Goal: Information Seeking & Learning: Learn about a topic

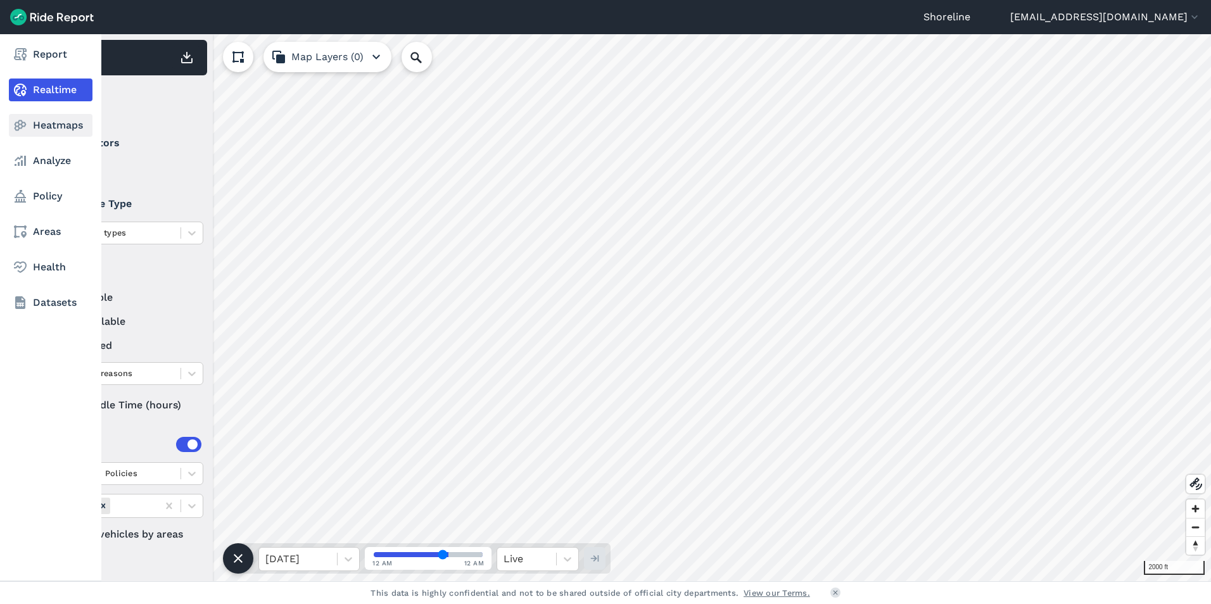
click at [22, 123] on use at bounding box center [21, 125] width 12 height 11
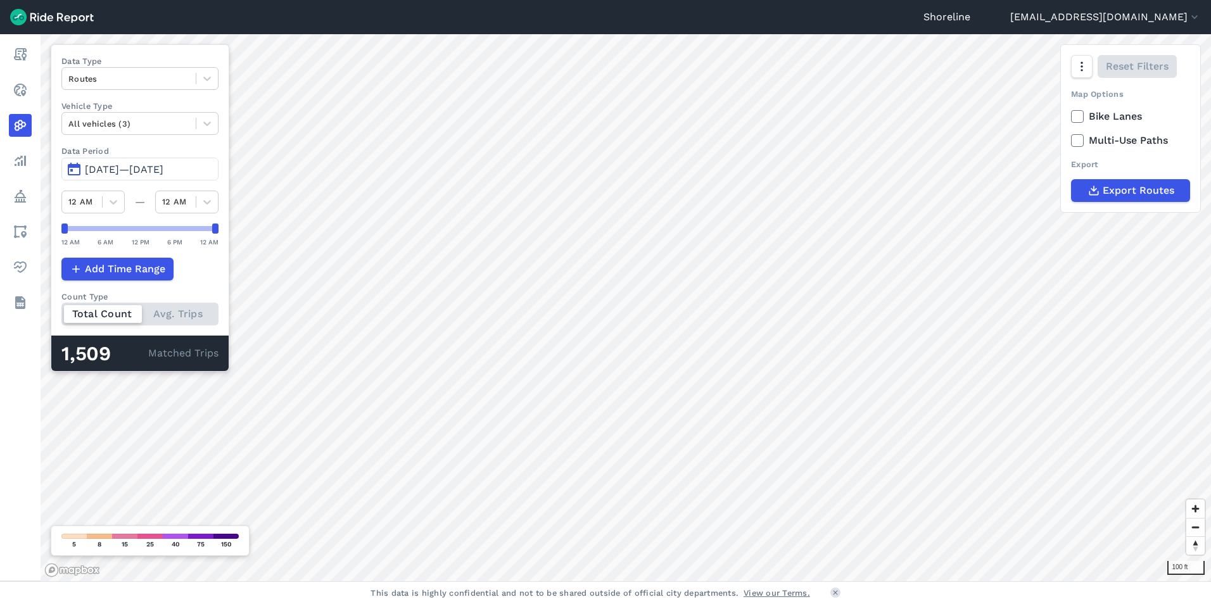
click at [1074, 117] on use at bounding box center [1077, 116] width 8 height 6
click at [1071, 117] on input "Bike Lanes" at bounding box center [1071, 113] width 0 height 8
click at [1074, 117] on use at bounding box center [1077, 116] width 8 height 6
click at [1071, 117] on input "Bike Lanes" at bounding box center [1071, 113] width 0 height 8
click at [1074, 117] on use at bounding box center [1077, 116] width 8 height 6
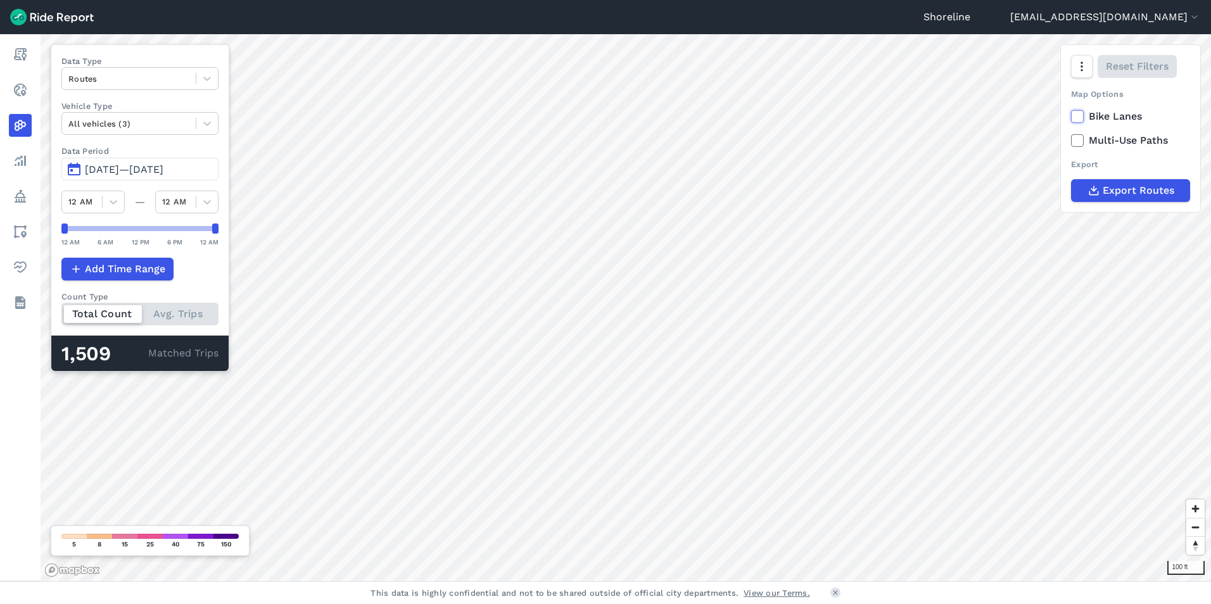
click at [1071, 117] on input "Bike Lanes" at bounding box center [1071, 113] width 0 height 8
click at [1074, 117] on use at bounding box center [1077, 116] width 8 height 6
click at [1071, 117] on input "Bike Lanes" at bounding box center [1071, 113] width 0 height 8
click at [1081, 136] on icon at bounding box center [1077, 140] width 11 height 13
click at [1071, 136] on input "Multi-Use Paths" at bounding box center [1071, 137] width 0 height 8
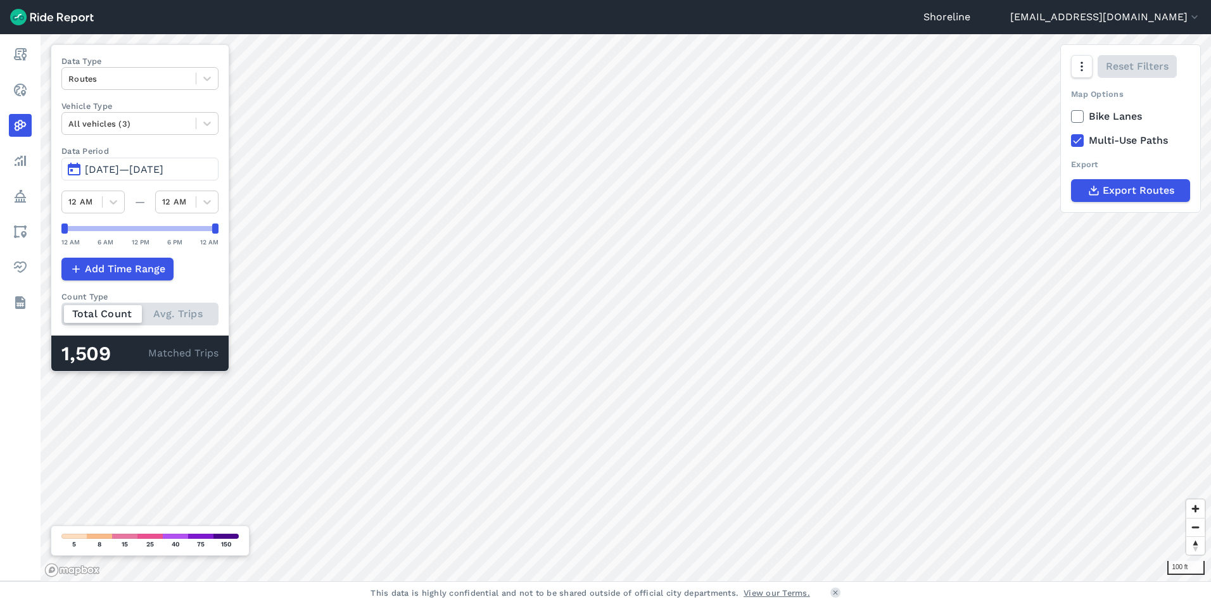
click at [1080, 137] on icon at bounding box center [1077, 140] width 11 height 13
click at [1071, 137] on input "Multi-Use Paths" at bounding box center [1071, 137] width 0 height 8
click at [182, 316] on div "Total Count Avg. Trips" at bounding box center [139, 314] width 157 height 23
click at [61, 311] on input "Count Type Total Count Avg. Trips" at bounding box center [61, 307] width 0 height 8
click at [208, 131] on div at bounding box center [207, 124] width 22 height 22
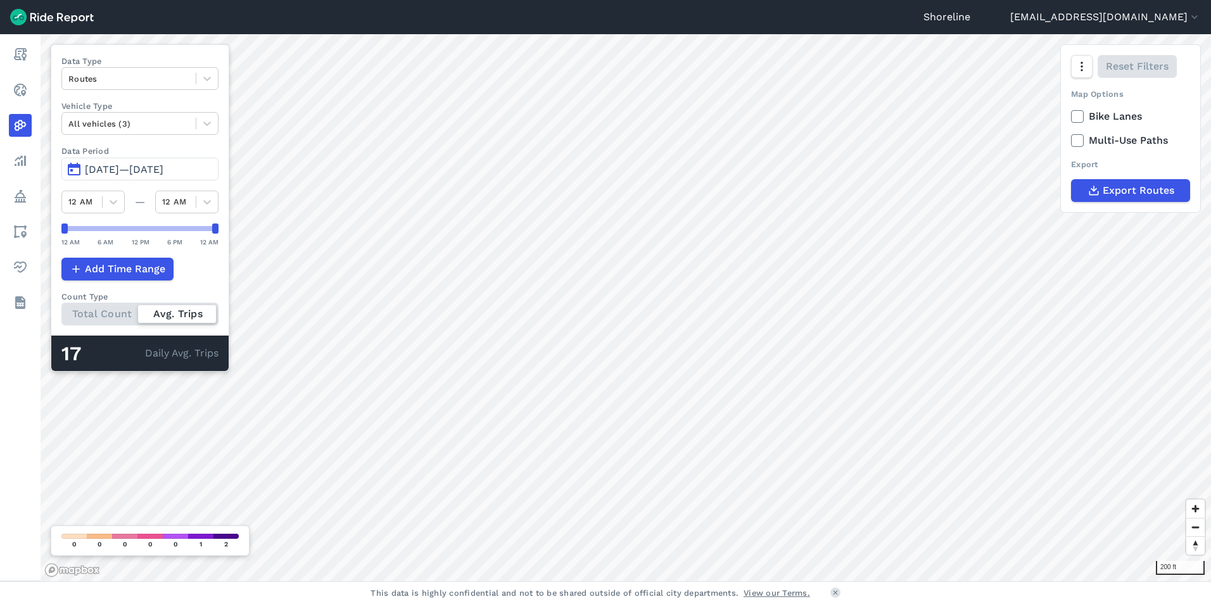
click at [94, 316] on div "Total Count Avg. Trips" at bounding box center [139, 314] width 157 height 23
click at [61, 311] on input "Count Type Total Count Avg. Trips" at bounding box center [61, 307] width 0 height 8
click at [200, 317] on div "Total Count Avg. Trips" at bounding box center [139, 314] width 157 height 23
click at [61, 311] on input "Count Type Total Count Avg. Trips" at bounding box center [61, 307] width 0 height 8
click at [122, 317] on div "Total Count Avg. Trips" at bounding box center [139, 314] width 157 height 23
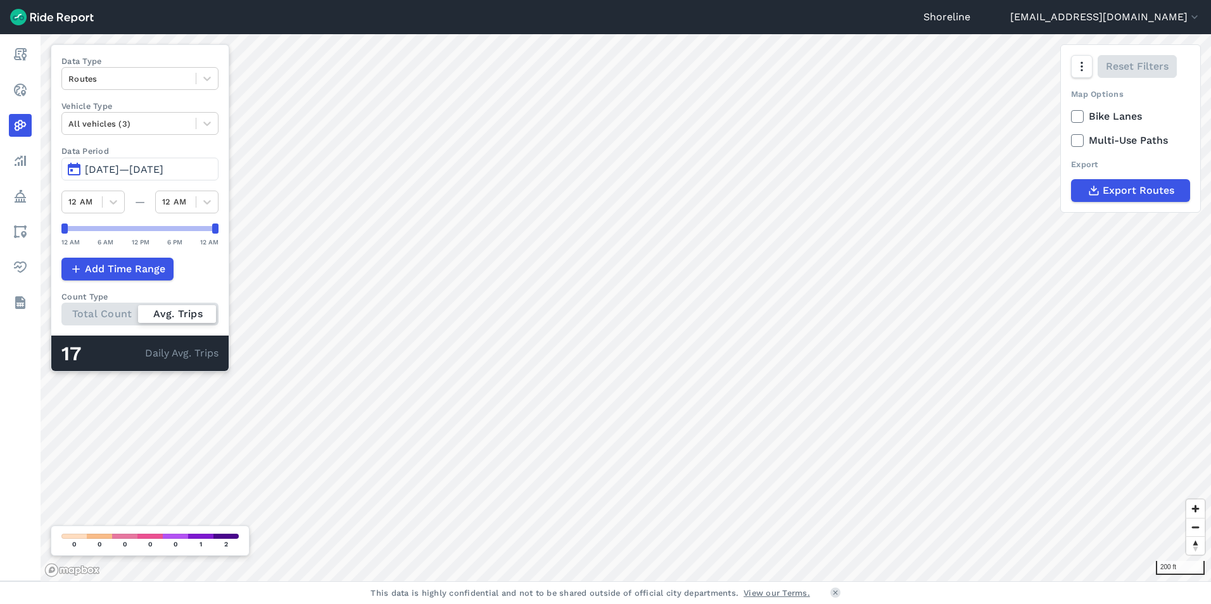
click at [61, 311] on input "Count Type Total Count Avg. Trips" at bounding box center [61, 307] width 0 height 8
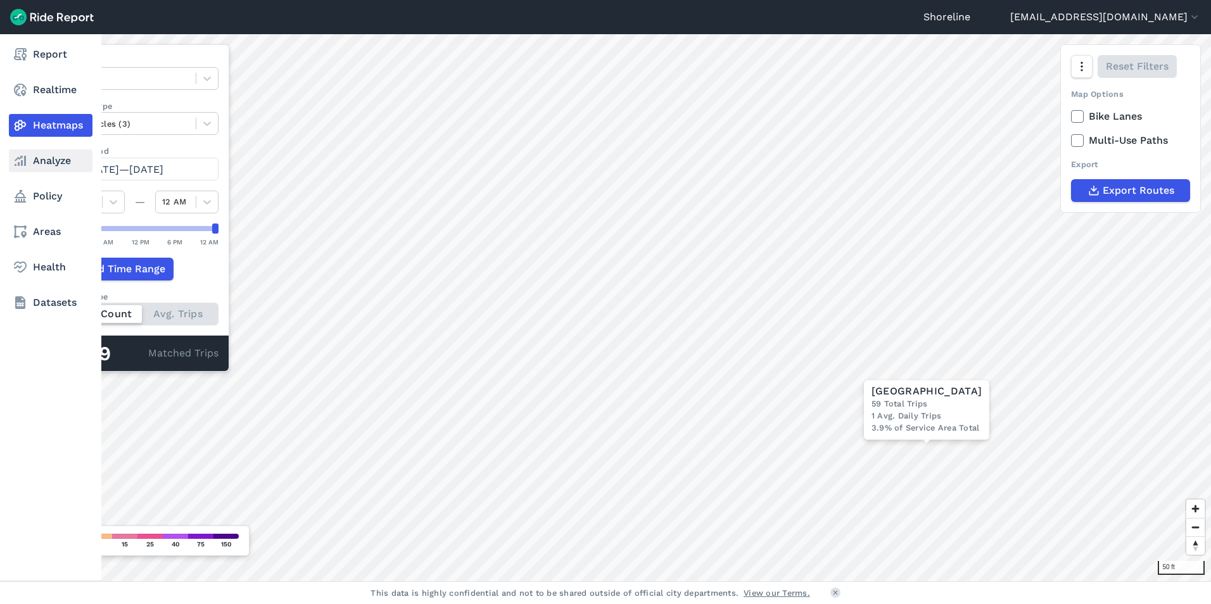
click at [25, 158] on use at bounding box center [20, 161] width 11 height 10
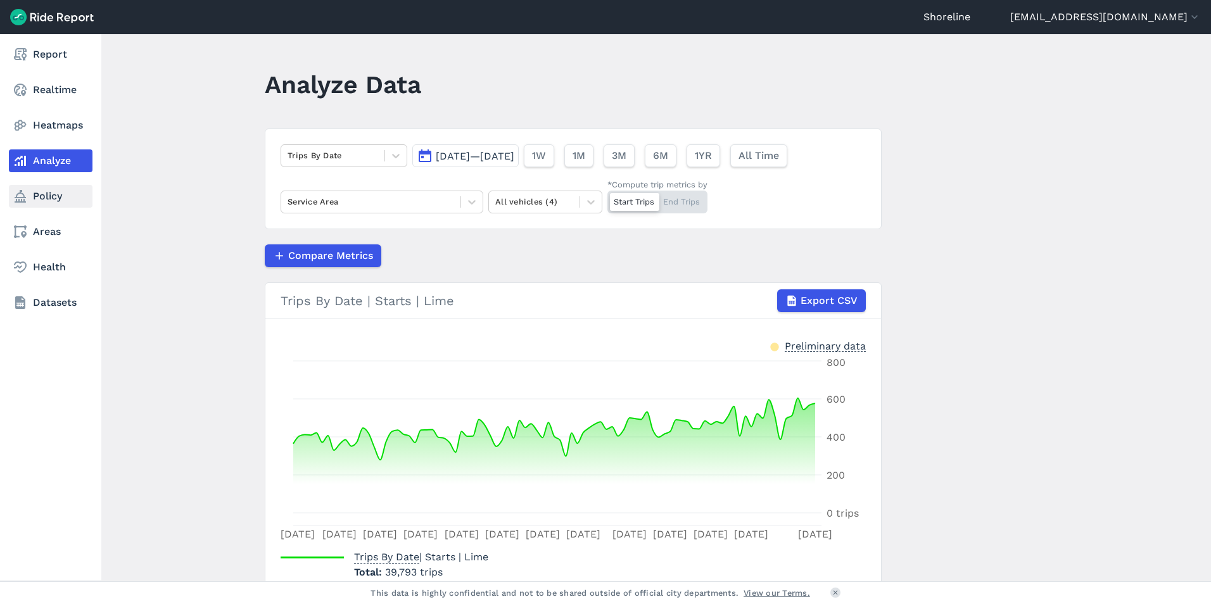
click at [41, 195] on link "Policy" at bounding box center [51, 196] width 84 height 23
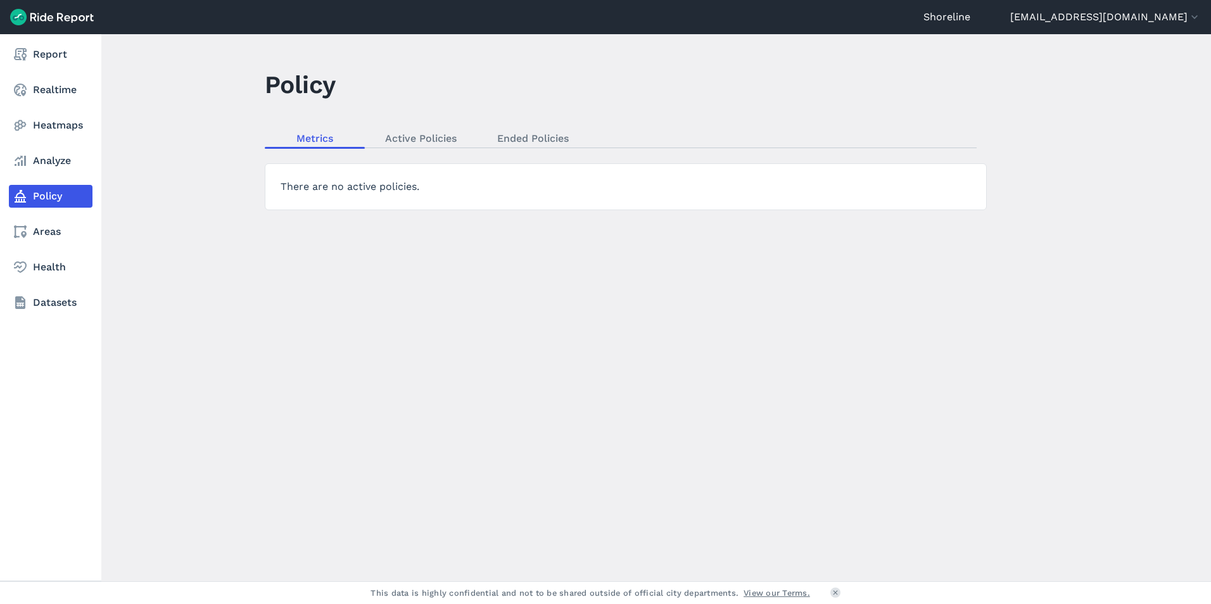
click at [51, 243] on nav "Report Realtime Heatmaps Analyze Policy Areas Health Datasets" at bounding box center [50, 178] width 101 height 289
click at [49, 235] on link "Areas" at bounding box center [51, 231] width 84 height 23
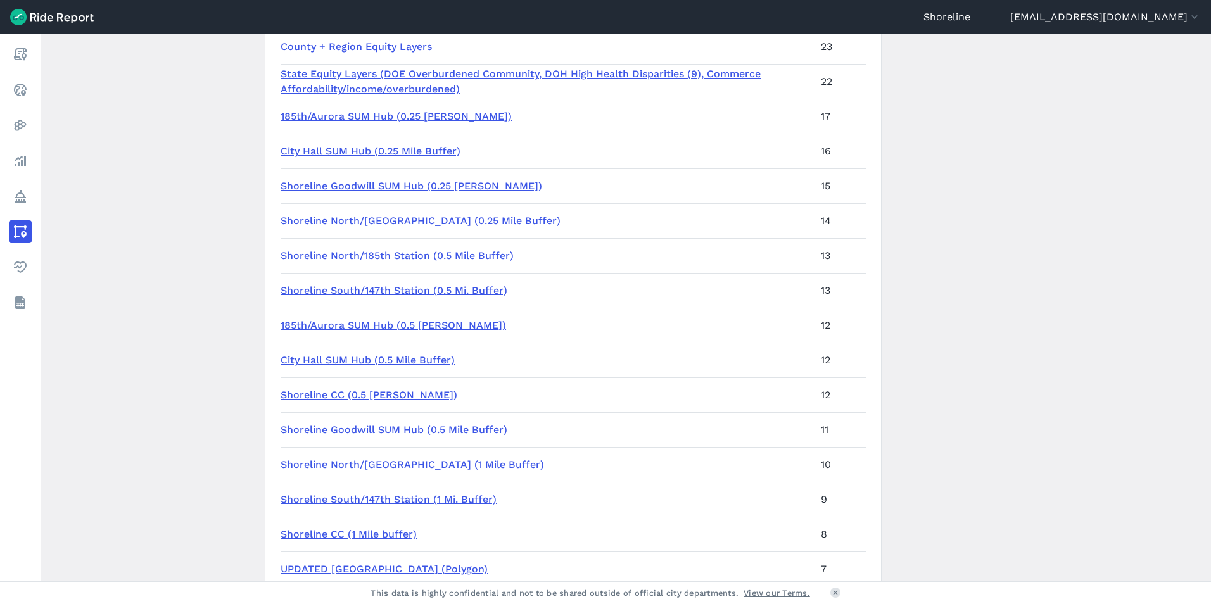
scroll to position [253, 0]
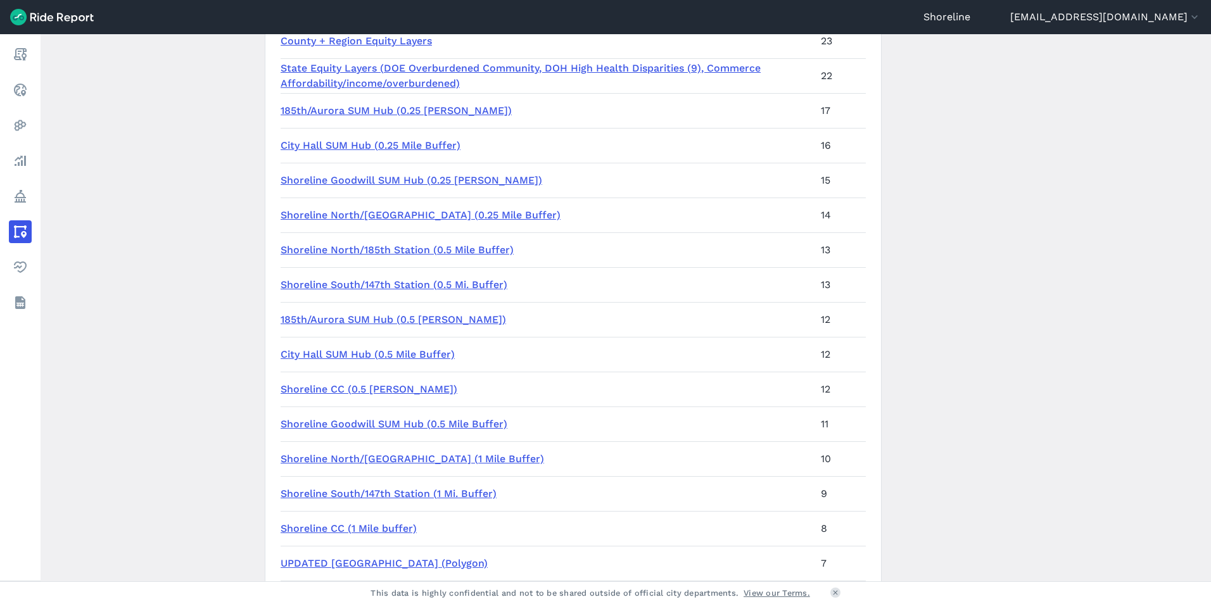
click at [407, 215] on link "Shoreline North/[GEOGRAPHIC_DATA] (0.25 Mile Buffer)" at bounding box center [421, 215] width 280 height 12
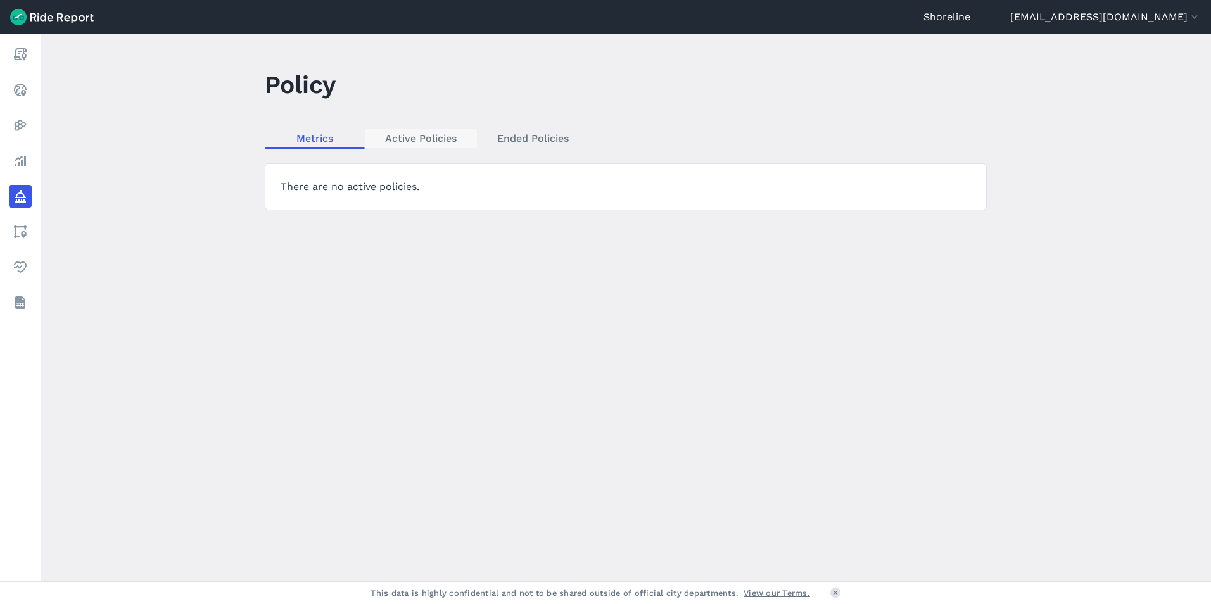
click at [426, 133] on link "Active Policies" at bounding box center [421, 138] width 112 height 19
click at [525, 136] on link "Ended Policies" at bounding box center [533, 138] width 112 height 19
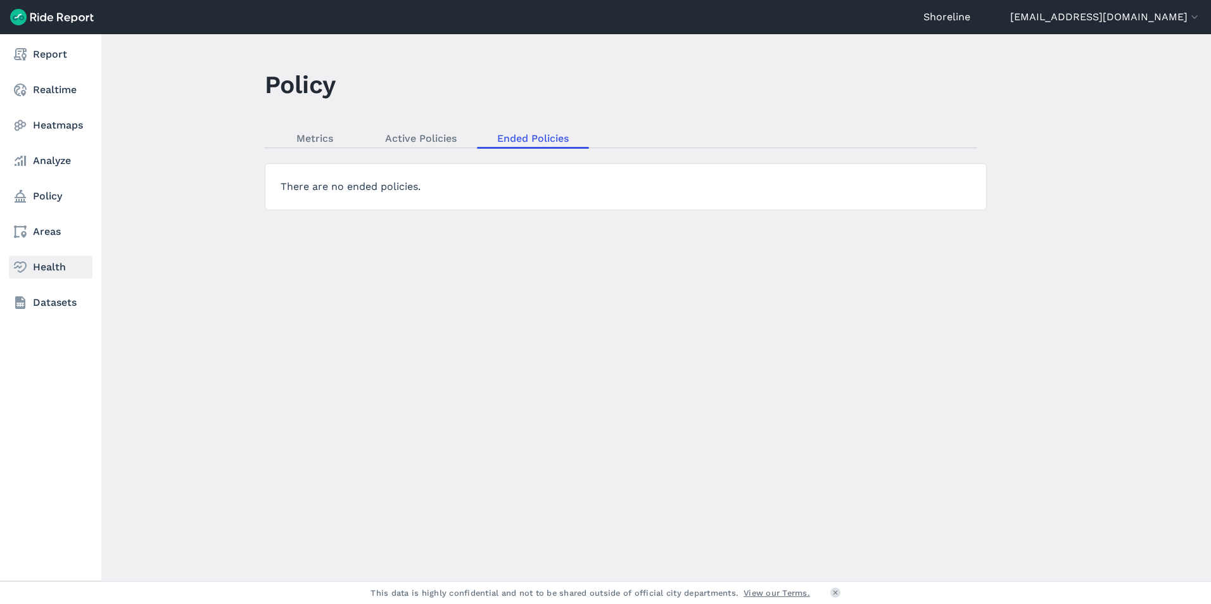
click at [49, 264] on link "Health" at bounding box center [51, 267] width 84 height 23
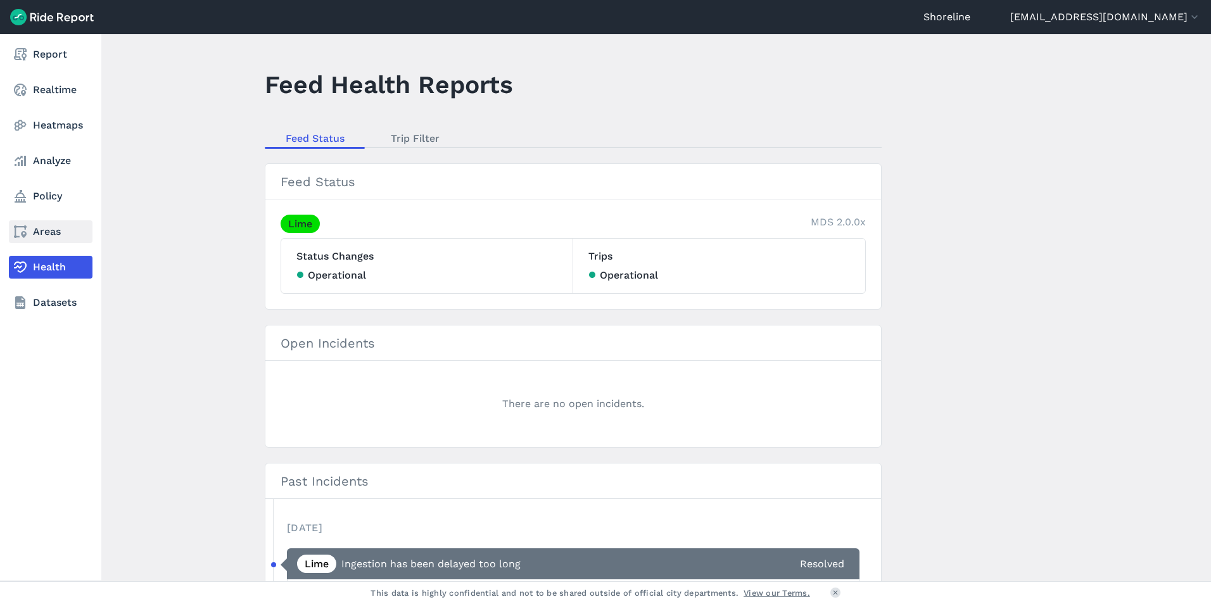
click at [46, 229] on link "Areas" at bounding box center [51, 231] width 84 height 23
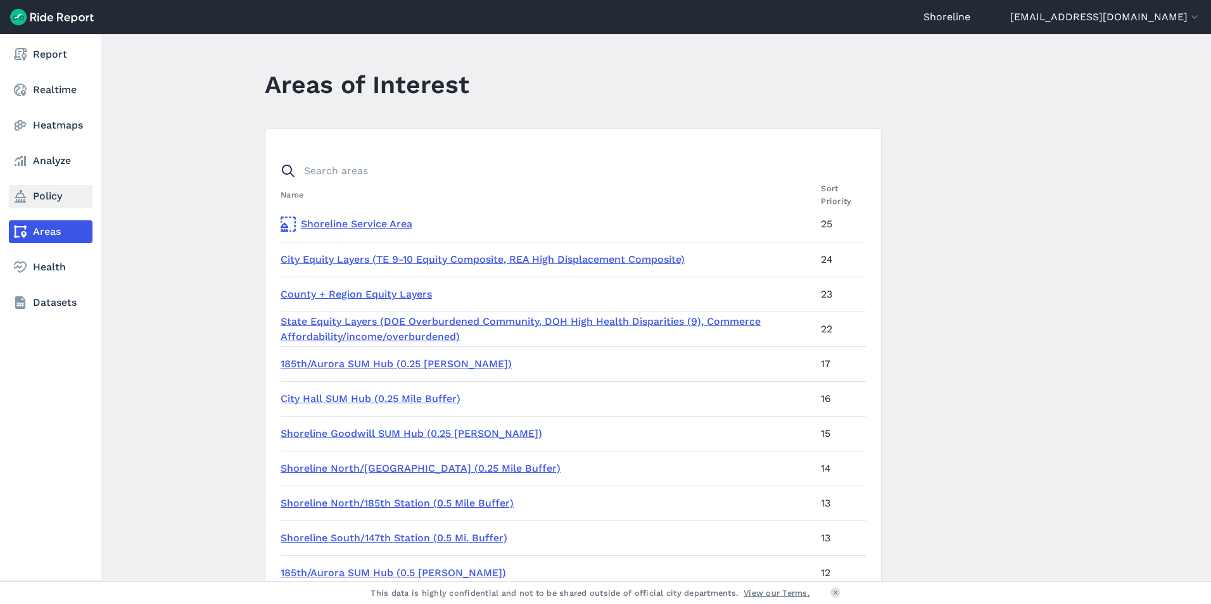
click at [51, 187] on link "Policy" at bounding box center [51, 196] width 84 height 23
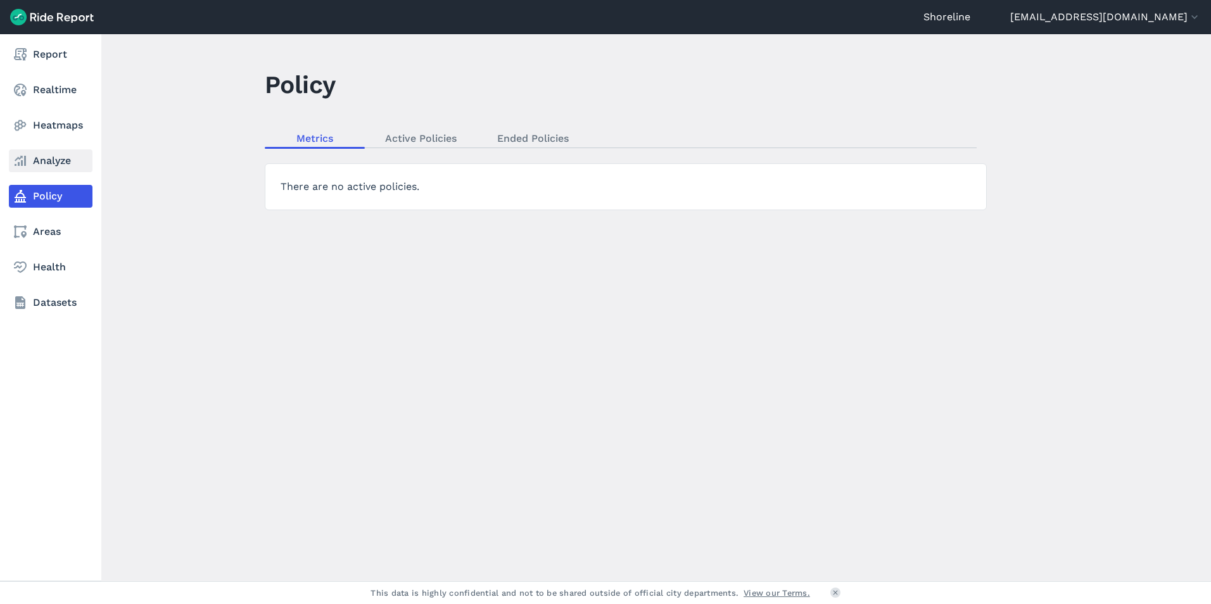
click at [53, 159] on link "Analyze" at bounding box center [51, 161] width 84 height 23
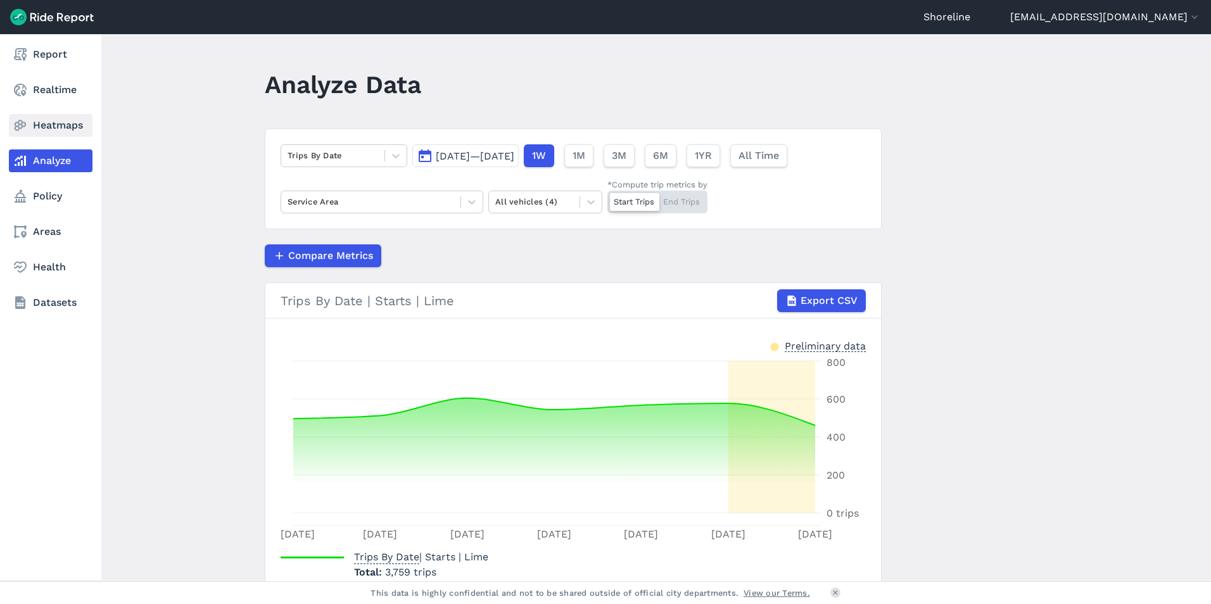
click at [46, 121] on link "Heatmaps" at bounding box center [51, 125] width 84 height 23
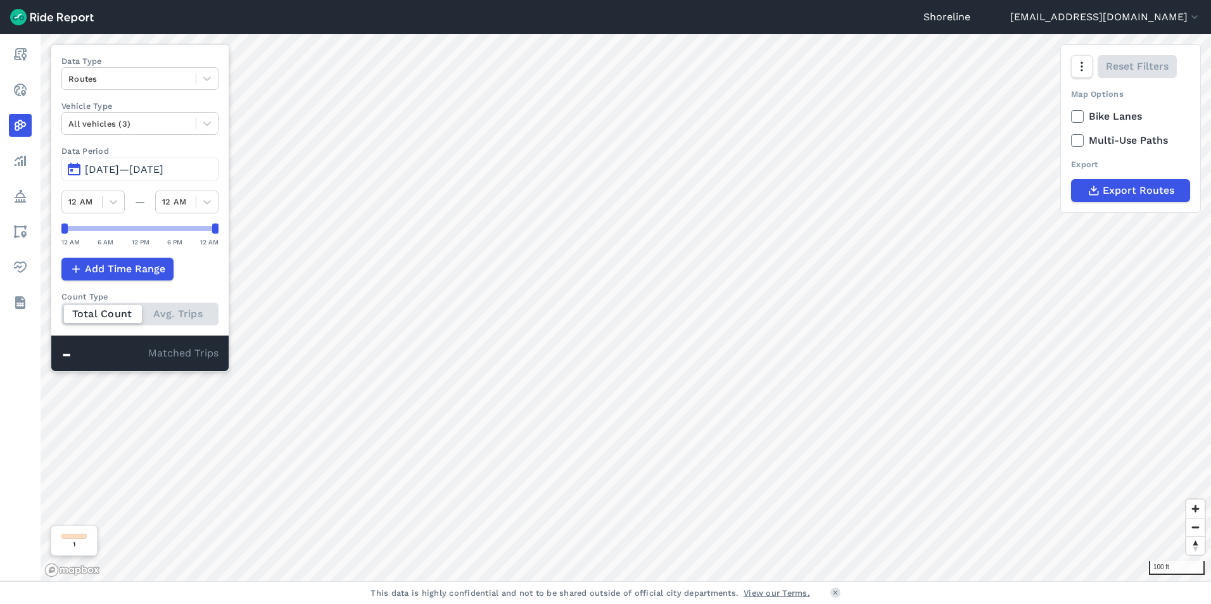
click at [103, 167] on span "[DATE]—[DATE]" at bounding box center [124, 169] width 79 height 12
click at [117, 169] on span "[DATE]—[DATE]" at bounding box center [124, 169] width 79 height 12
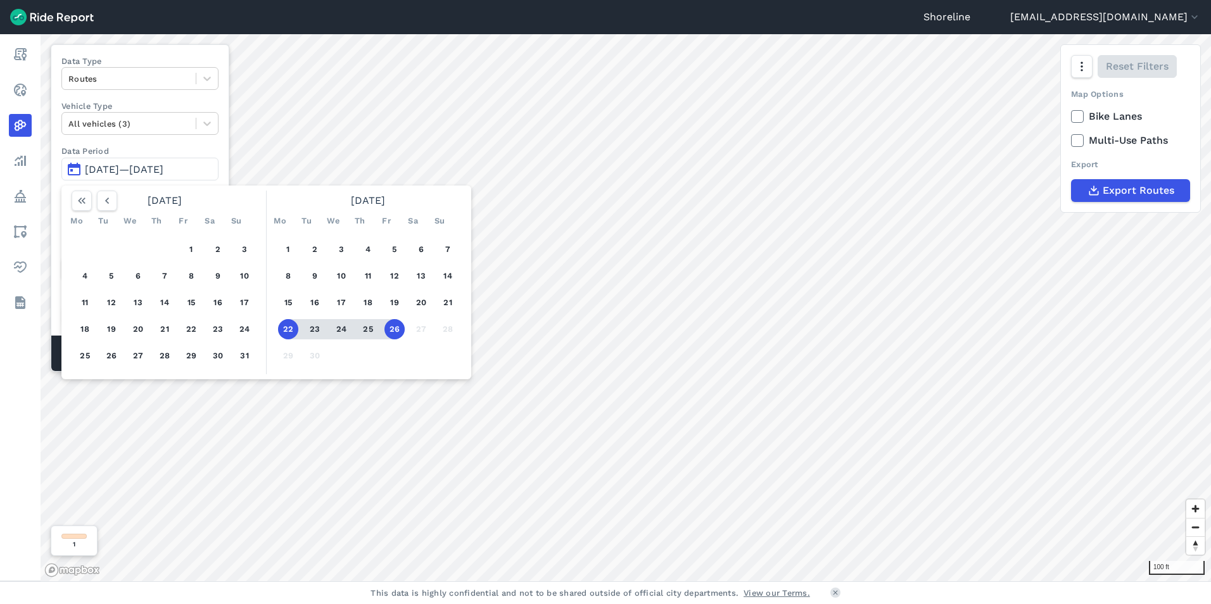
click at [77, 166] on button "[DATE]—[DATE]" at bounding box center [139, 169] width 157 height 23
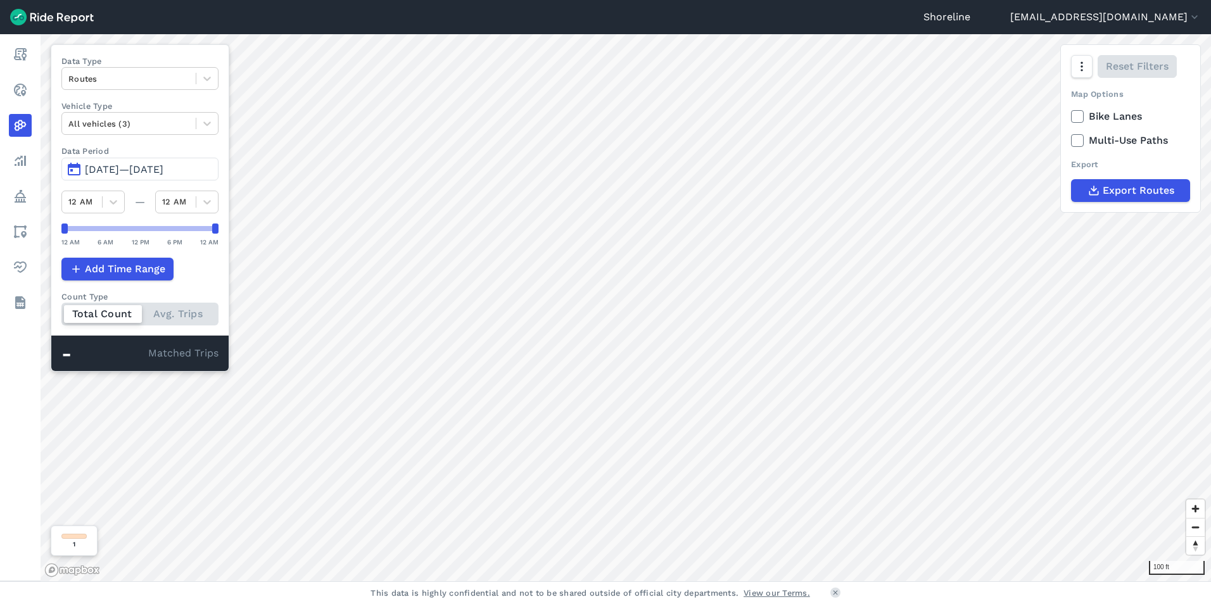
click at [77, 166] on button "[DATE]—[DATE]" at bounding box center [139, 169] width 157 height 23
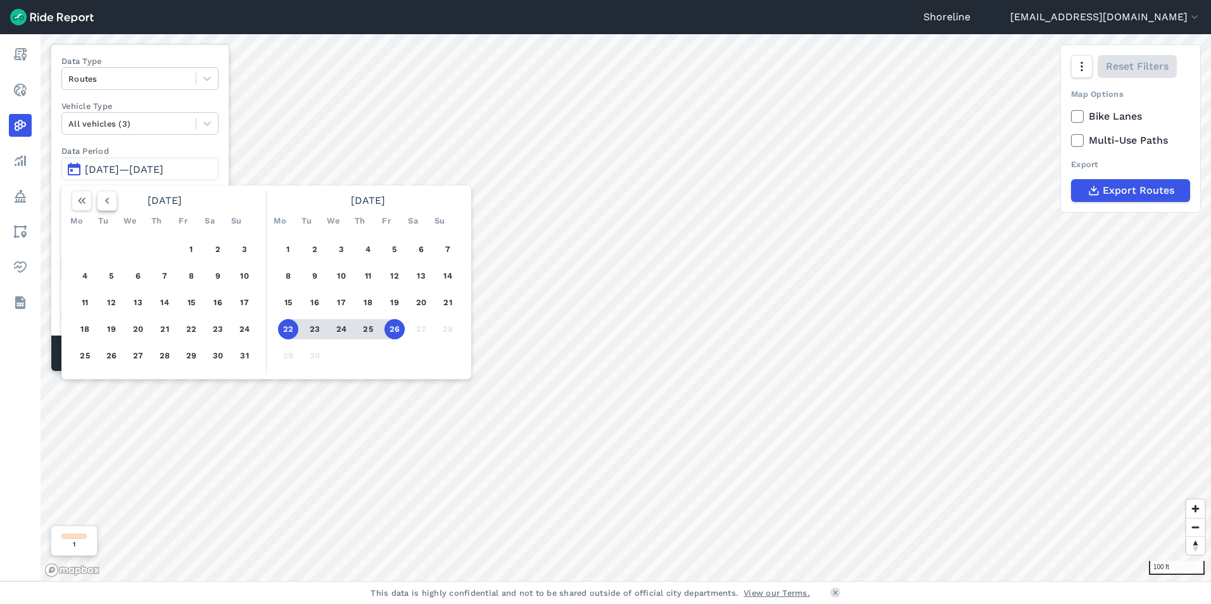
click at [104, 201] on icon "button" at bounding box center [107, 200] width 13 height 13
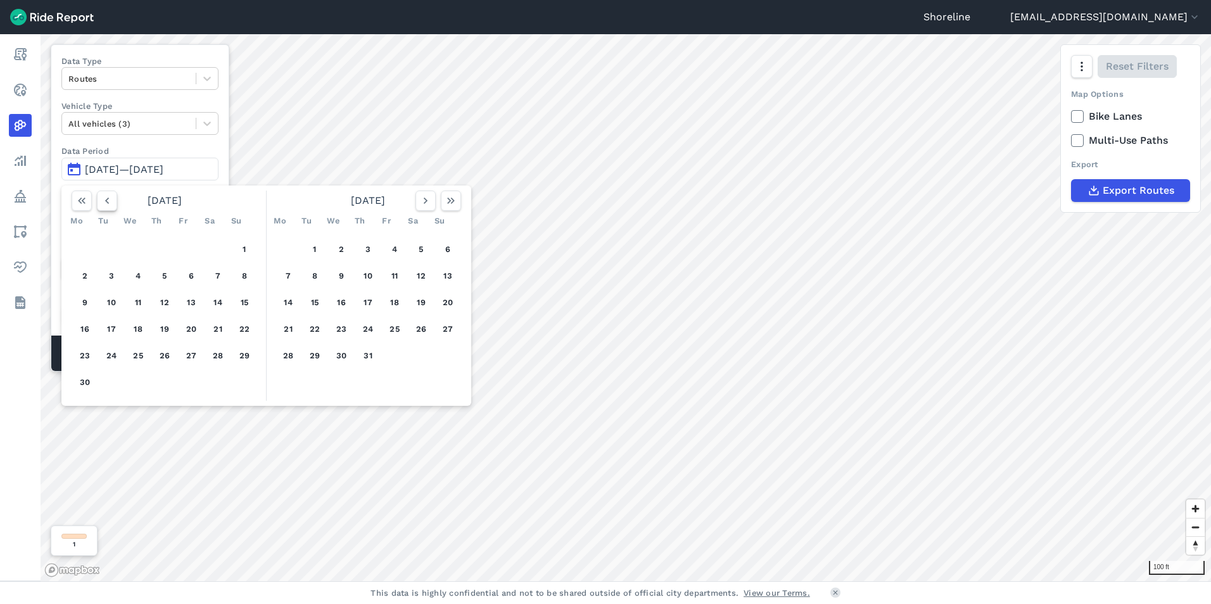
click at [104, 200] on icon "button" at bounding box center [107, 200] width 13 height 13
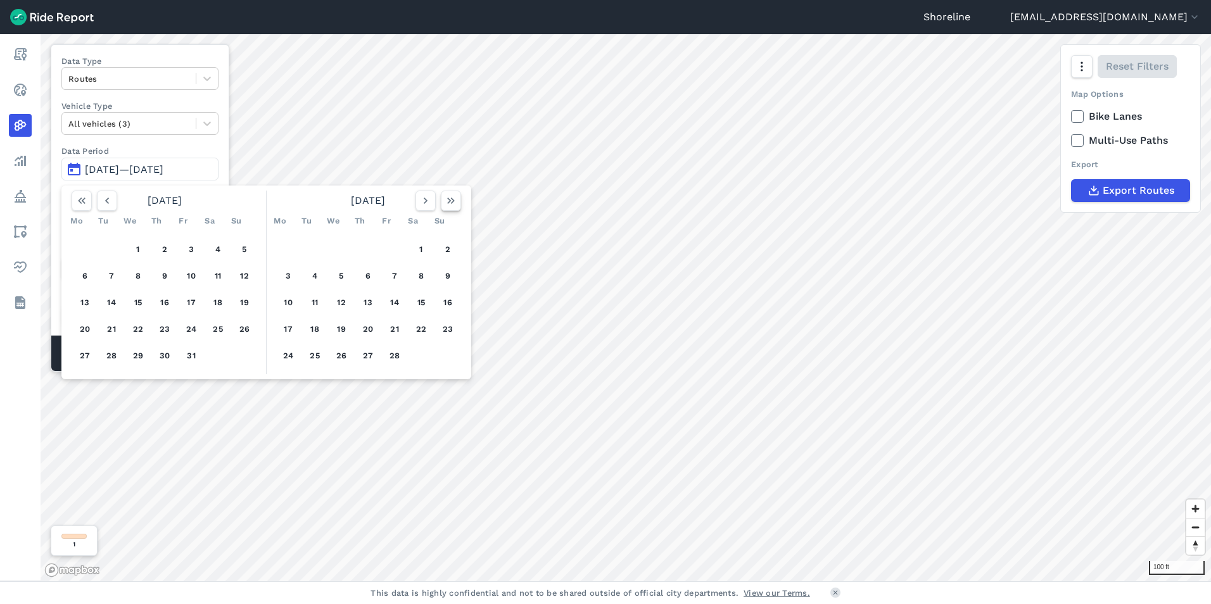
click at [451, 200] on icon "button" at bounding box center [451, 200] width 13 height 13
click at [106, 199] on icon "button" at bounding box center [107, 200] width 13 height 13
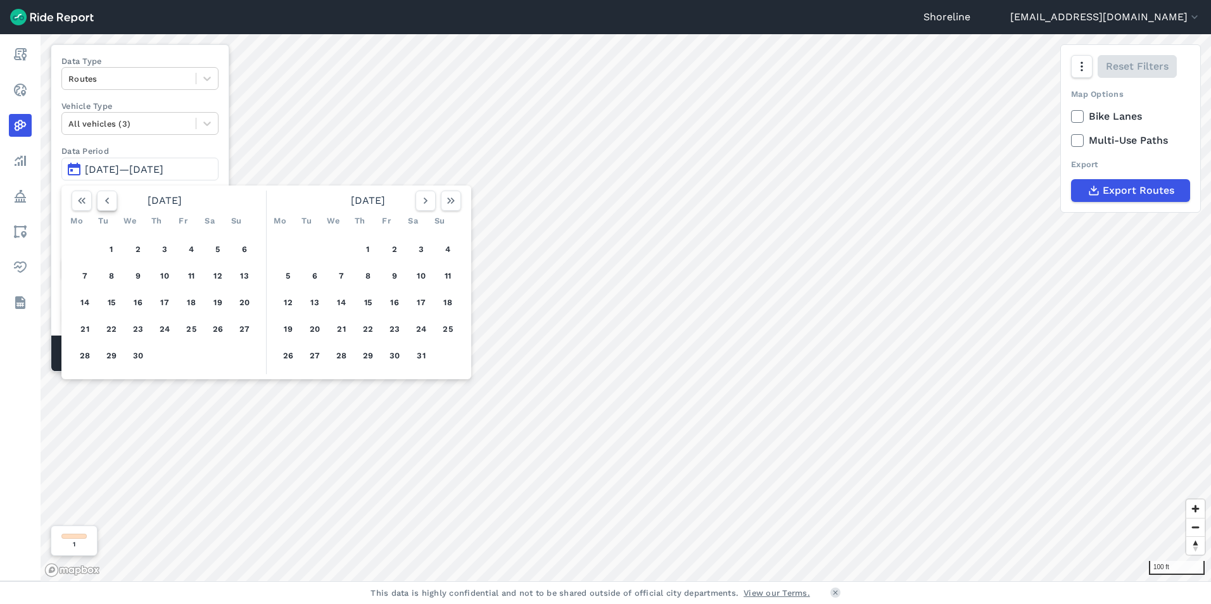
click at [106, 199] on icon "button" at bounding box center [107, 200] width 13 height 13
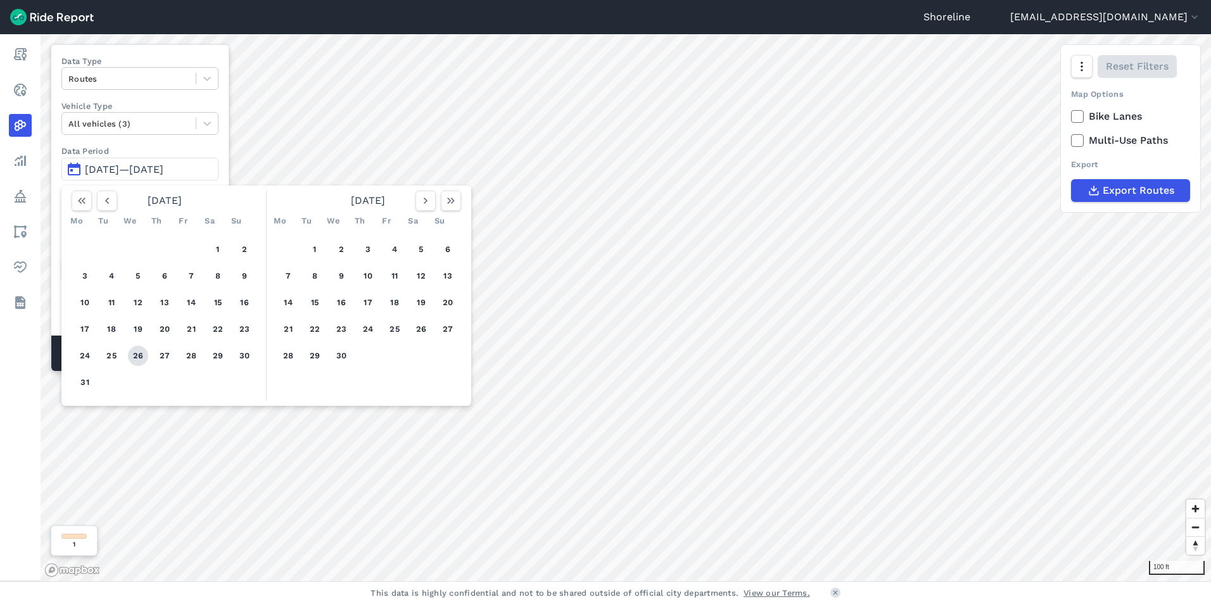
click at [135, 358] on button "26" at bounding box center [138, 356] width 20 height 20
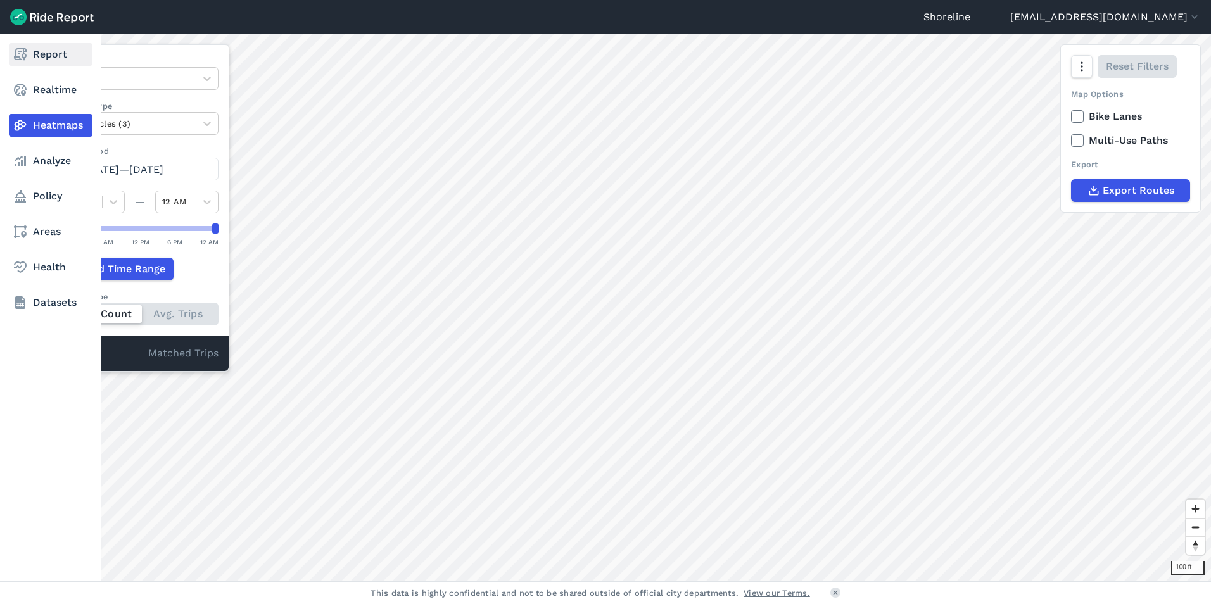
click at [28, 62] on link "Report" at bounding box center [51, 54] width 84 height 23
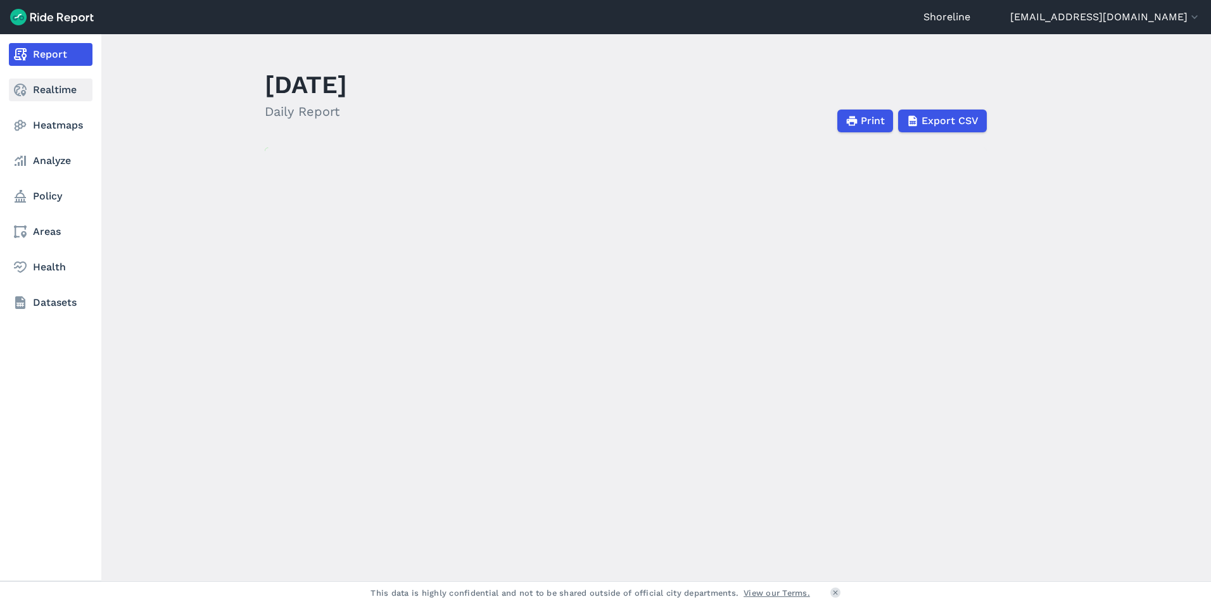
click at [35, 98] on link "Realtime" at bounding box center [51, 90] width 84 height 23
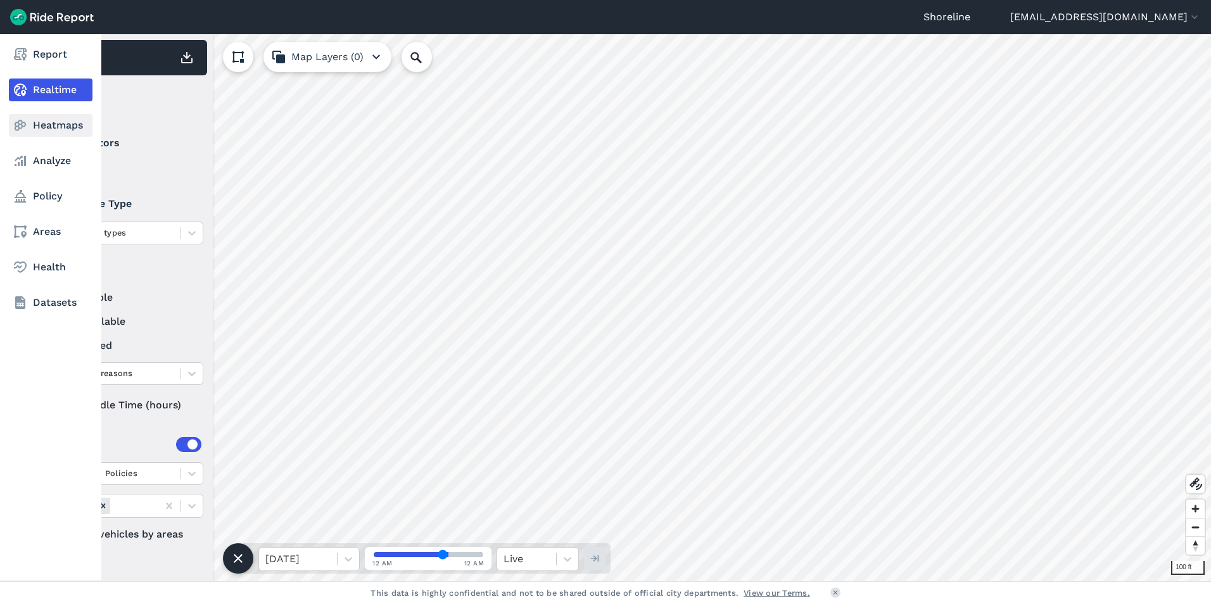
click at [42, 128] on link "Heatmaps" at bounding box center [51, 125] width 84 height 23
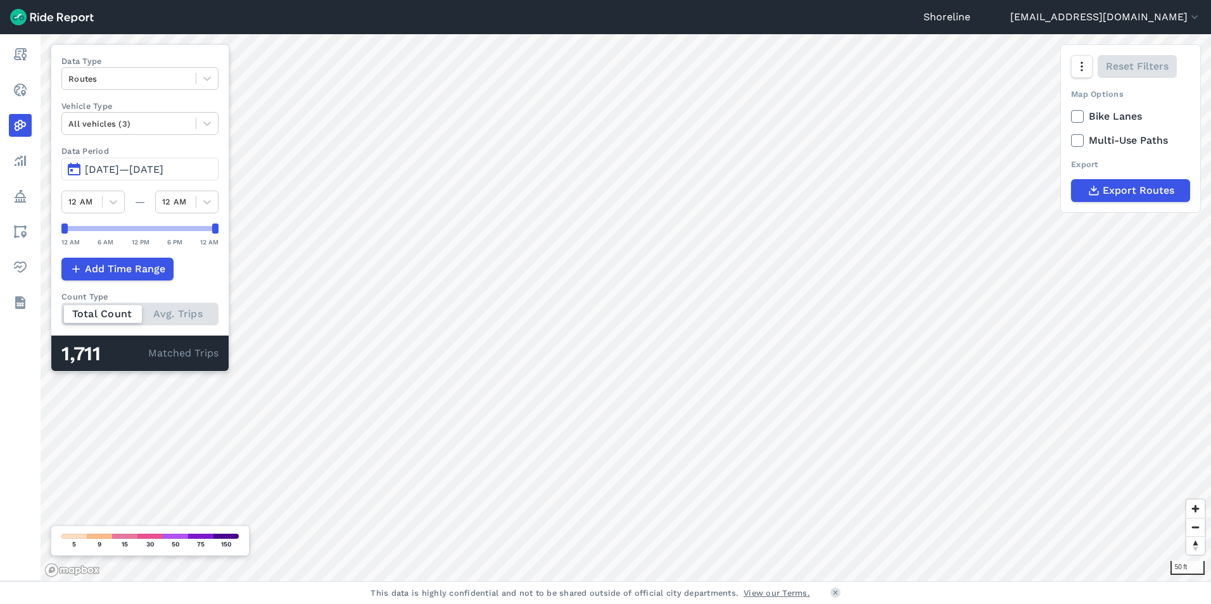
click at [104, 169] on span "[DATE]—[DATE]" at bounding box center [124, 169] width 79 height 12
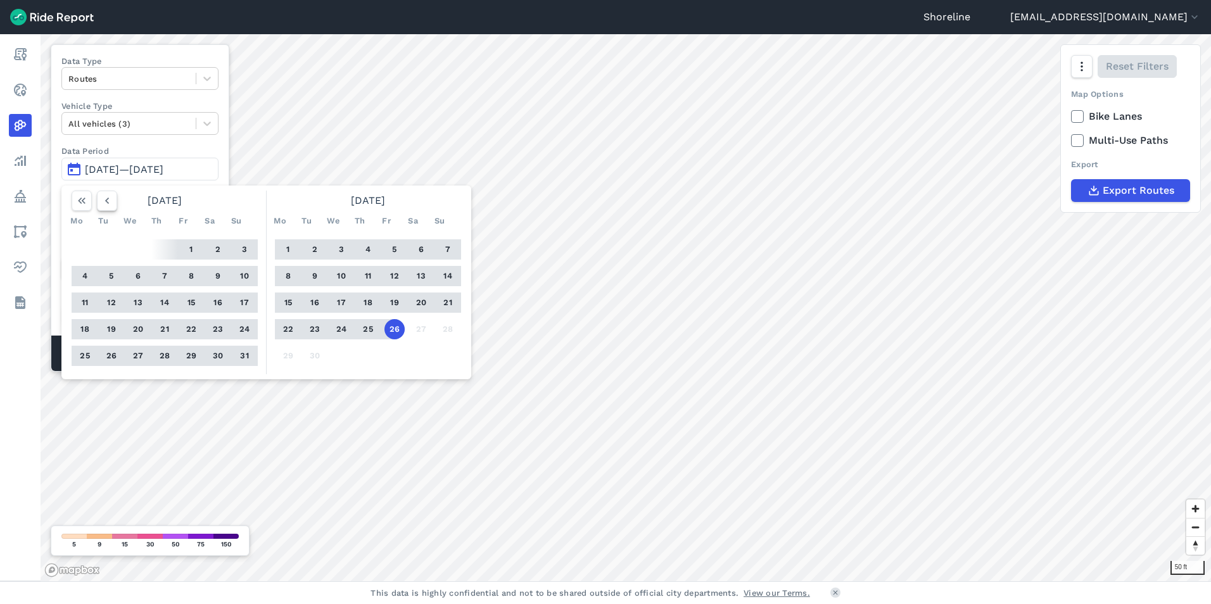
click at [103, 204] on icon "button" at bounding box center [107, 200] width 13 height 13
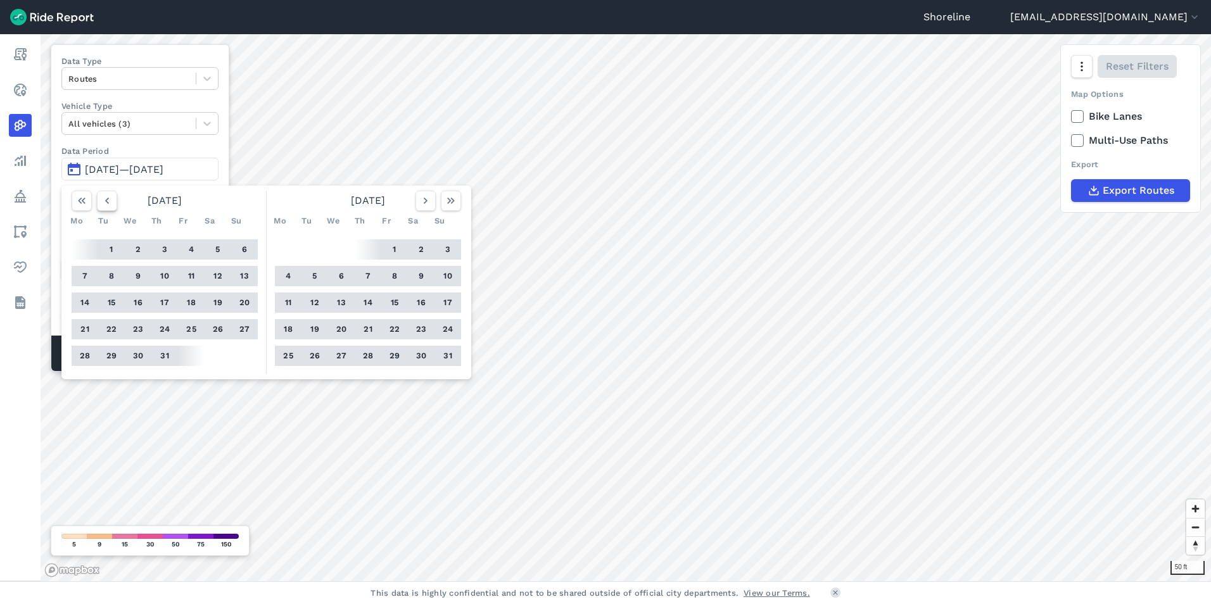
click at [103, 203] on icon "button" at bounding box center [107, 200] width 13 height 13
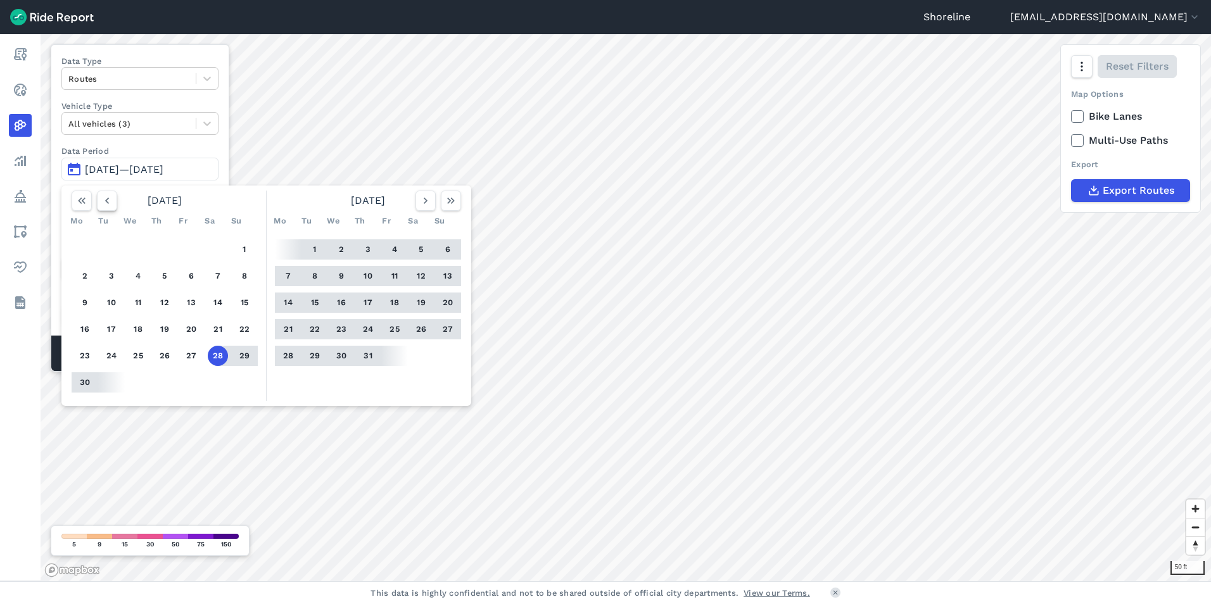
click at [103, 203] on icon "button" at bounding box center [107, 200] width 13 height 13
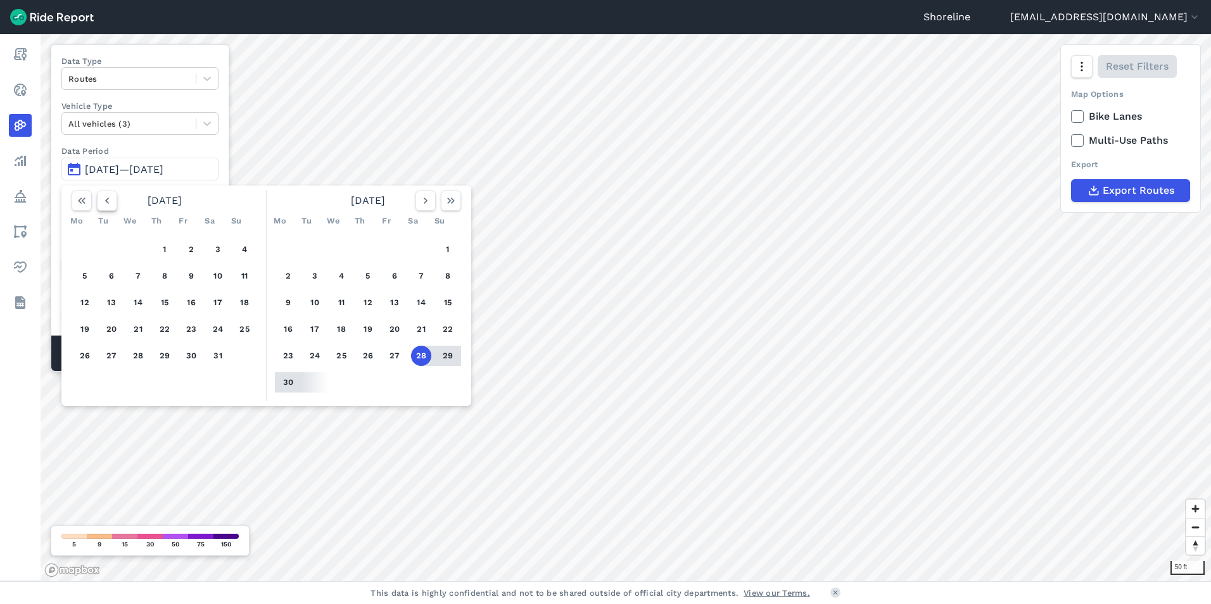
click at [103, 203] on icon "button" at bounding box center [107, 200] width 13 height 13
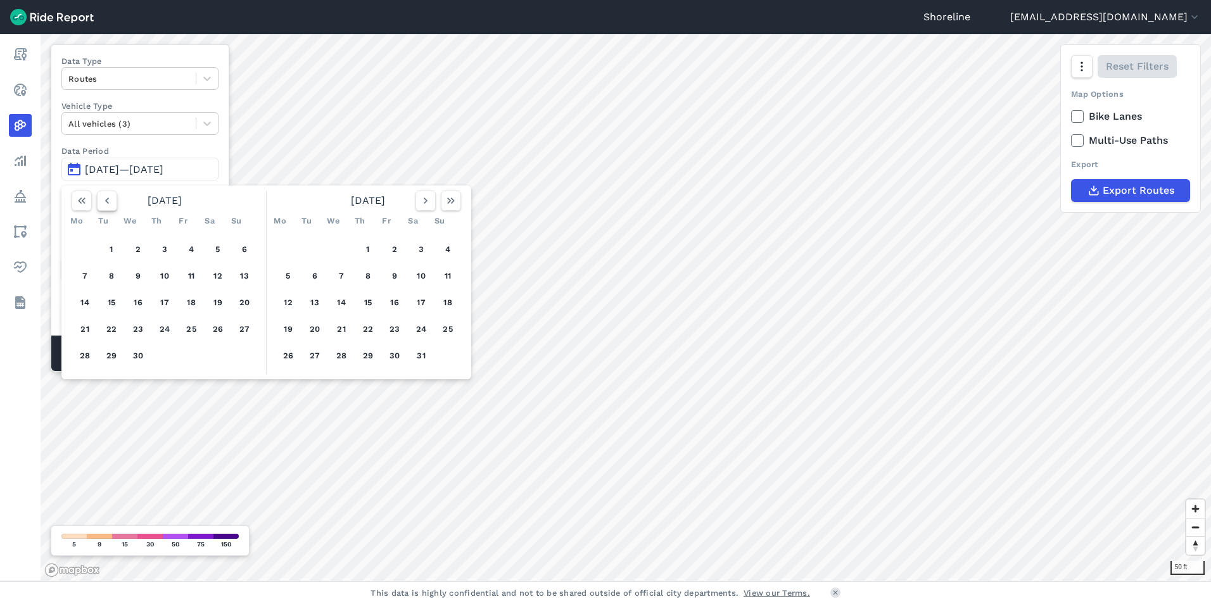
click at [103, 202] on icon "button" at bounding box center [107, 200] width 13 height 13
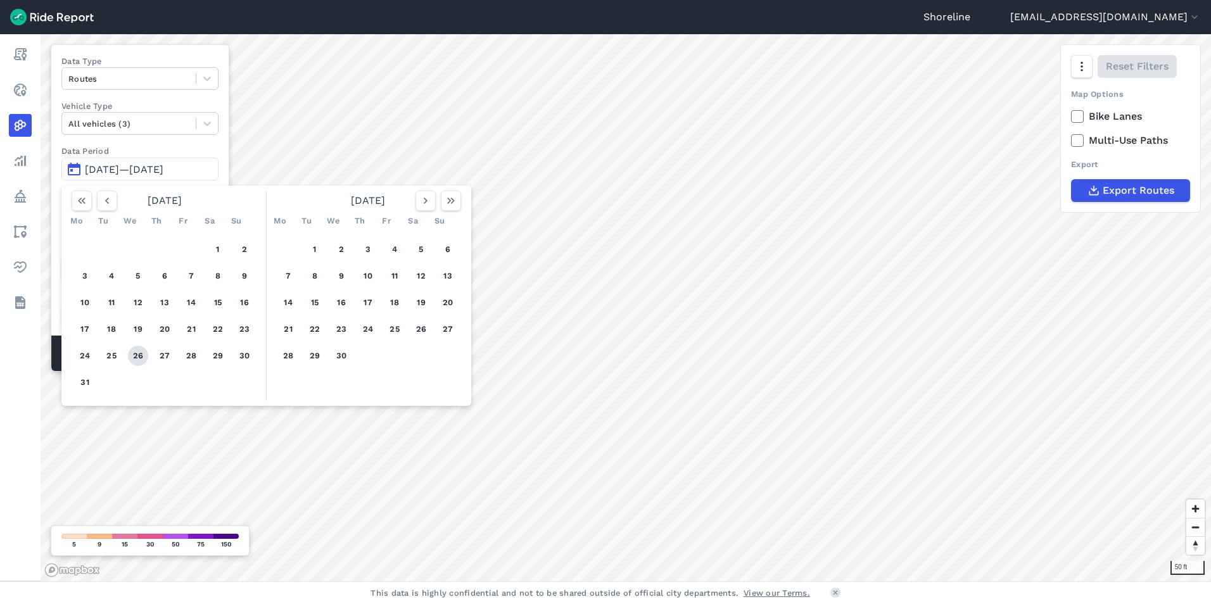
click at [136, 359] on button "26" at bounding box center [138, 356] width 20 height 20
click at [141, 357] on button "26" at bounding box center [138, 356] width 20 height 20
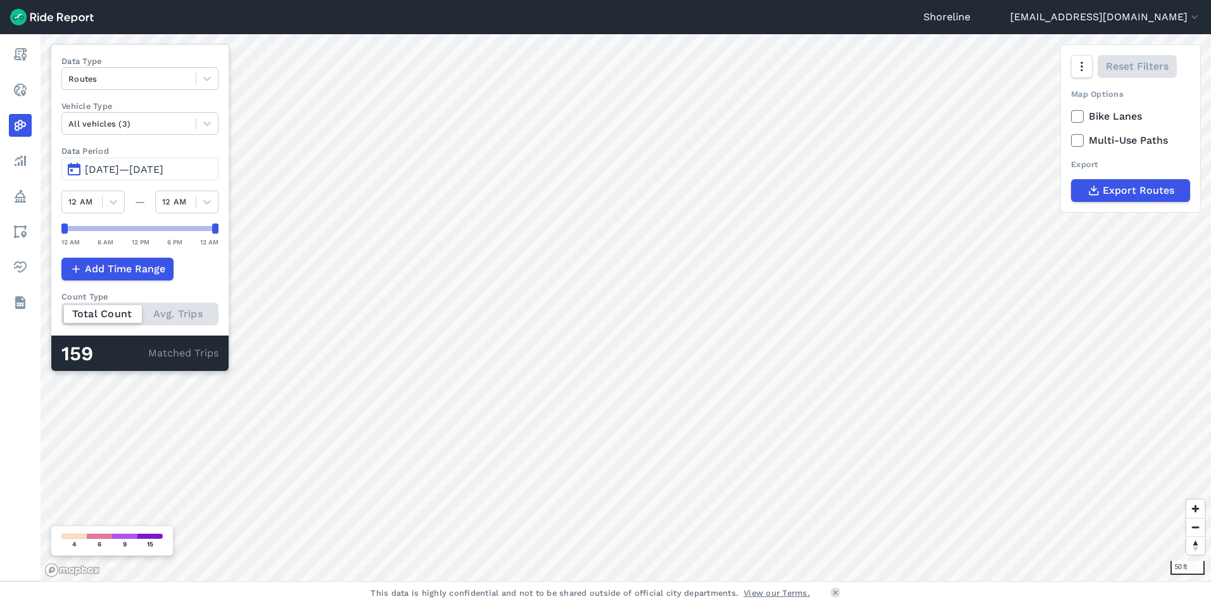
click at [163, 169] on span "[DATE]—[DATE]" at bounding box center [124, 169] width 79 height 12
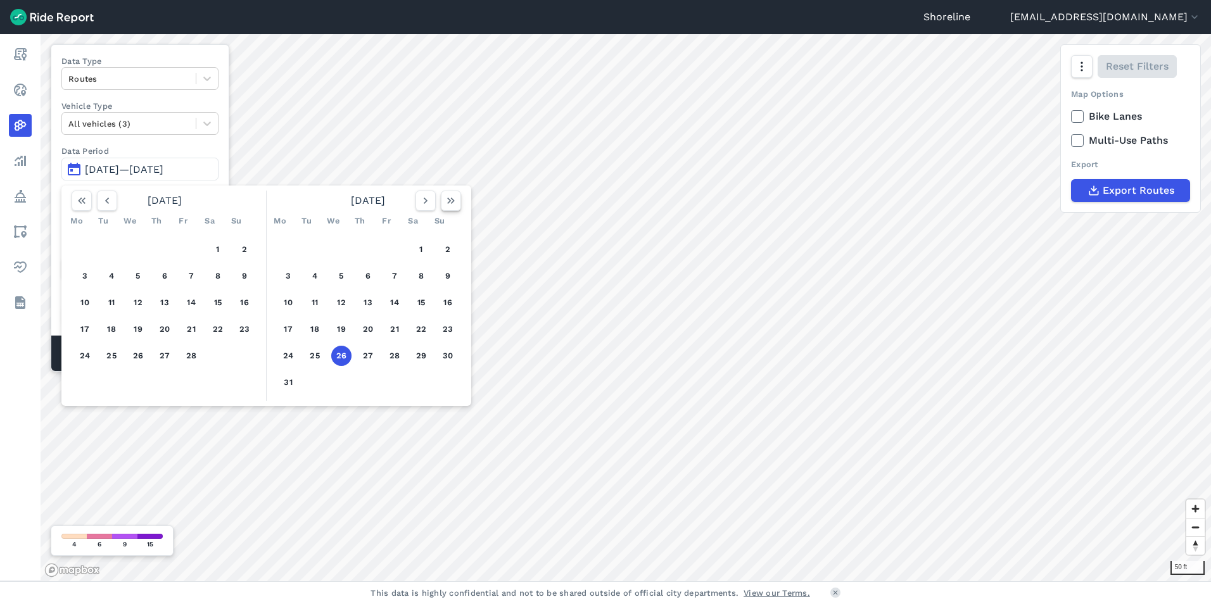
click at [454, 201] on use "button" at bounding box center [451, 201] width 8 height 6
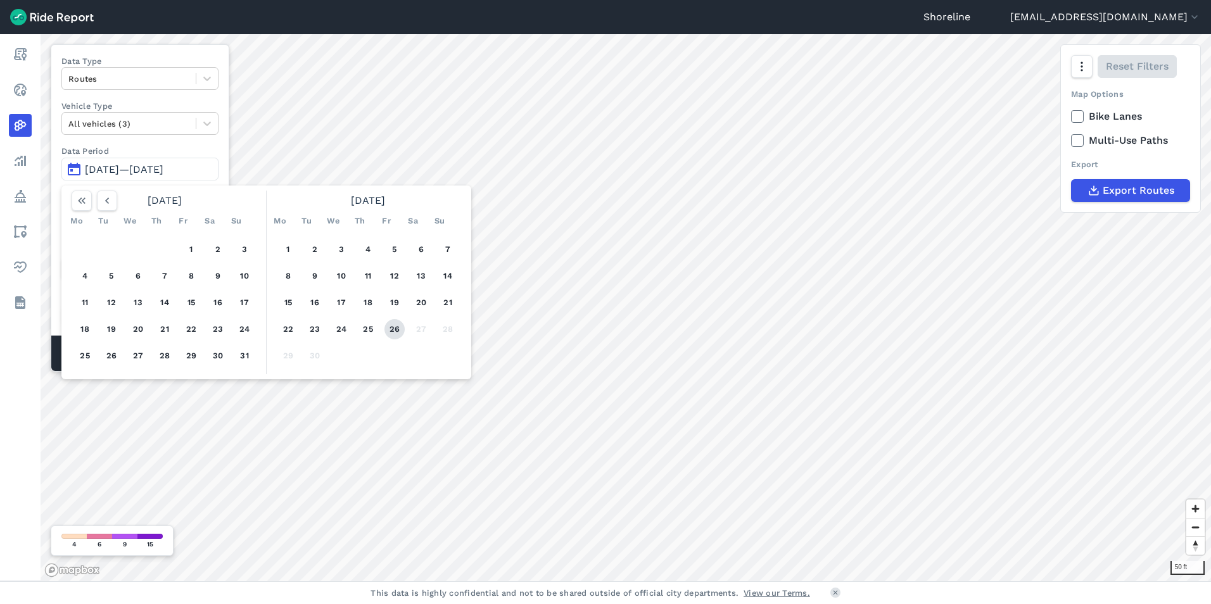
click at [393, 328] on button "26" at bounding box center [395, 329] width 20 height 20
click at [395, 327] on button "26" at bounding box center [395, 329] width 20 height 20
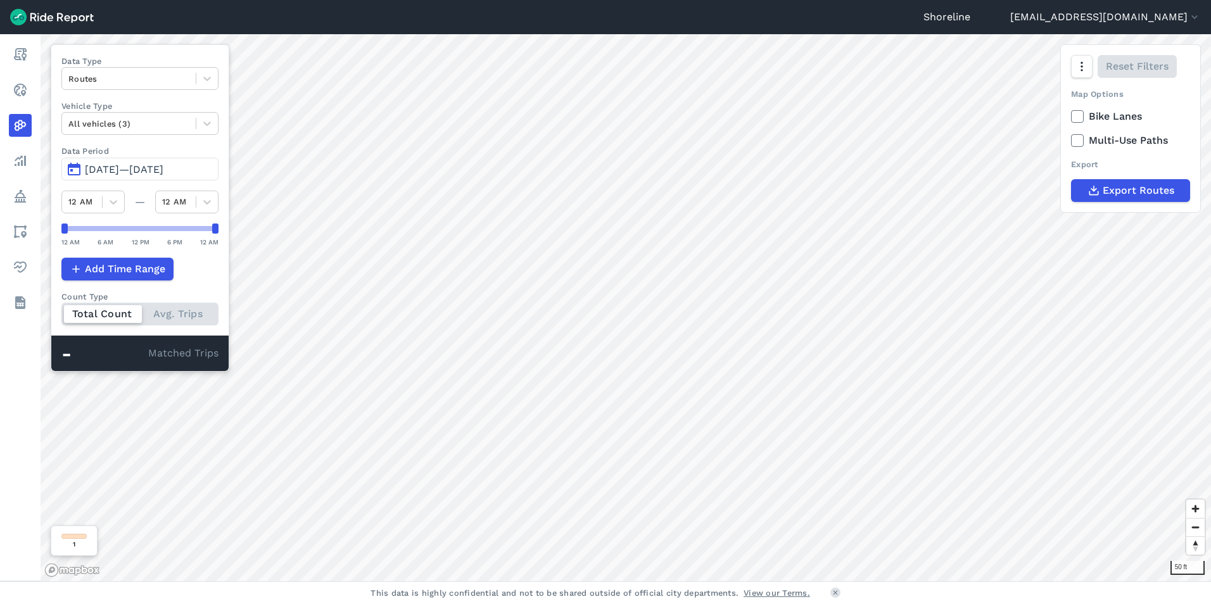
click at [125, 171] on span "[DATE]—[DATE]" at bounding box center [124, 169] width 79 height 12
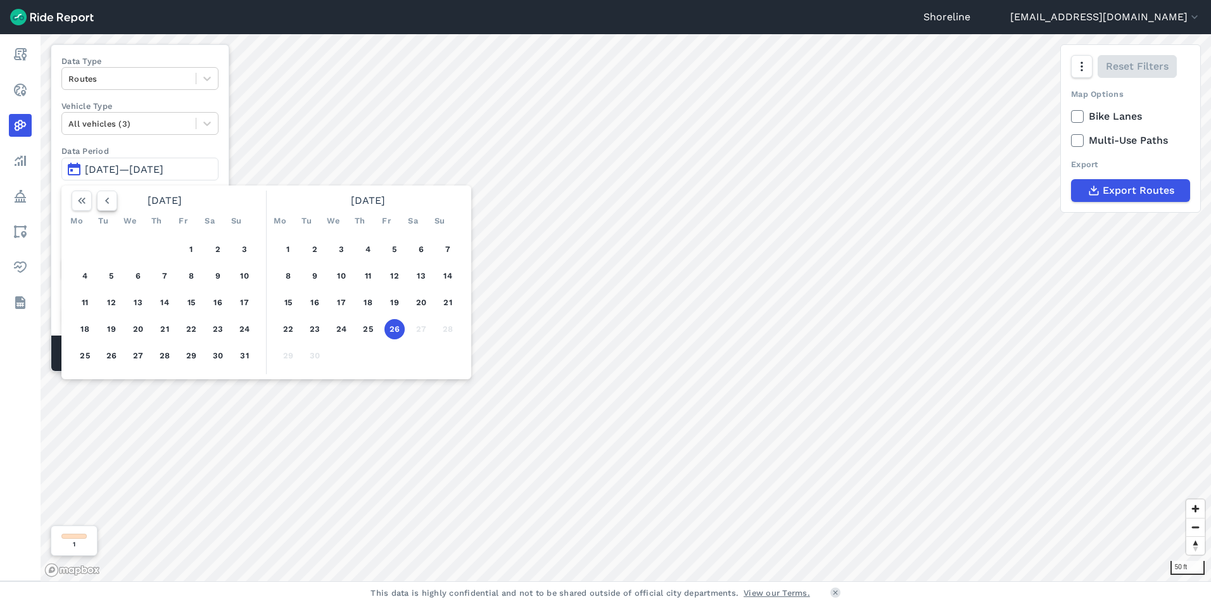
click at [110, 205] on icon "button" at bounding box center [107, 200] width 13 height 13
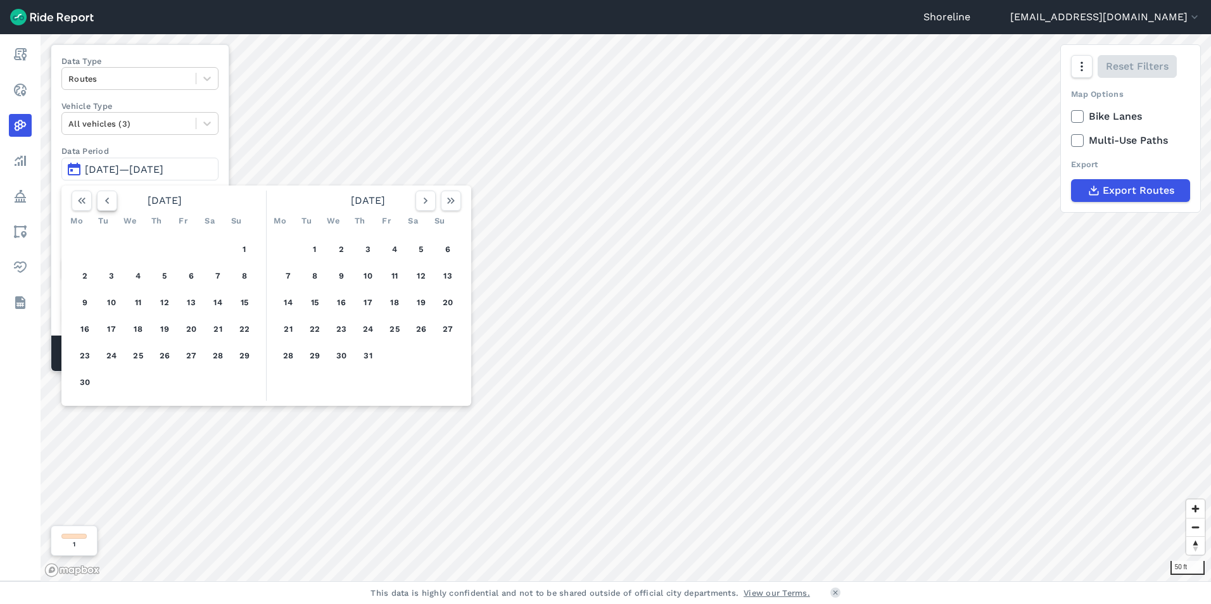
click at [110, 205] on icon "button" at bounding box center [107, 200] width 13 height 13
click at [136, 357] on button "26" at bounding box center [138, 356] width 20 height 20
click at [452, 201] on icon "button" at bounding box center [451, 200] width 13 height 13
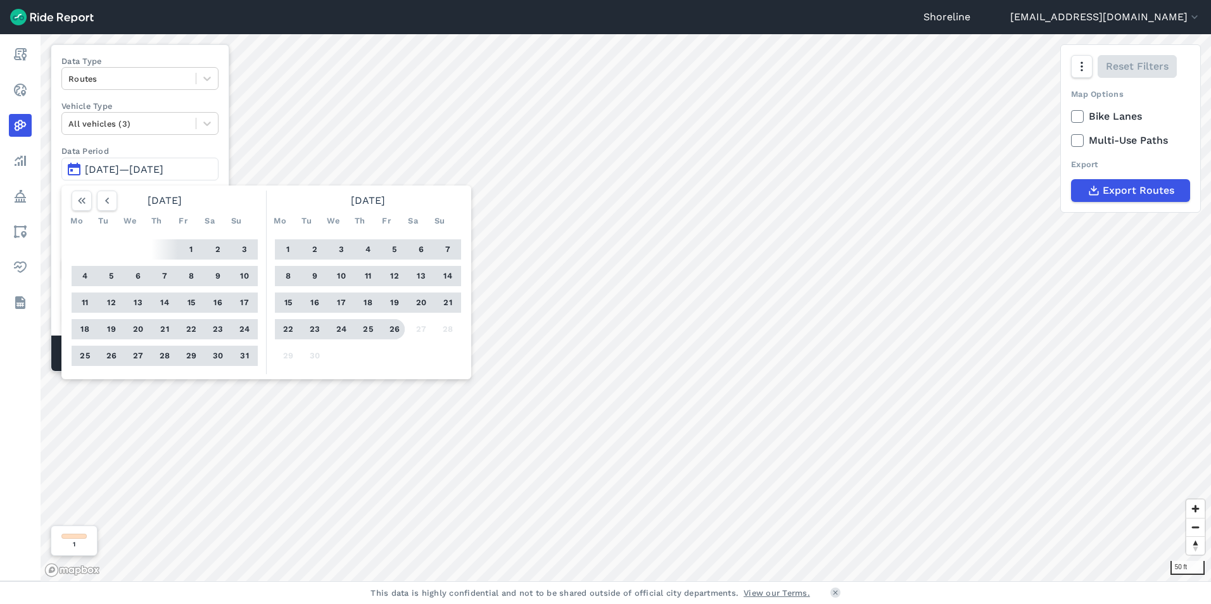
click at [399, 335] on button "26" at bounding box center [395, 329] width 20 height 20
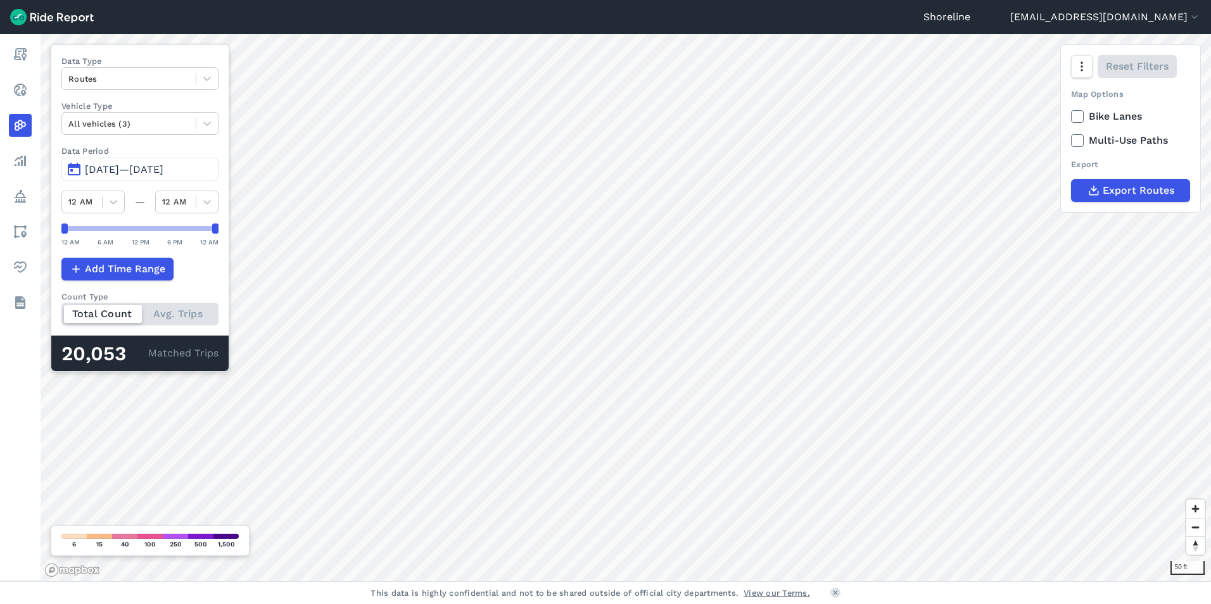
click at [210, 321] on div "Total Count Avg. Trips" at bounding box center [139, 314] width 157 height 23
click at [61, 311] on input "Count Type Total Count Avg. Trips" at bounding box center [61, 307] width 0 height 8
click at [99, 317] on div "Total Count Avg. Trips" at bounding box center [139, 314] width 157 height 23
click at [61, 311] on input "Count Type Total Count Avg. Trips" at bounding box center [61, 307] width 0 height 8
click at [200, 312] on div "Total Count Avg. Trips" at bounding box center [139, 314] width 157 height 23
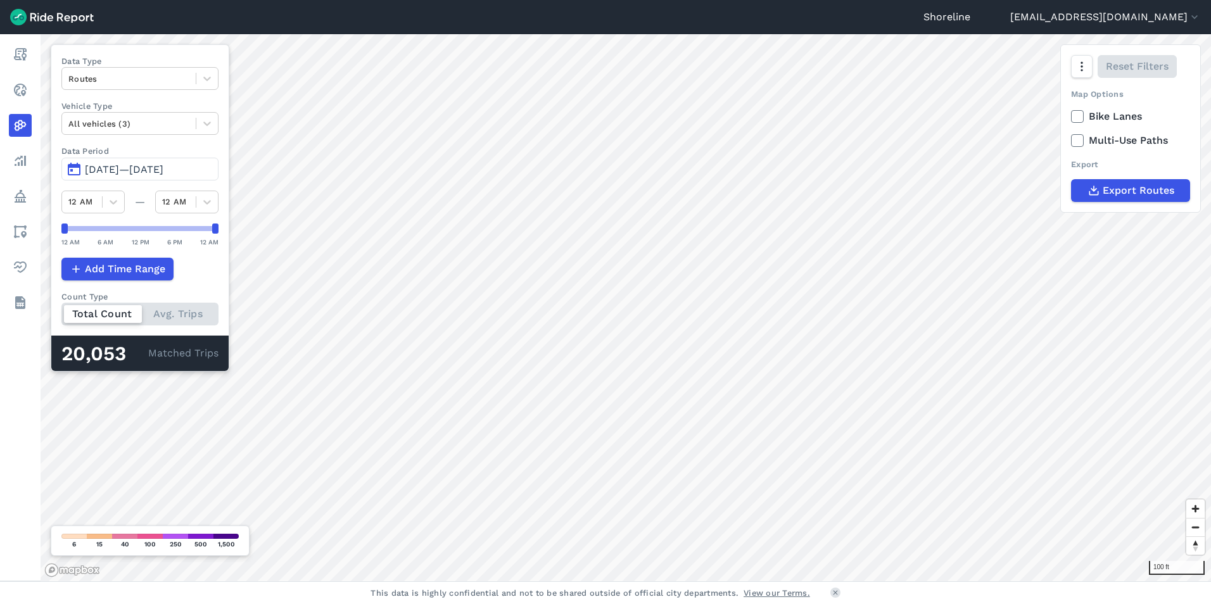
click at [61, 311] on input "Count Type Total Count Avg. Trips" at bounding box center [61, 307] width 0 height 8
click at [112, 303] on div "Total Count Avg. Trips" at bounding box center [139, 314] width 157 height 23
click at [61, 303] on input "Count Type Total Count Avg. Trips" at bounding box center [61, 307] width 0 height 8
click at [725, 0] on html "Shoreline [EMAIL_ADDRESS][DOMAIN_NAME] Settings Terms Sign Out Report Realtime …" at bounding box center [605, 302] width 1211 height 604
click at [655, 31] on div "Shoreline [EMAIL_ADDRESS][DOMAIN_NAME] Settings Terms Sign Out Report Realtime …" at bounding box center [605, 302] width 1211 height 604
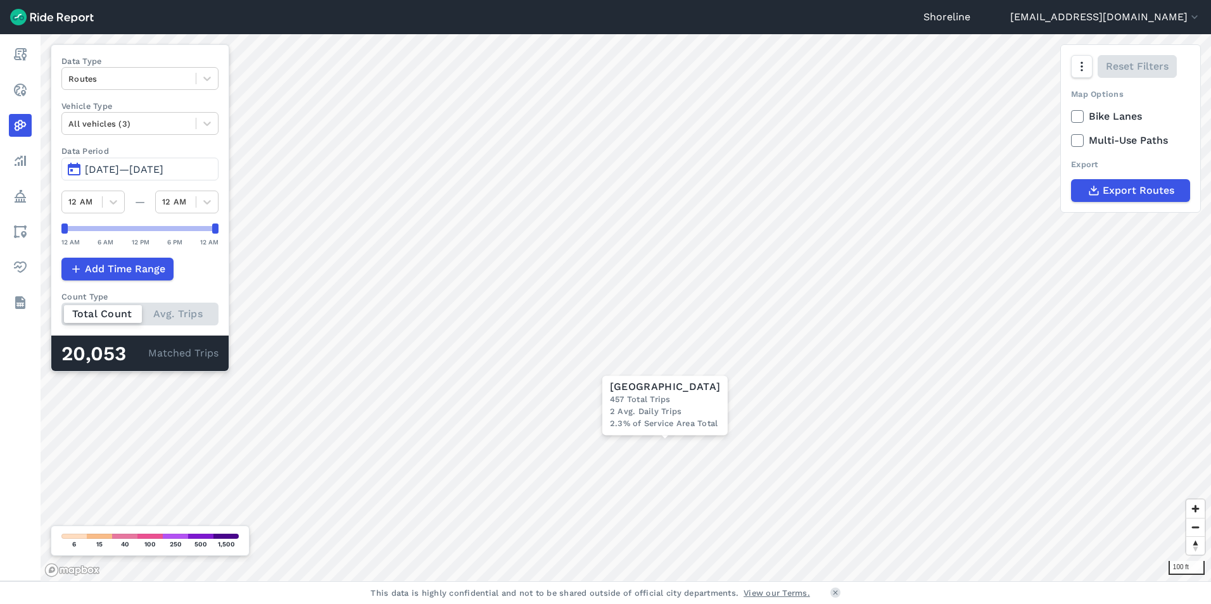
click at [181, 306] on div "Total Count Avg. Trips" at bounding box center [139, 314] width 157 height 23
click at [61, 306] on input "Count Type Total Count Avg. Trips" at bounding box center [61, 307] width 0 height 8
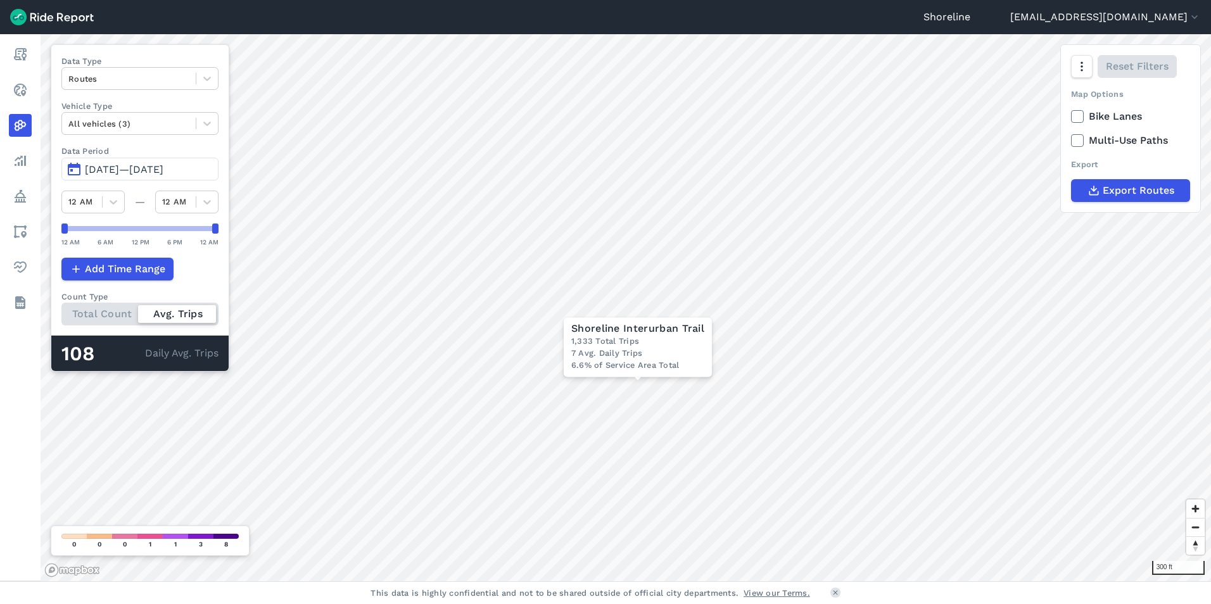
click at [631, 604] on html "Shoreline [EMAIL_ADDRESS][DOMAIN_NAME] Settings Terms Sign Out Report Realtime …" at bounding box center [605, 302] width 1211 height 604
click at [691, 604] on html "Shoreline [EMAIL_ADDRESS][DOMAIN_NAME] Settings Terms Sign Out Report Realtime …" at bounding box center [605, 302] width 1211 height 604
click at [1073, 138] on icon at bounding box center [1077, 140] width 11 height 13
click at [1071, 138] on input "Multi-Use Paths" at bounding box center [1071, 137] width 0 height 8
click at [1077, 122] on icon at bounding box center [1077, 116] width 11 height 13
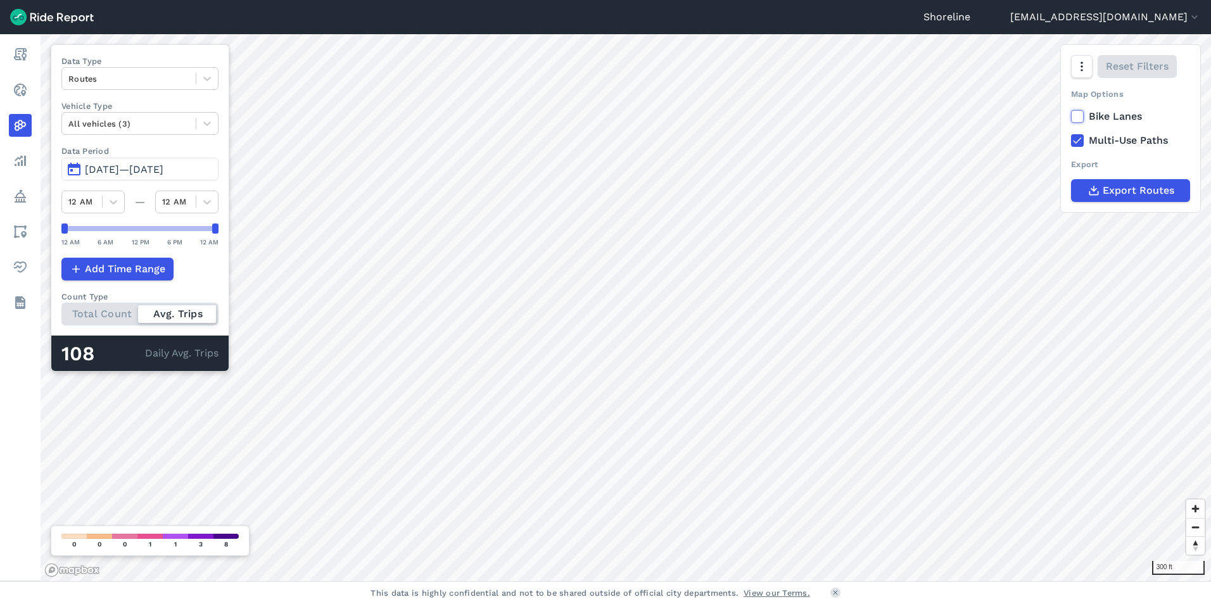
click at [1071, 117] on input "Bike Lanes" at bounding box center [1071, 113] width 0 height 8
click at [1079, 114] on icon at bounding box center [1077, 116] width 11 height 13
click at [1071, 114] on input "Bike Lanes" at bounding box center [1071, 113] width 0 height 8
click at [1076, 144] on icon at bounding box center [1077, 140] width 11 height 13
click at [1071, 141] on input "Multi-Use Paths" at bounding box center [1071, 137] width 0 height 8
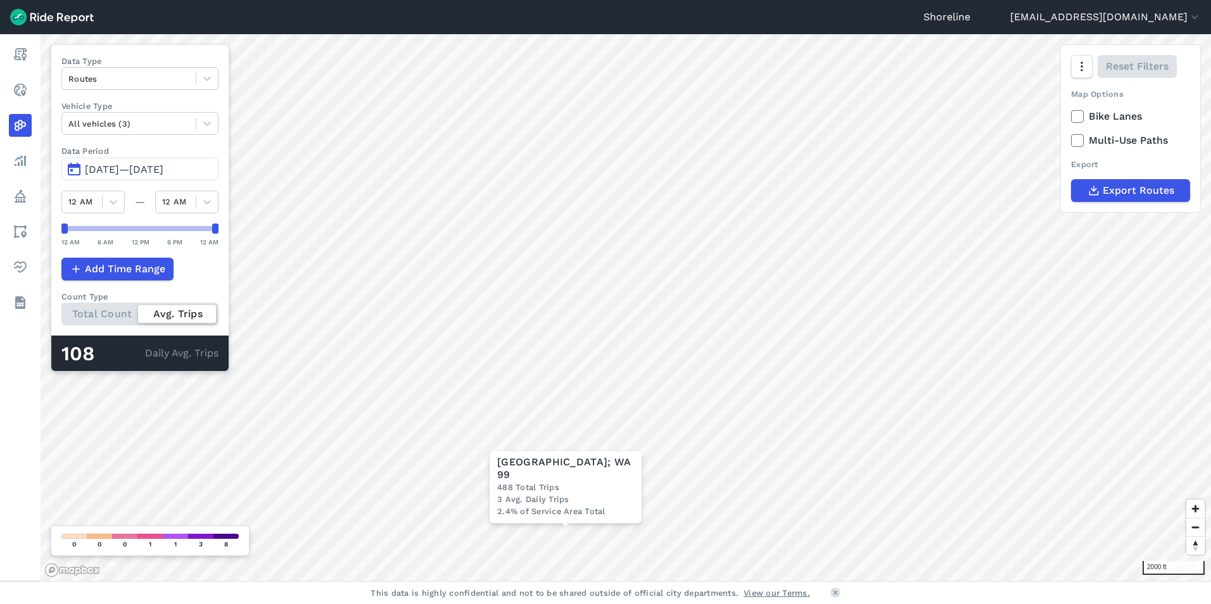
click at [647, 485] on div "2000 ft × [GEOGRAPHIC_DATA] 488 Total Trips 3 Avg. Daily Trips 2.4% of Service …" at bounding box center [626, 307] width 1171 height 547
click at [106, 165] on span "[DATE]—[DATE]" at bounding box center [124, 169] width 79 height 12
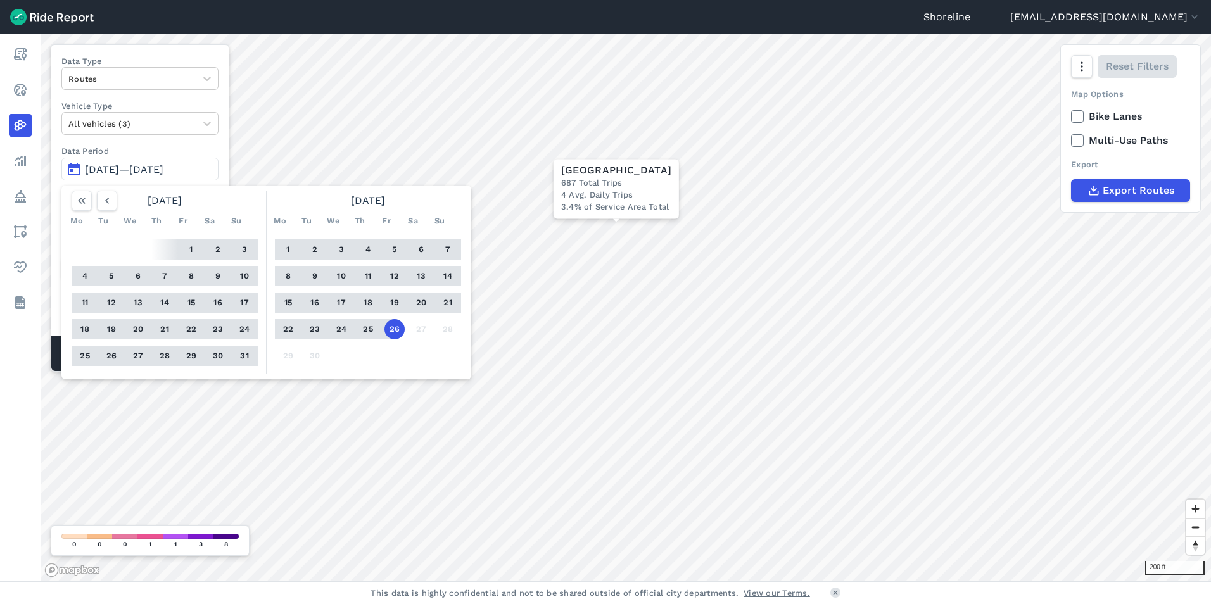
click at [110, 353] on button "26" at bounding box center [111, 356] width 20 height 20
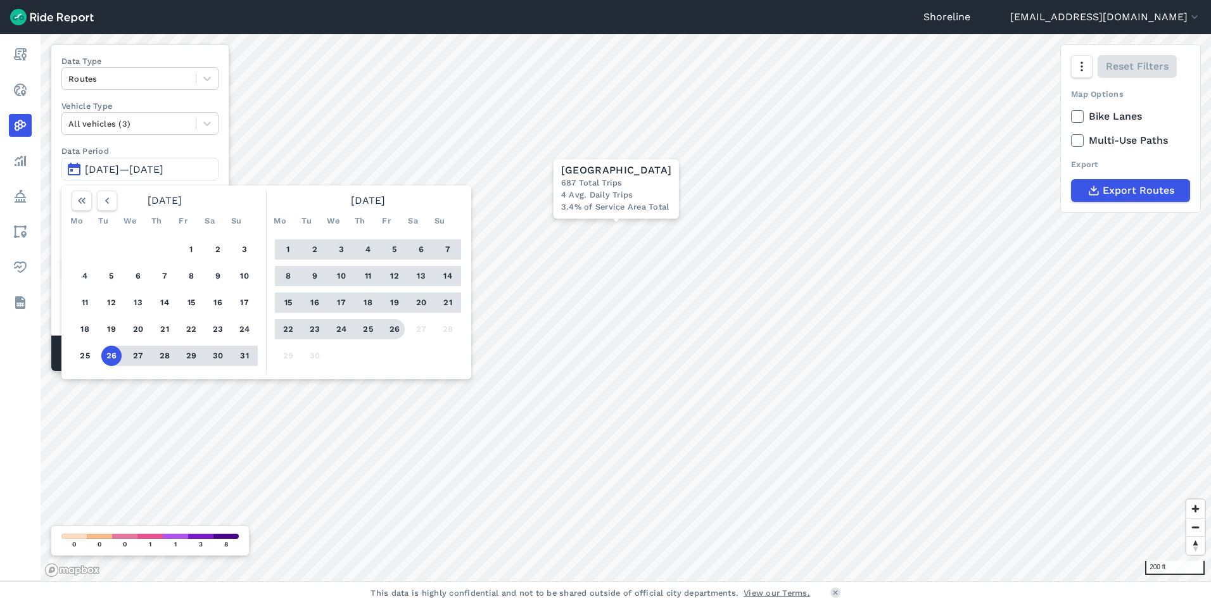
click at [395, 330] on button "26" at bounding box center [395, 329] width 20 height 20
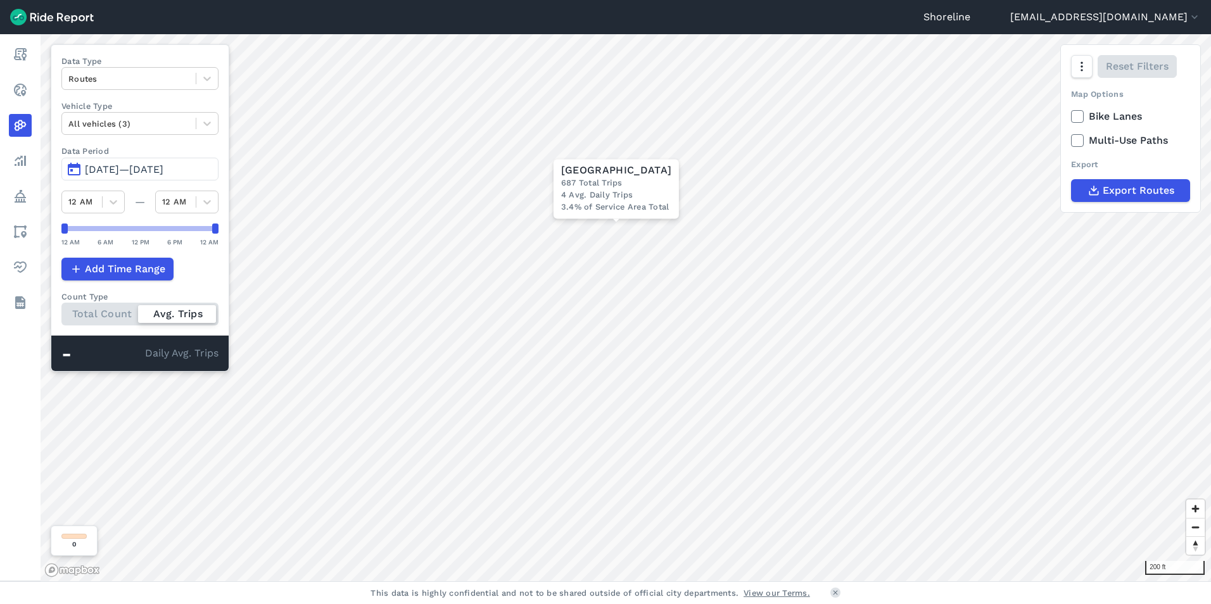
click at [189, 312] on div at bounding box center [177, 314] width 78 height 18
click at [61, 311] on input "Count Type Total Count Avg. Trips" at bounding box center [61, 307] width 0 height 8
click at [187, 312] on div "Total Count Avg. Trips" at bounding box center [139, 314] width 157 height 23
click at [61, 311] on input "Count Type Total Count Avg. Trips" at bounding box center [61, 307] width 0 height 8
click at [118, 165] on span "[DATE]—[DATE]" at bounding box center [124, 169] width 79 height 12
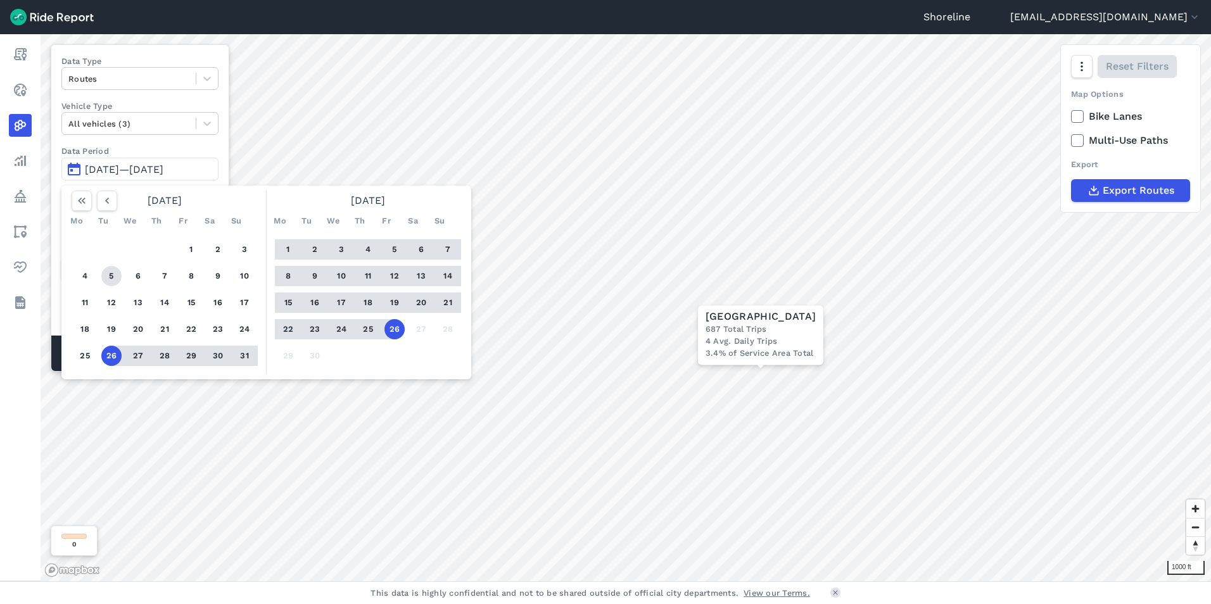
click at [113, 272] on button "5" at bounding box center [111, 276] width 20 height 20
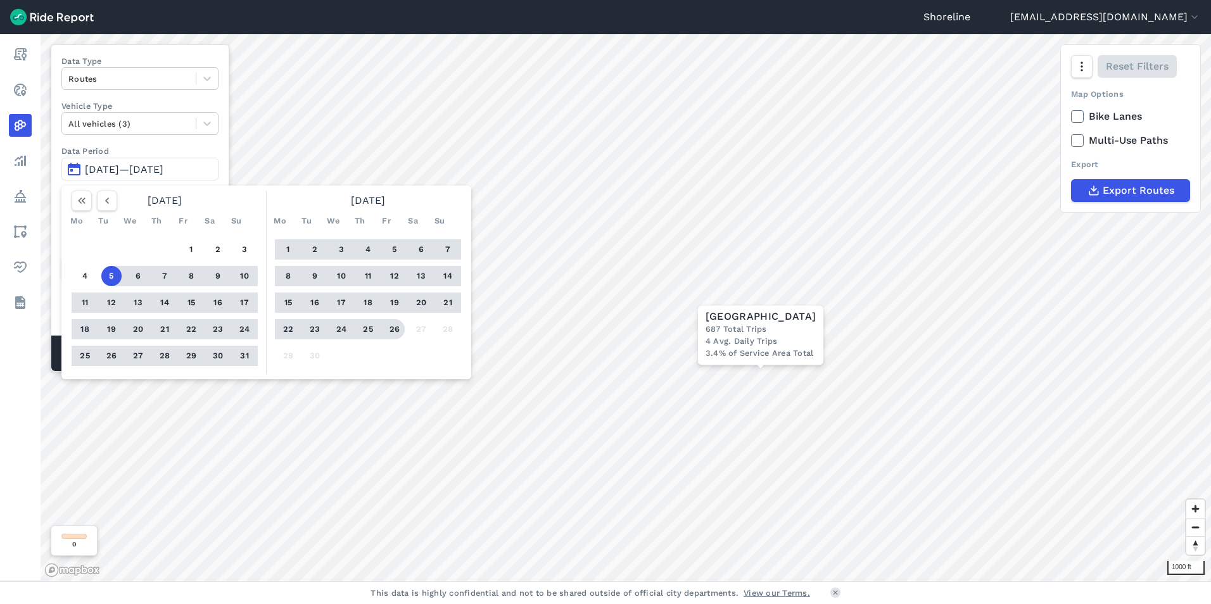
click at [398, 323] on button "26" at bounding box center [395, 329] width 20 height 20
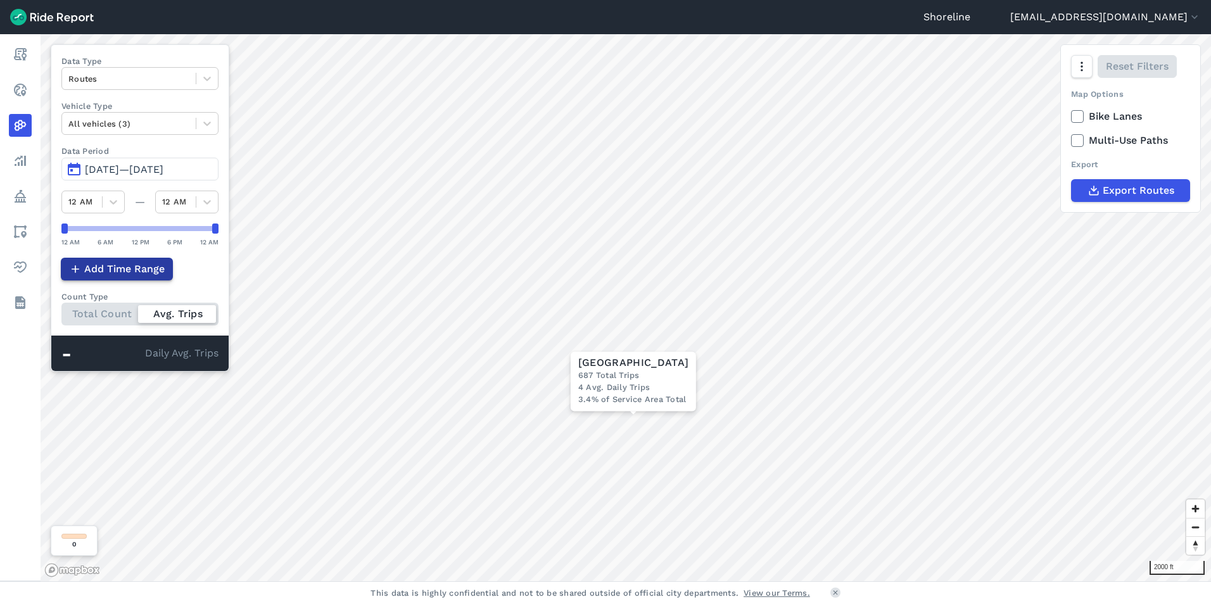
click at [144, 267] on span "Add Time Range" at bounding box center [124, 269] width 80 height 15
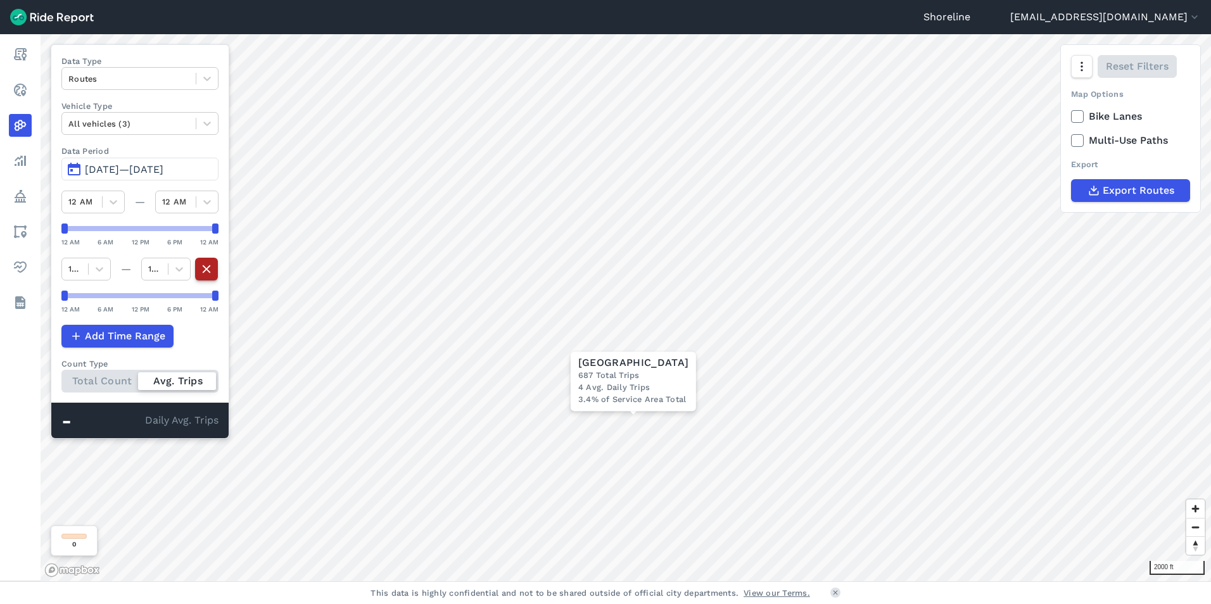
click at [215, 265] on button "button" at bounding box center [206, 269] width 23 height 23
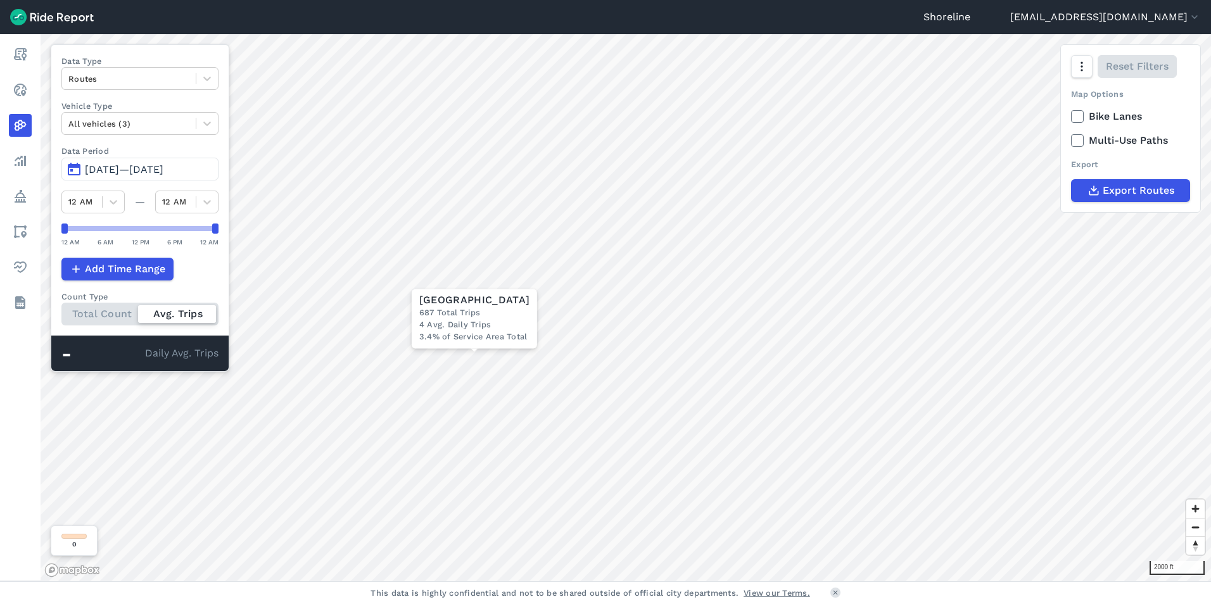
click at [101, 172] on span "[DATE]—[DATE]" at bounding box center [124, 169] width 79 height 12
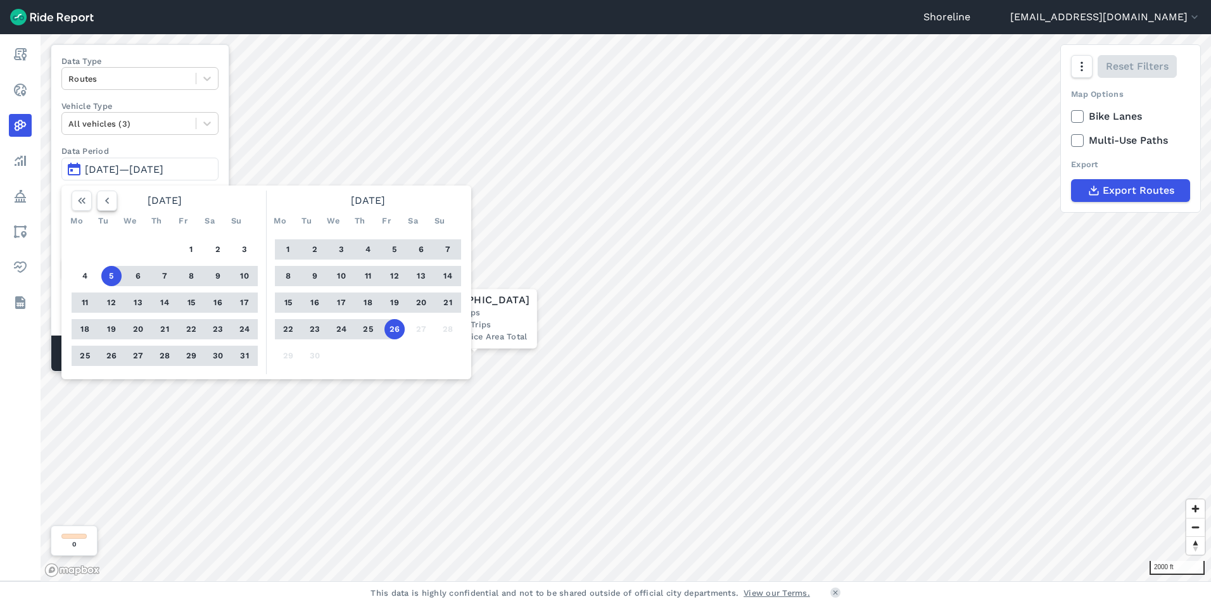
click at [102, 200] on icon "button" at bounding box center [107, 200] width 13 height 13
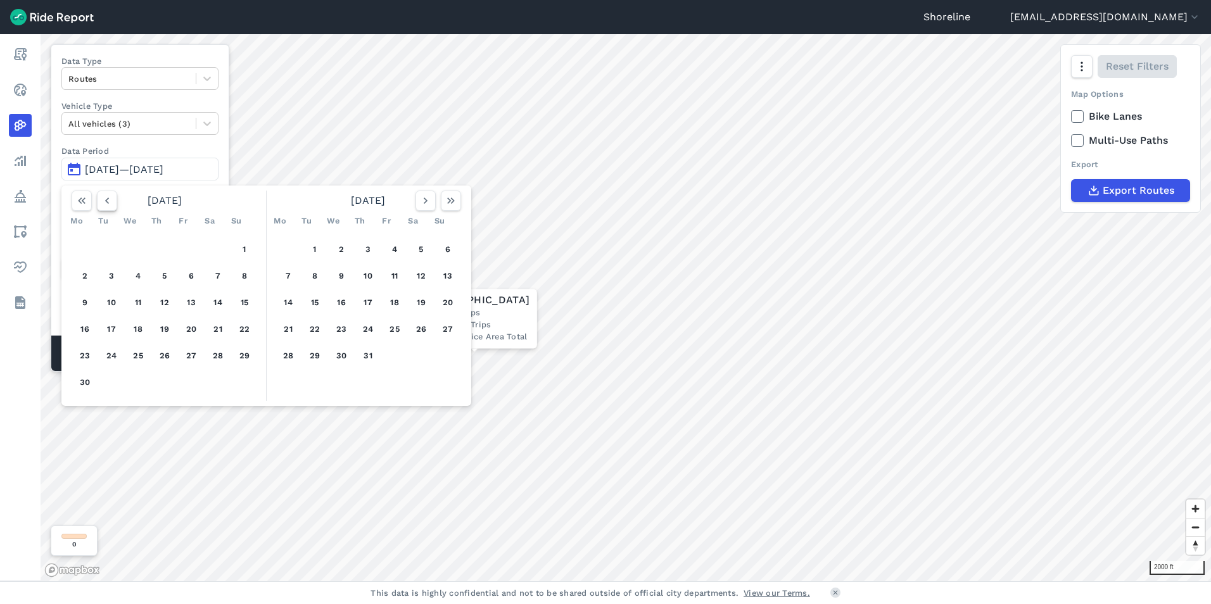
click at [102, 200] on icon "button" at bounding box center [107, 200] width 13 height 13
click at [169, 295] on button "15" at bounding box center [165, 303] width 20 height 20
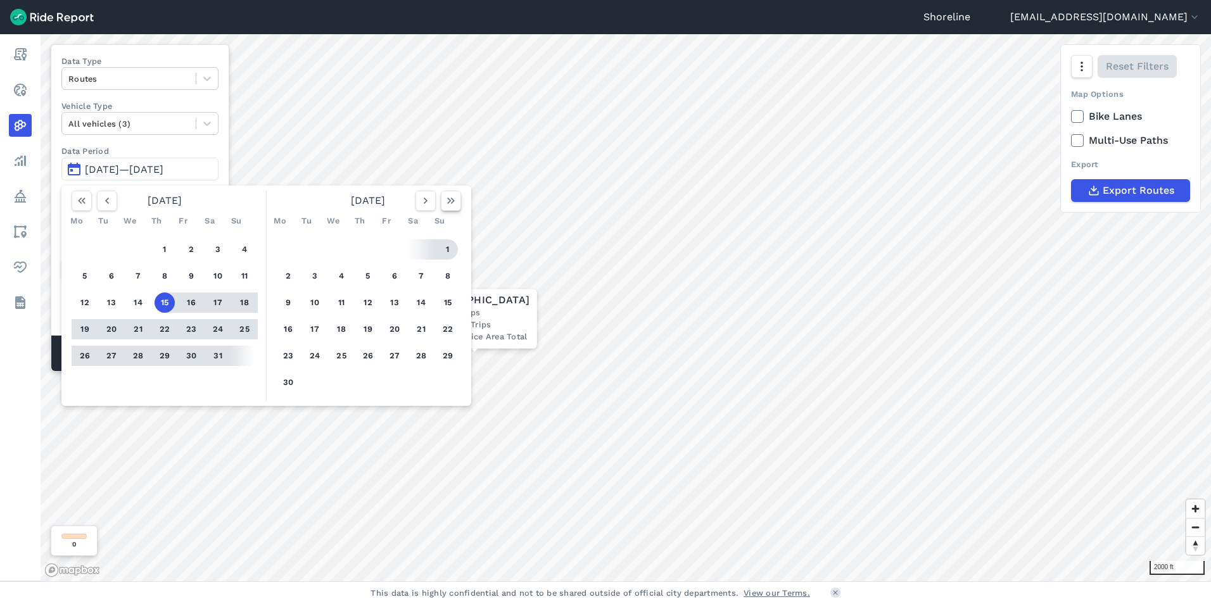
click at [450, 201] on use "button" at bounding box center [451, 201] width 8 height 6
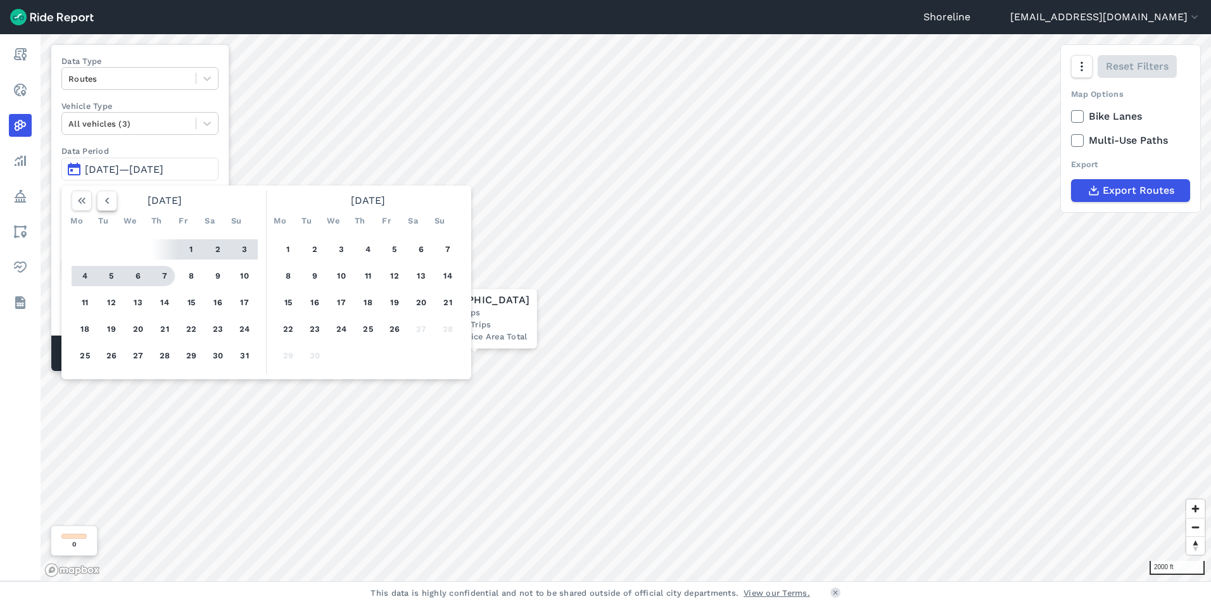
click at [109, 206] on icon "button" at bounding box center [107, 200] width 13 height 13
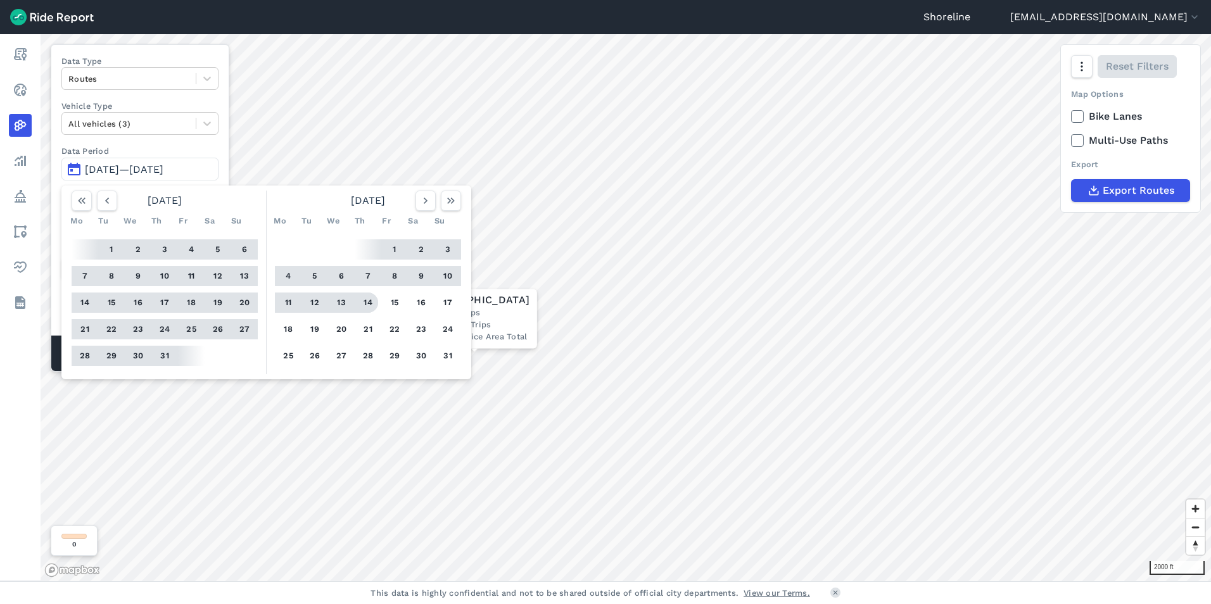
click at [366, 301] on button "14" at bounding box center [368, 303] width 20 height 20
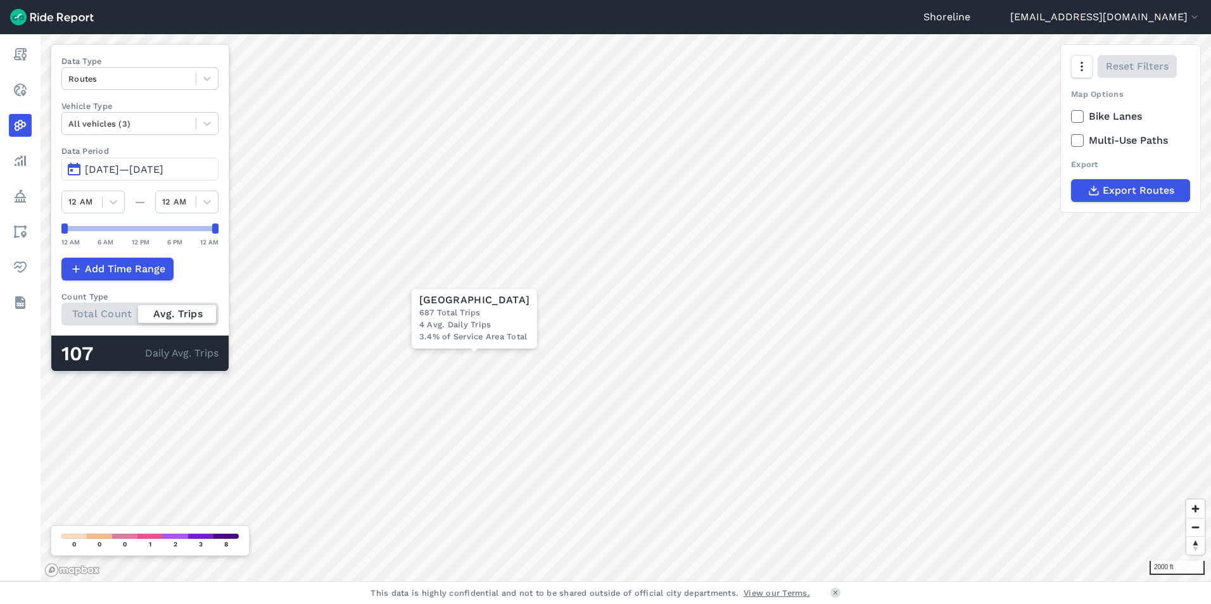
click at [116, 168] on span "[DATE]—[DATE]" at bounding box center [124, 169] width 79 height 12
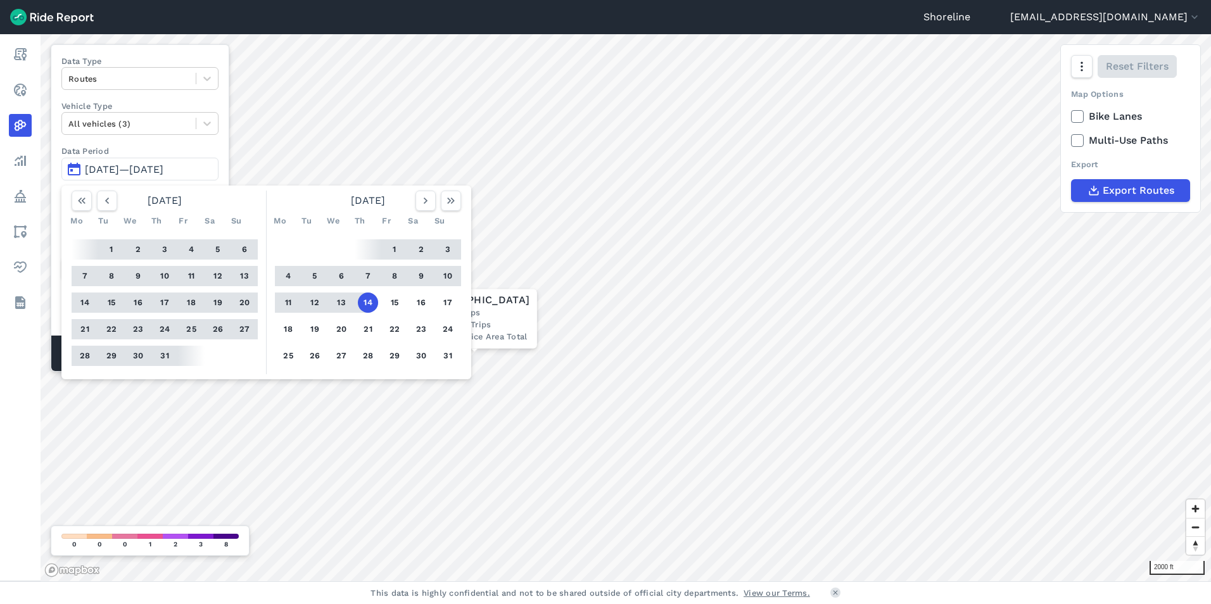
click at [138, 277] on button "9" at bounding box center [138, 276] width 20 height 20
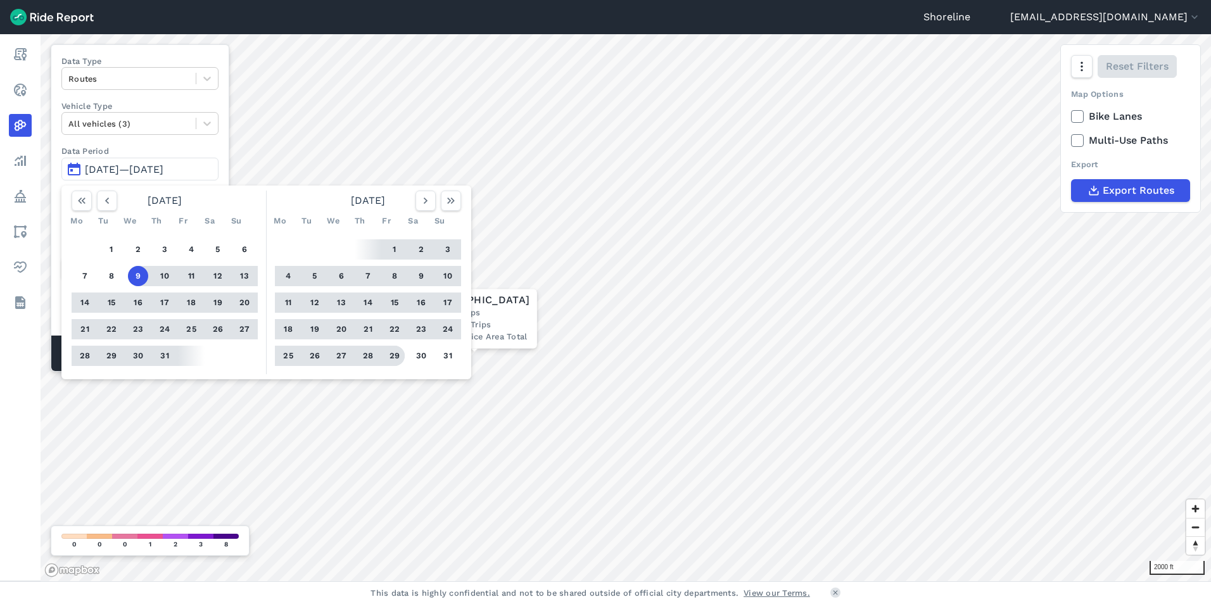
click at [391, 351] on button "29" at bounding box center [395, 356] width 20 height 20
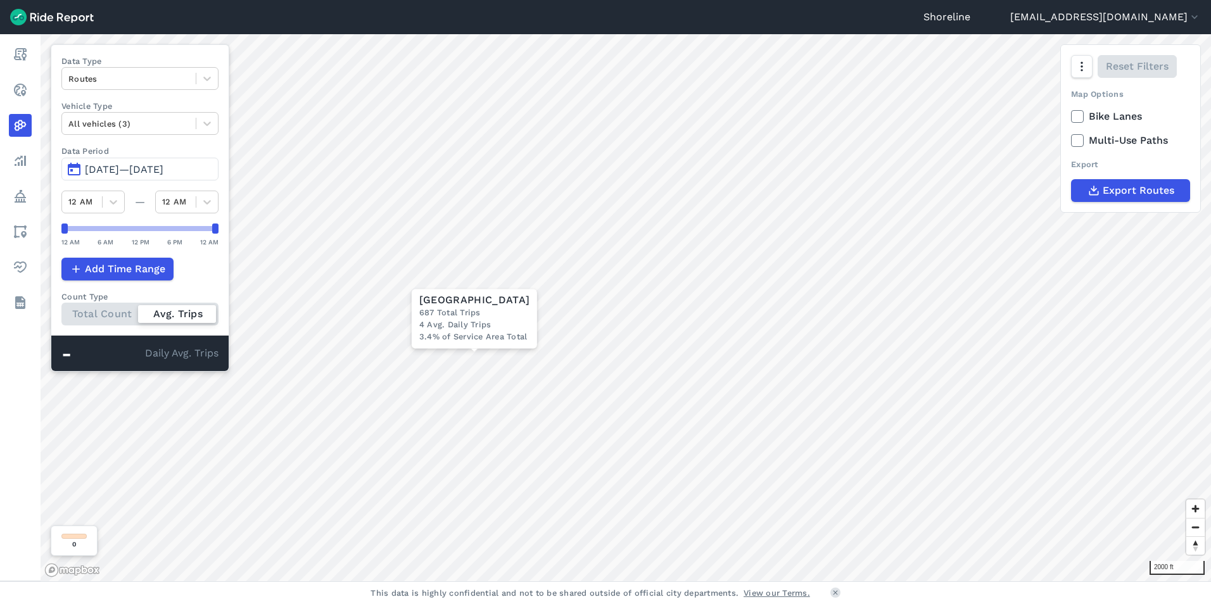
click at [117, 169] on span "[DATE]—[DATE]" at bounding box center [124, 169] width 79 height 12
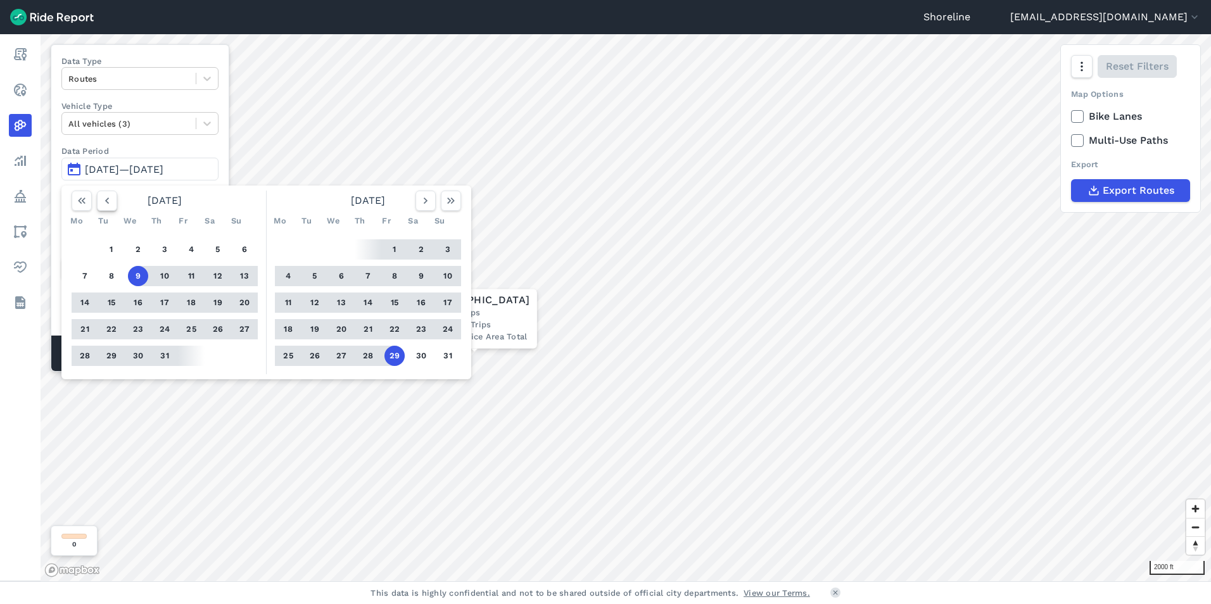
click at [106, 206] on icon "button" at bounding box center [107, 200] width 13 height 13
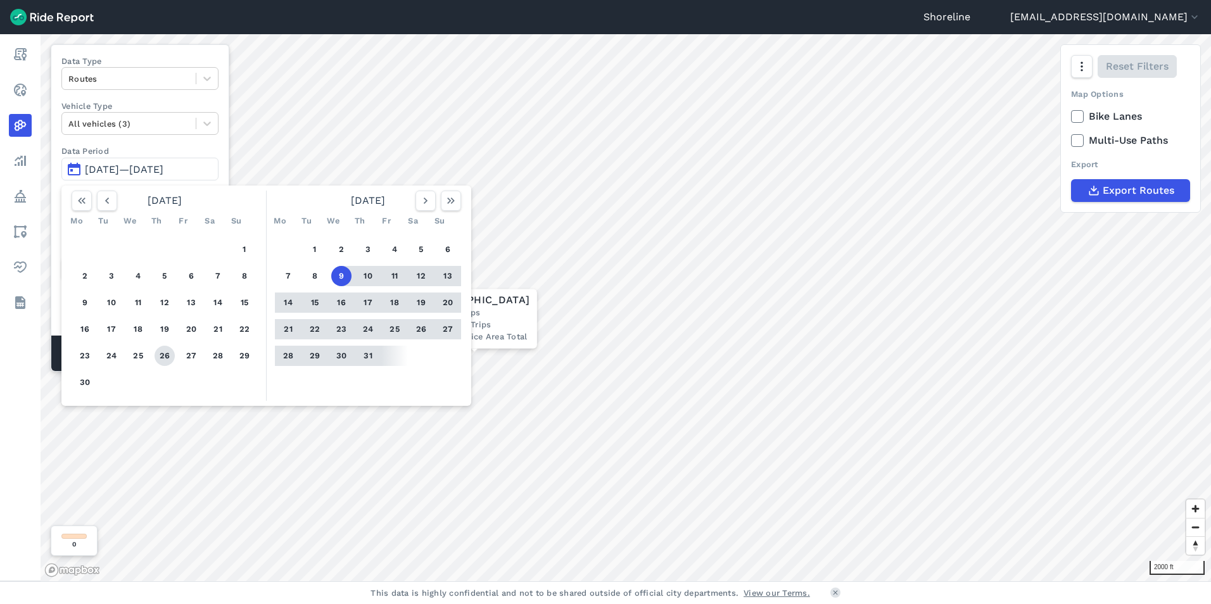
click at [166, 356] on button "26" at bounding box center [165, 356] width 20 height 20
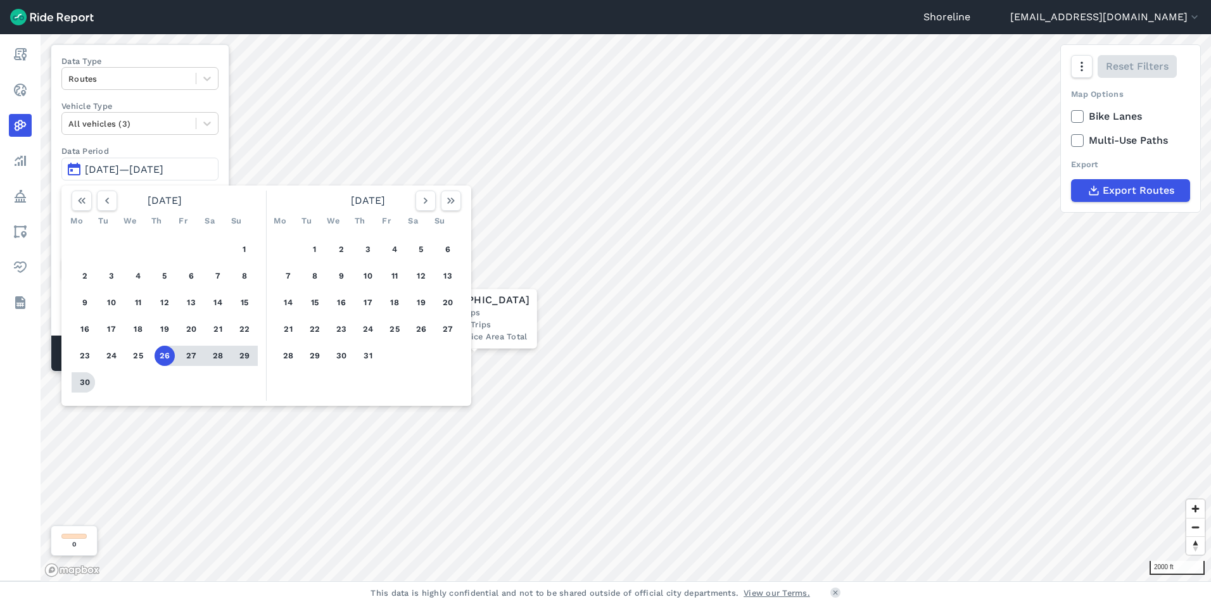
click at [79, 383] on button "30" at bounding box center [85, 383] width 20 height 20
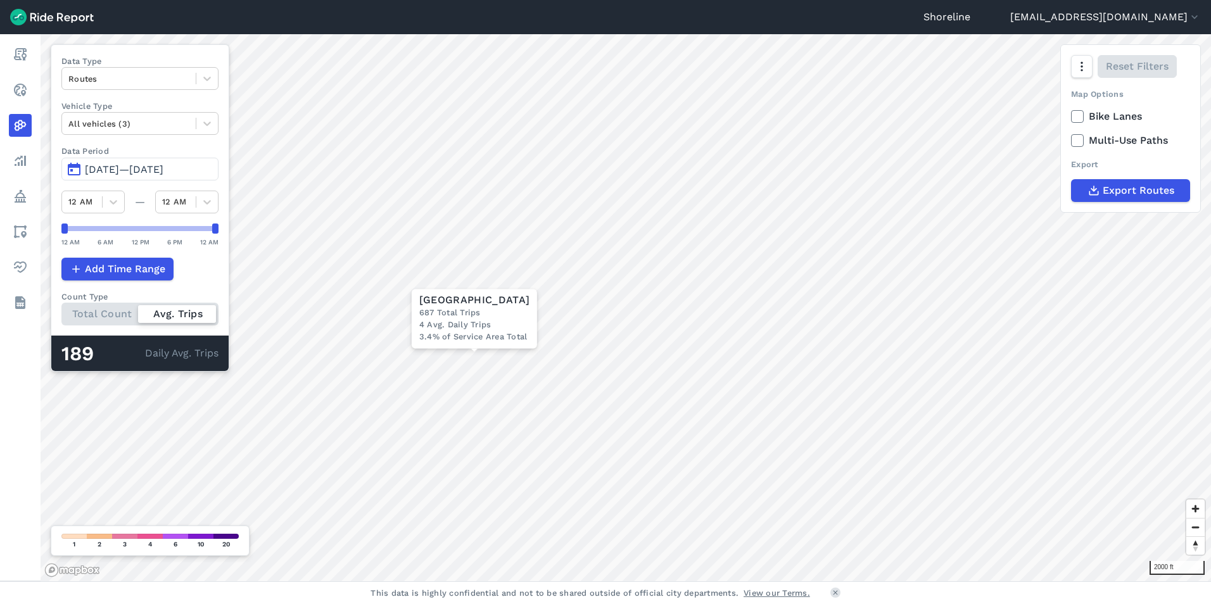
click at [126, 172] on span "[DATE]—[DATE]" at bounding box center [124, 169] width 79 height 12
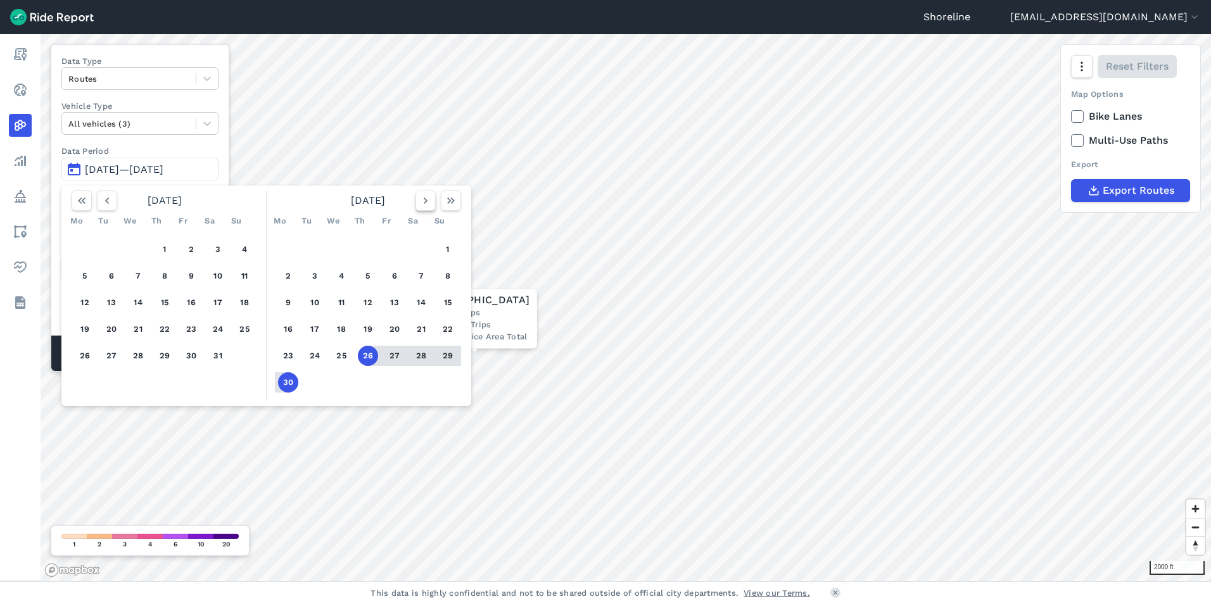
click at [428, 207] on button "button" at bounding box center [426, 201] width 20 height 20
click at [316, 247] on button "1" at bounding box center [315, 249] width 20 height 20
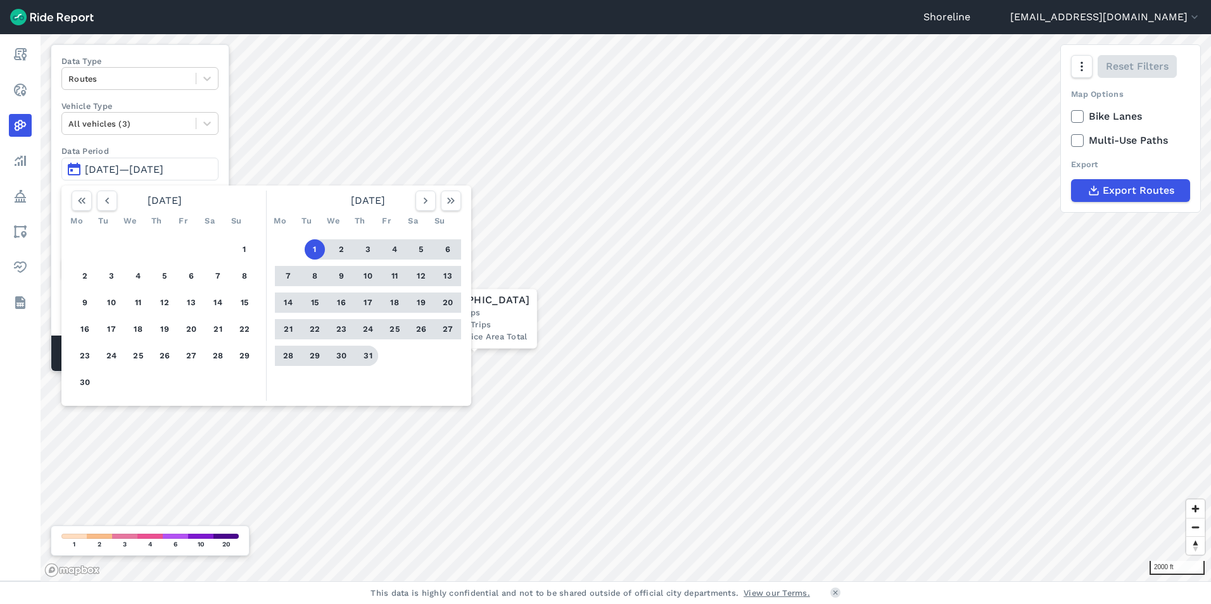
click at [367, 356] on button "31" at bounding box center [368, 356] width 20 height 20
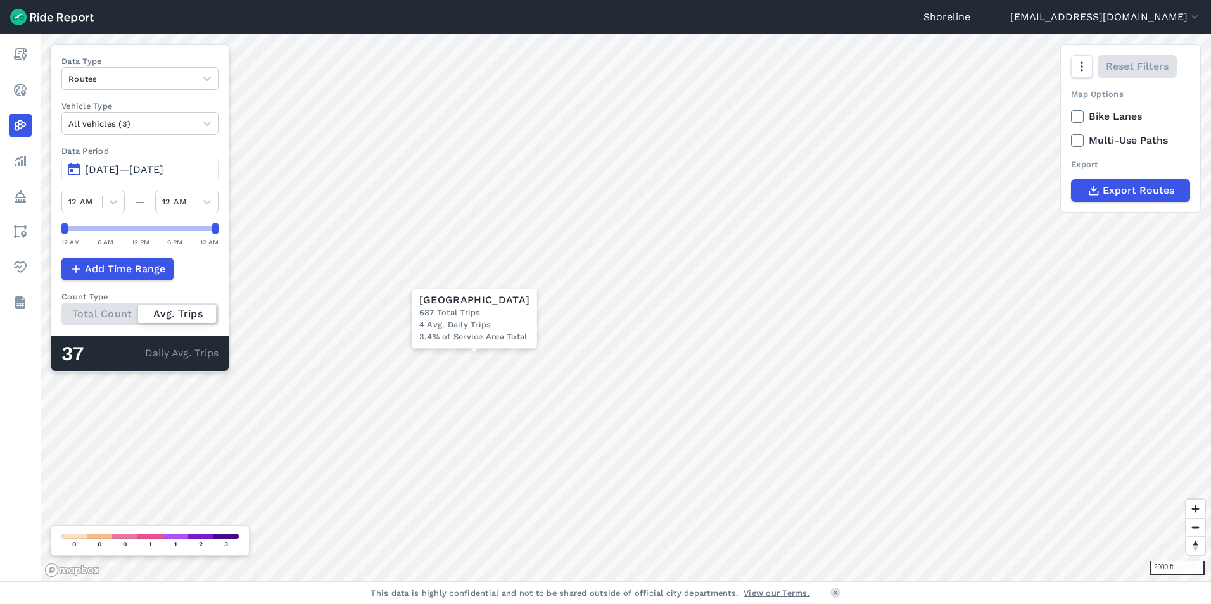
click at [134, 167] on span "[DATE]—[DATE]" at bounding box center [124, 169] width 79 height 12
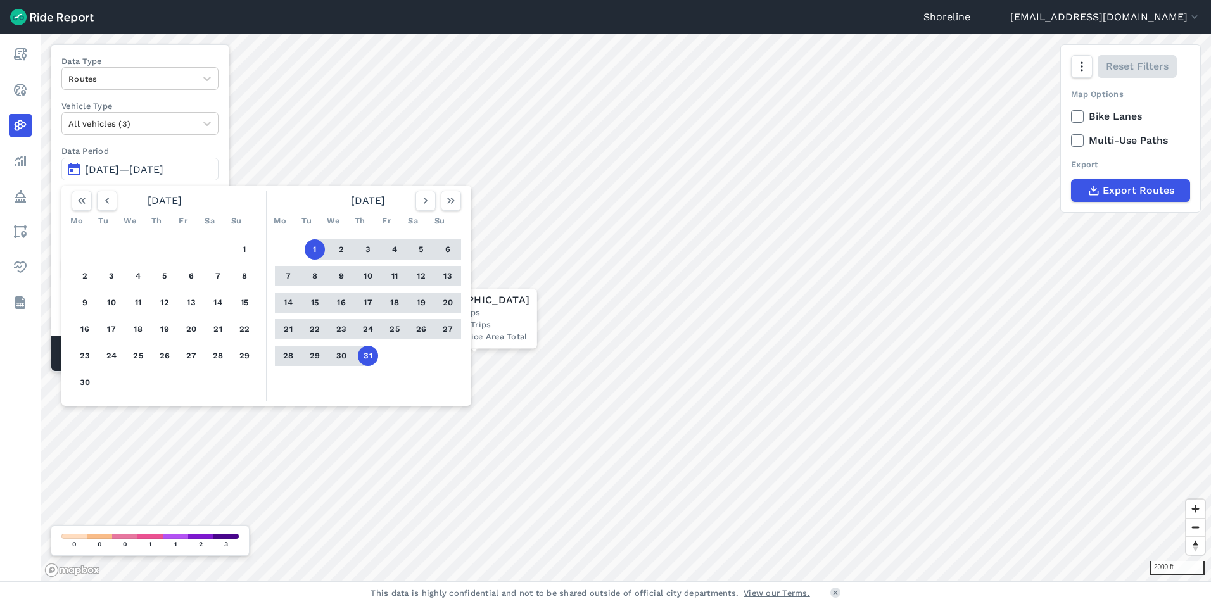
click at [367, 280] on button "10" at bounding box center [368, 276] width 20 height 20
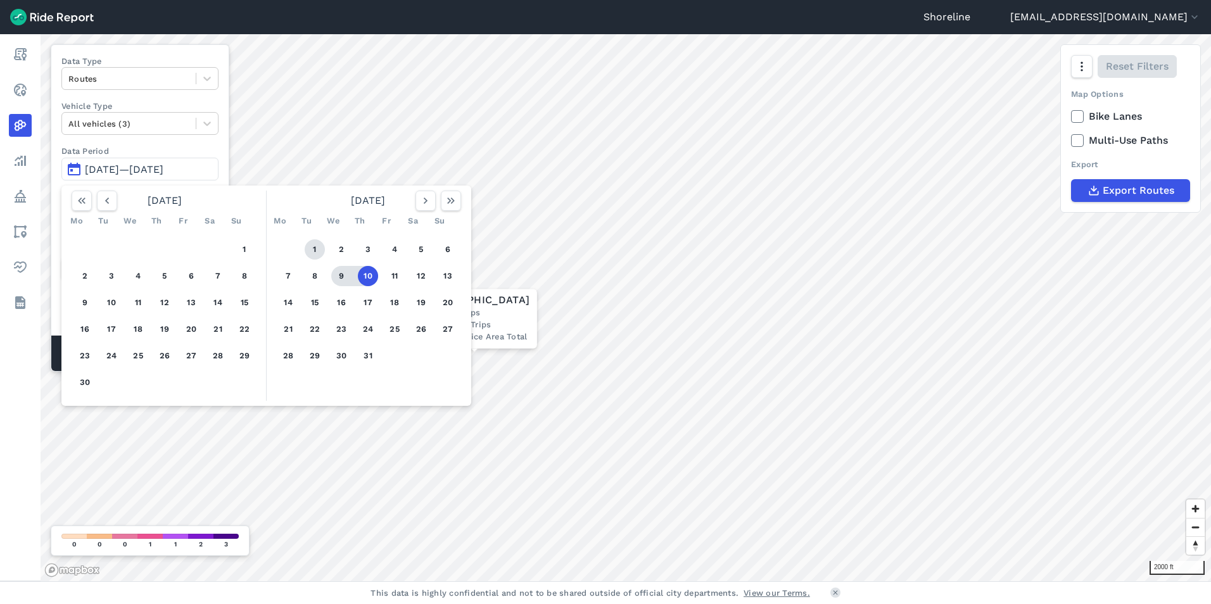
click at [318, 253] on button "1" at bounding box center [315, 249] width 20 height 20
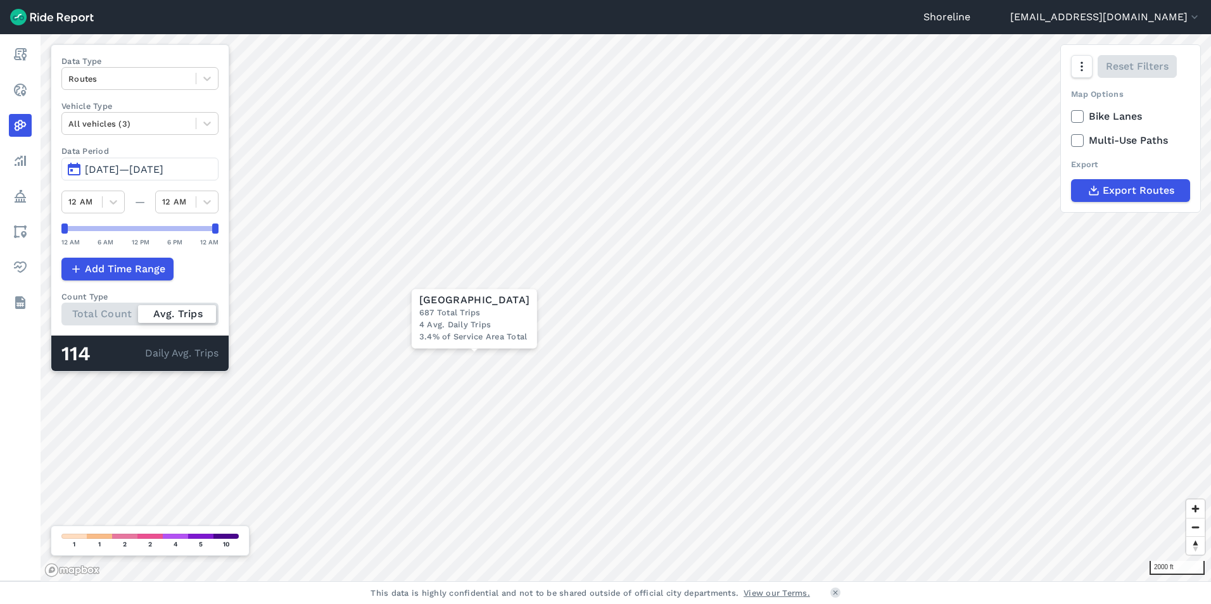
click at [163, 169] on span "[DATE]—[DATE]" at bounding box center [124, 169] width 79 height 12
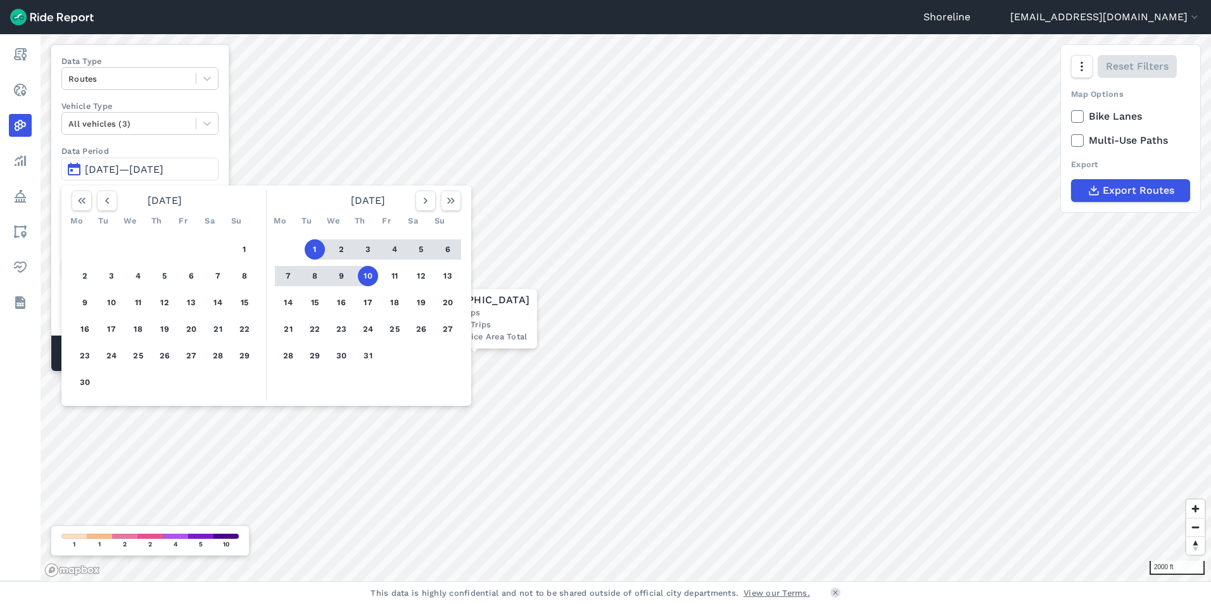
click at [366, 251] on button "3" at bounding box center [368, 249] width 20 height 20
click at [319, 251] on button "1" at bounding box center [315, 249] width 20 height 20
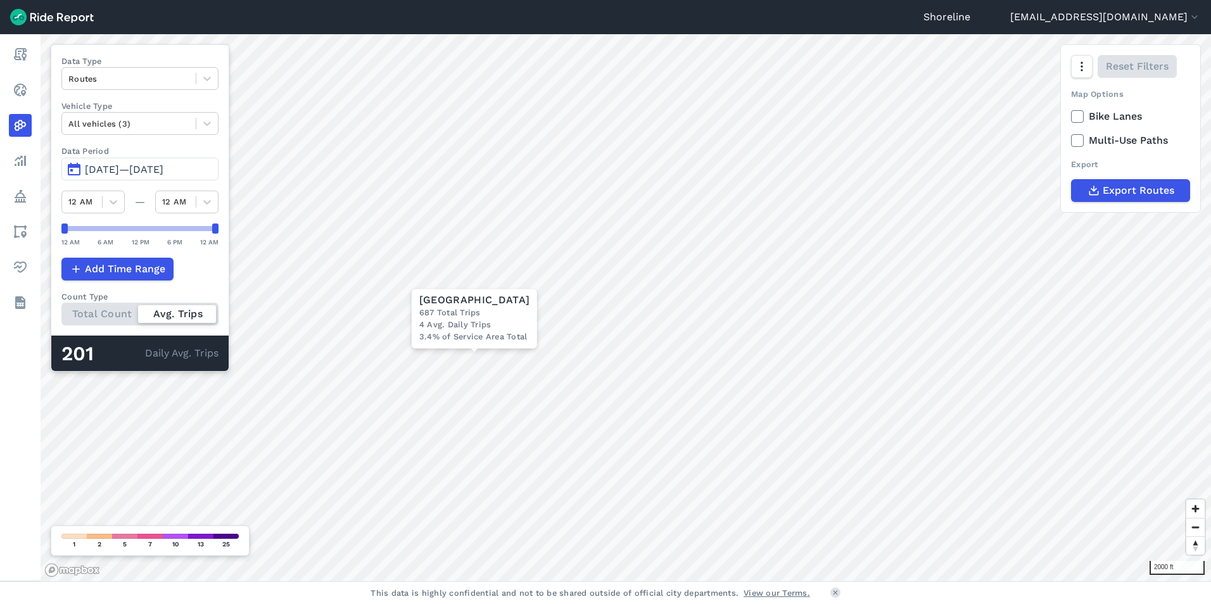
click at [122, 311] on div "Total Count Avg. Trips" at bounding box center [139, 314] width 157 height 23
click at [61, 311] on input "Count Type Total Count Avg. Trips" at bounding box center [61, 307] width 0 height 8
click at [148, 169] on span "[DATE]—[DATE]" at bounding box center [124, 169] width 79 height 12
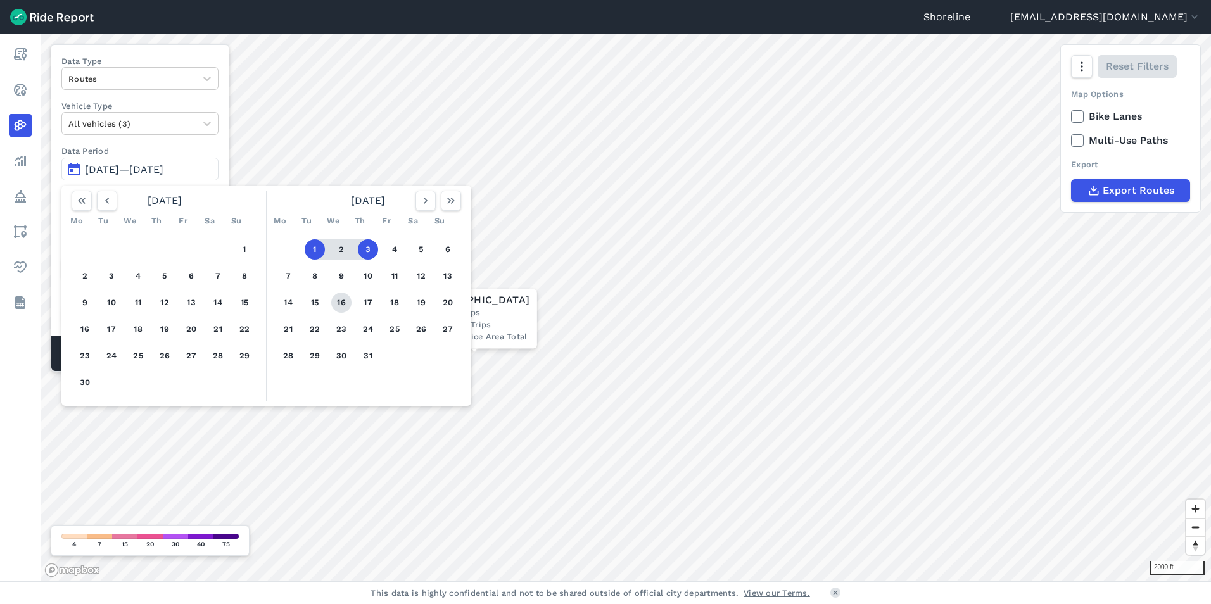
click at [344, 301] on button "16" at bounding box center [341, 303] width 20 height 20
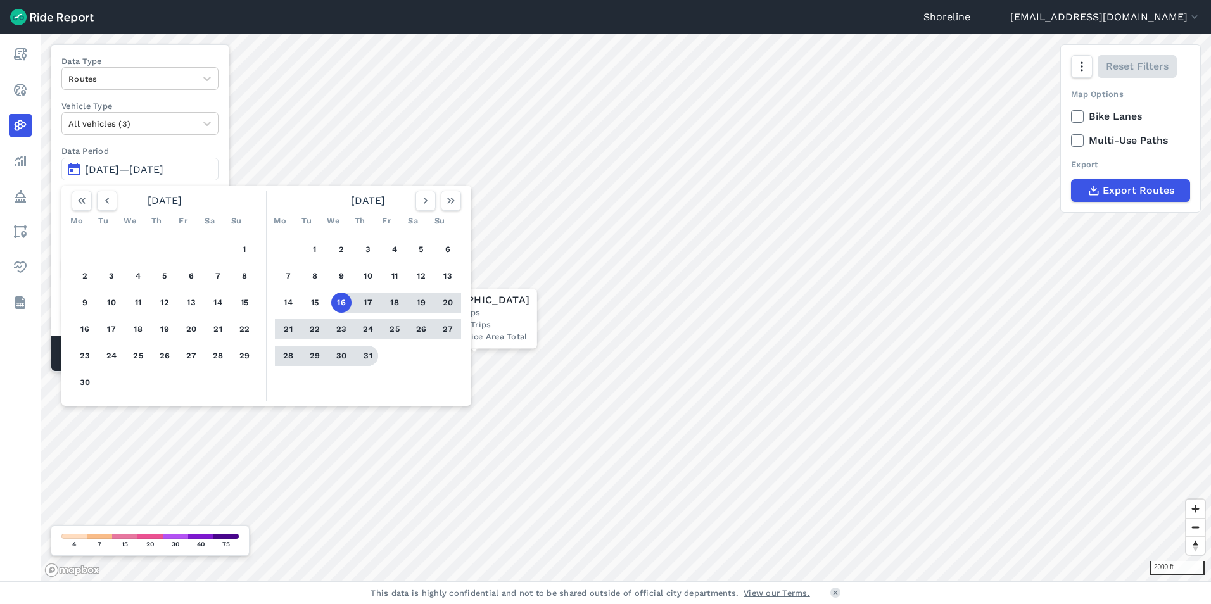
click at [368, 357] on button "31" at bounding box center [368, 356] width 20 height 20
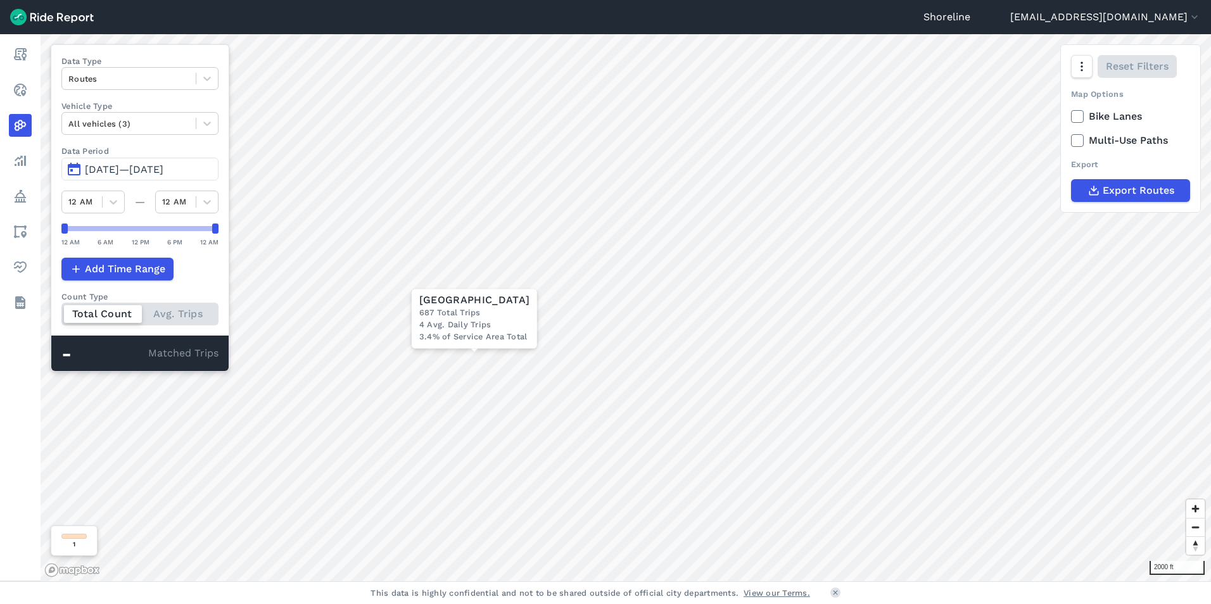
click at [120, 166] on span "[DATE]—[DATE]" at bounding box center [124, 169] width 79 height 12
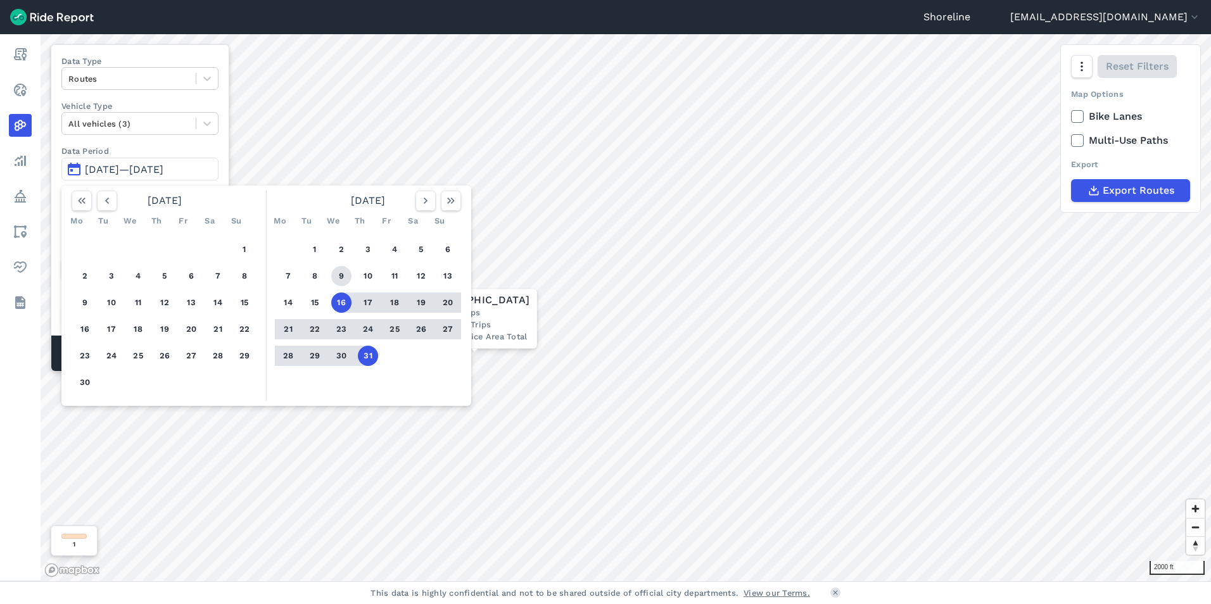
click at [343, 276] on button "9" at bounding box center [341, 276] width 20 height 20
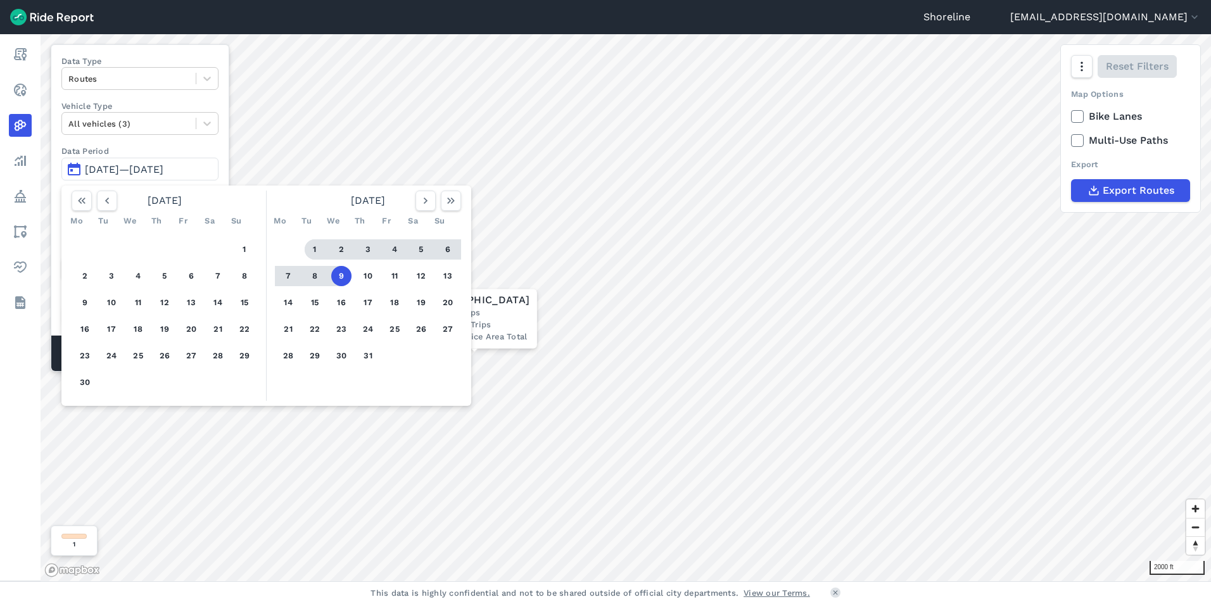
click at [317, 257] on button "1" at bounding box center [315, 249] width 20 height 20
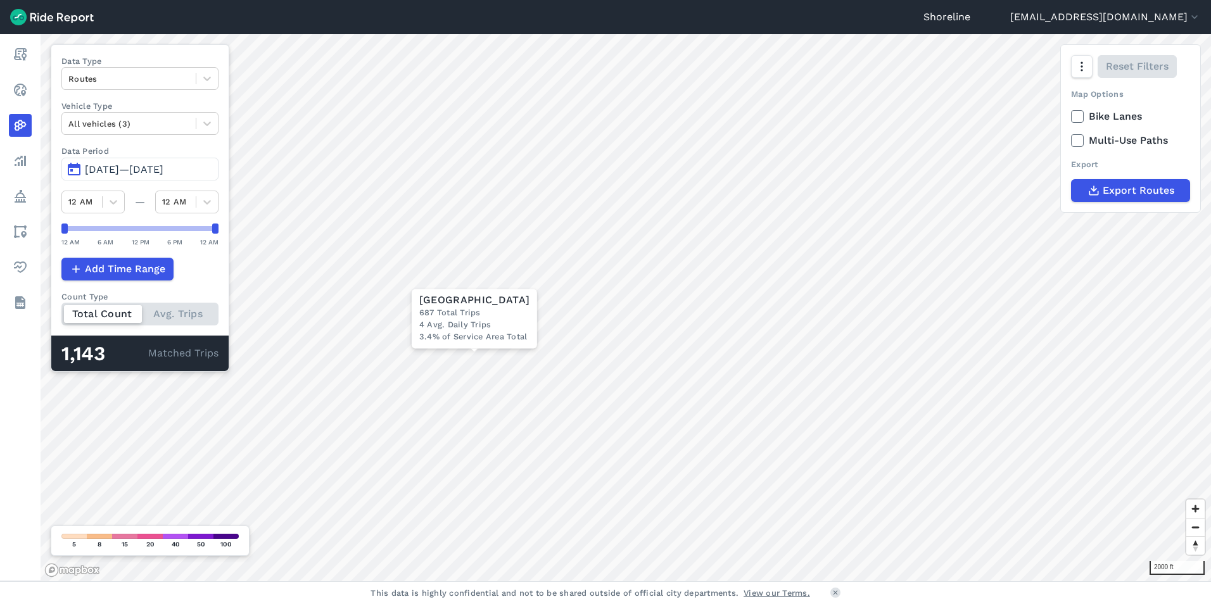
click at [134, 167] on span "[DATE]—[DATE]" at bounding box center [124, 169] width 79 height 12
click at [96, 167] on span "[DATE]—[DATE]" at bounding box center [124, 169] width 79 height 12
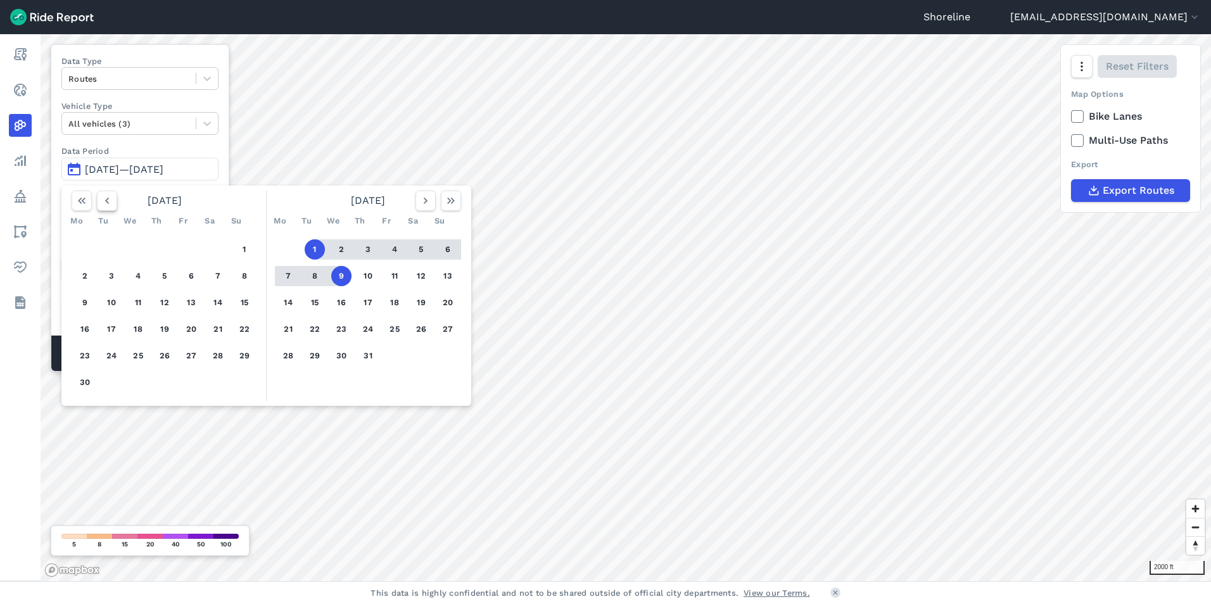
click at [103, 201] on icon "button" at bounding box center [107, 200] width 13 height 13
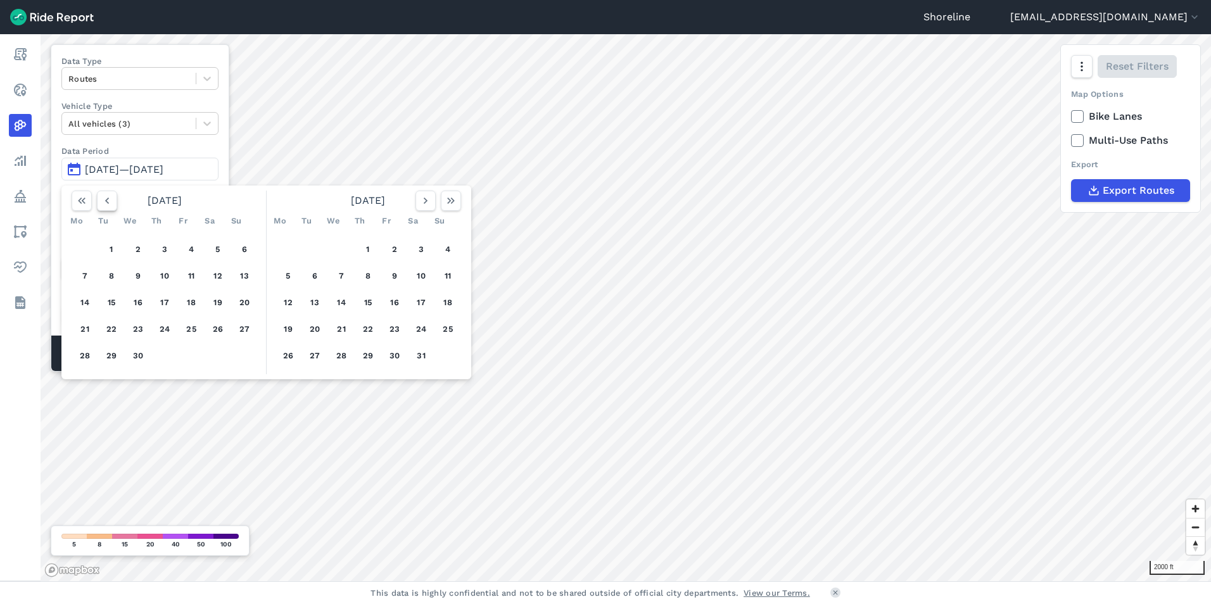
click at [103, 201] on icon "button" at bounding box center [107, 200] width 13 height 13
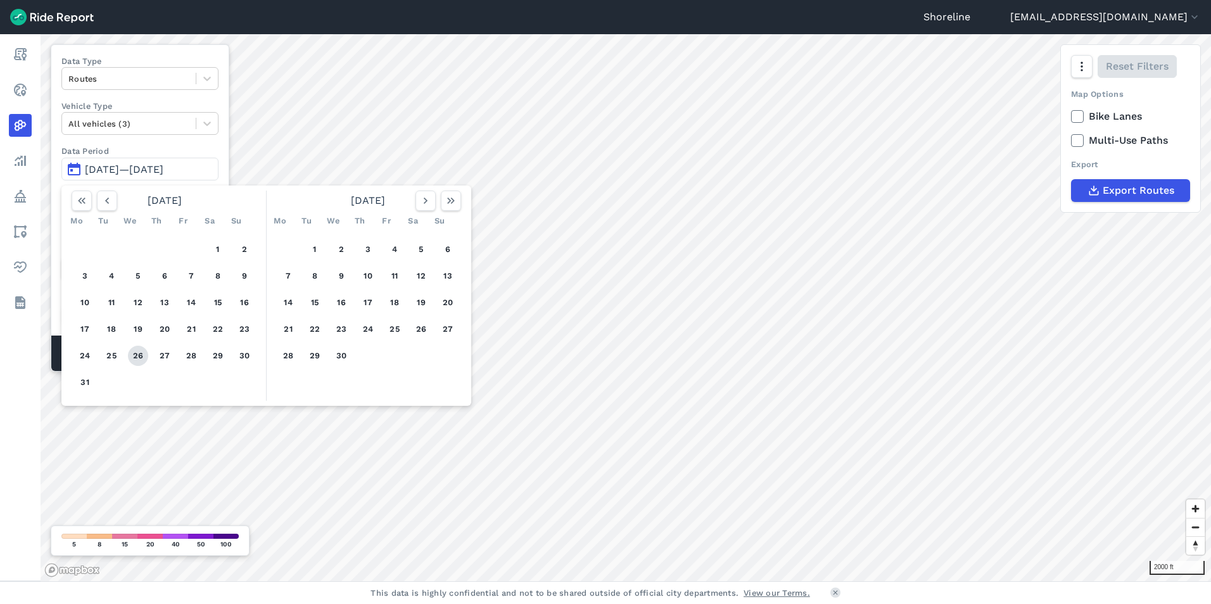
click at [137, 355] on button "26" at bounding box center [138, 356] width 20 height 20
click at [424, 201] on icon "button" at bounding box center [425, 200] width 13 height 13
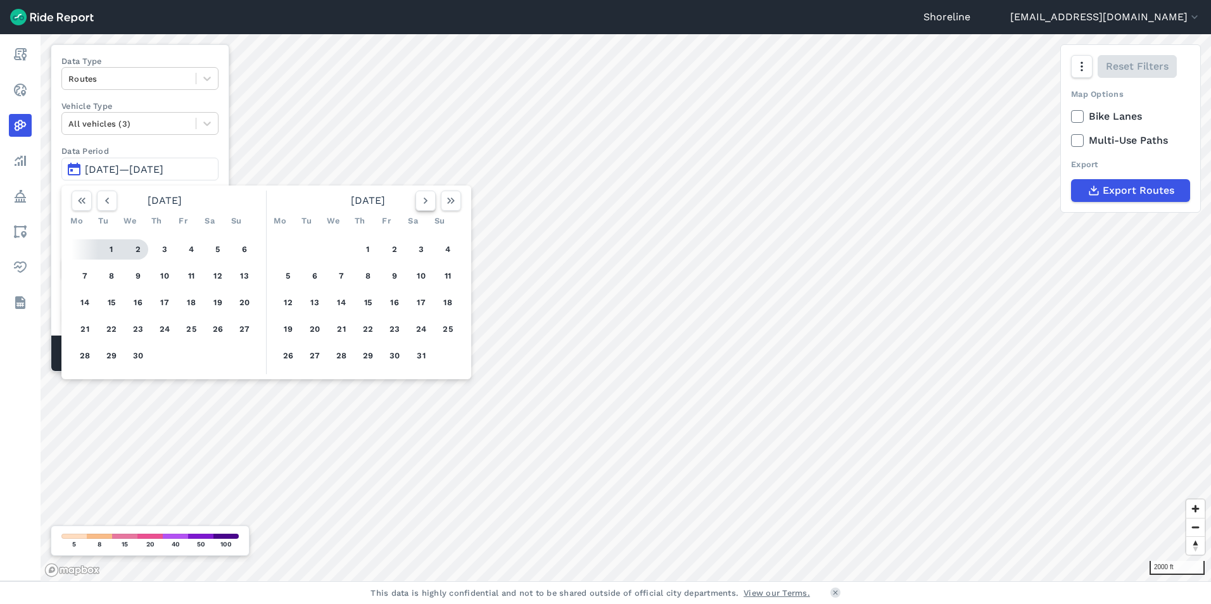
click at [424, 201] on icon "button" at bounding box center [425, 200] width 13 height 13
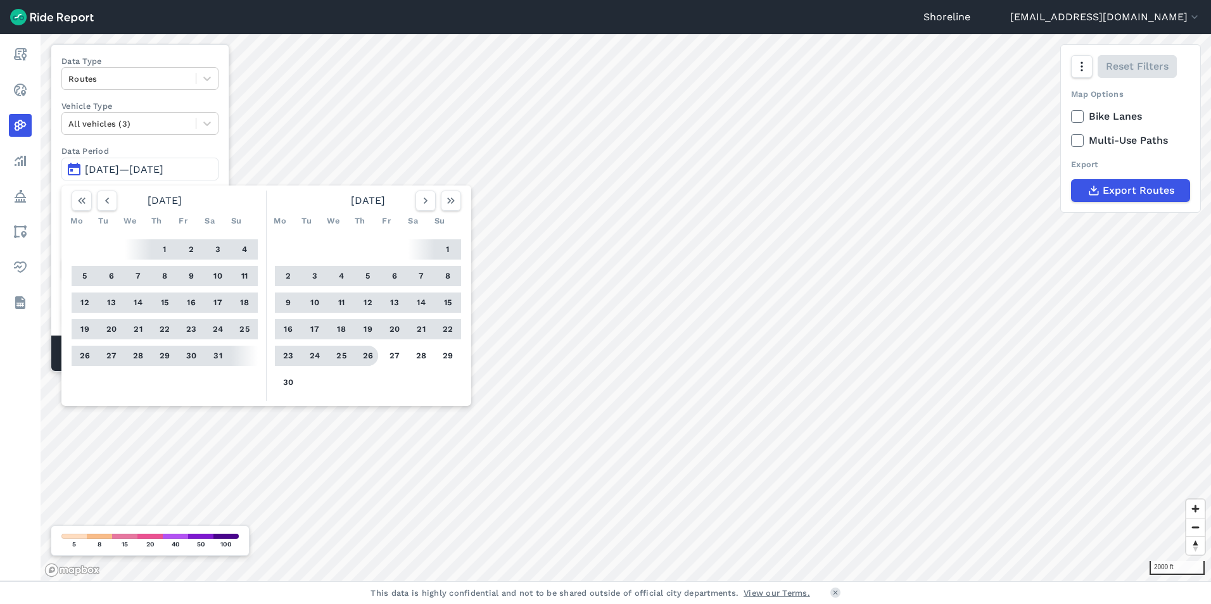
click at [370, 360] on button "26" at bounding box center [368, 356] width 20 height 20
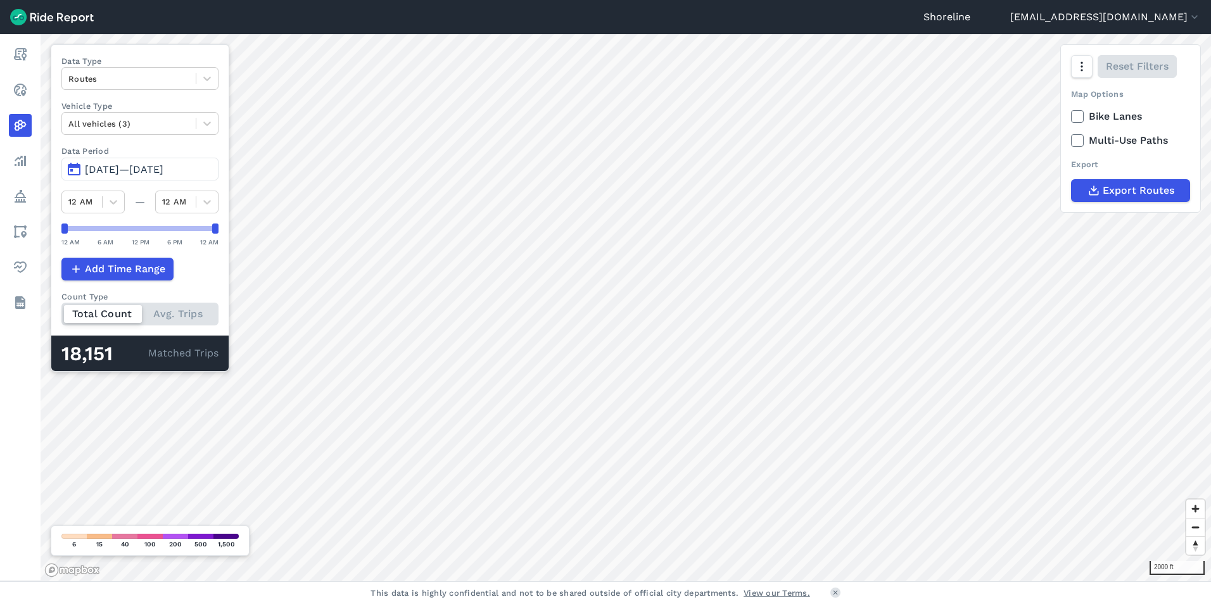
click at [200, 315] on div "Total Count Avg. Trips" at bounding box center [139, 314] width 157 height 23
click at [61, 311] on input "Count Type Total Count Avg. Trips" at bounding box center [61, 307] width 0 height 8
click at [143, 166] on span "[DATE]—[DATE]" at bounding box center [124, 169] width 79 height 12
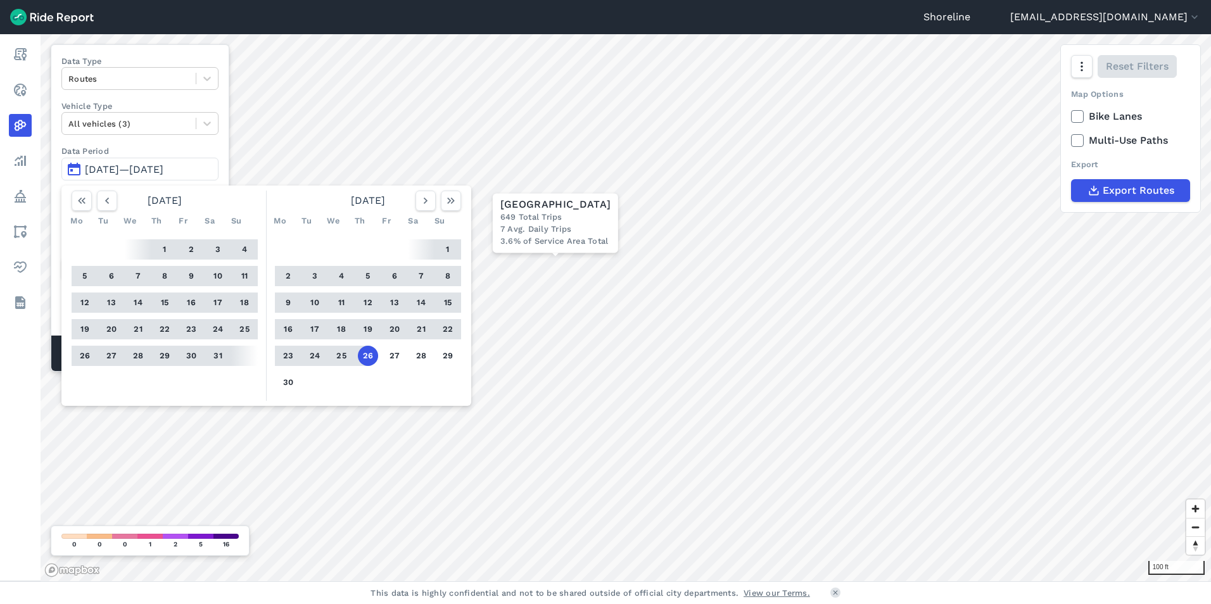
click at [133, 369] on div "1 2 3 4 5 6 7 8 9 10 11 12 13 14 15 16 17 18 19 20 21 22 23 24 25 26 27 28 29 3…" at bounding box center [165, 302] width 196 height 143
click at [81, 353] on button "26" at bounding box center [85, 356] width 20 height 20
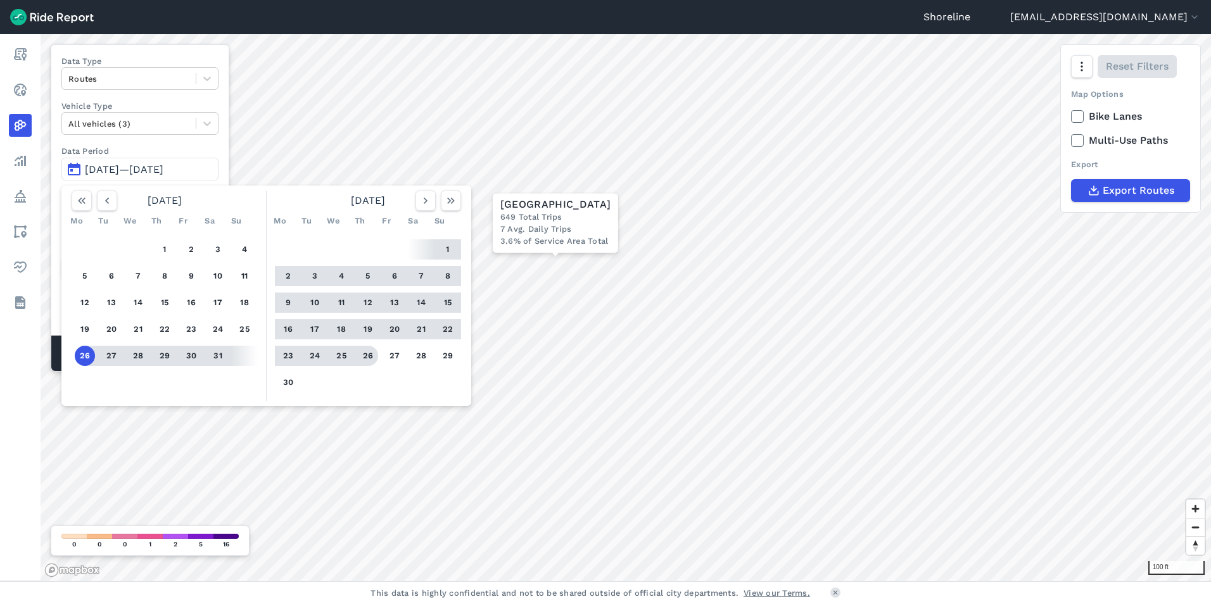
click at [369, 349] on button "26" at bounding box center [368, 356] width 20 height 20
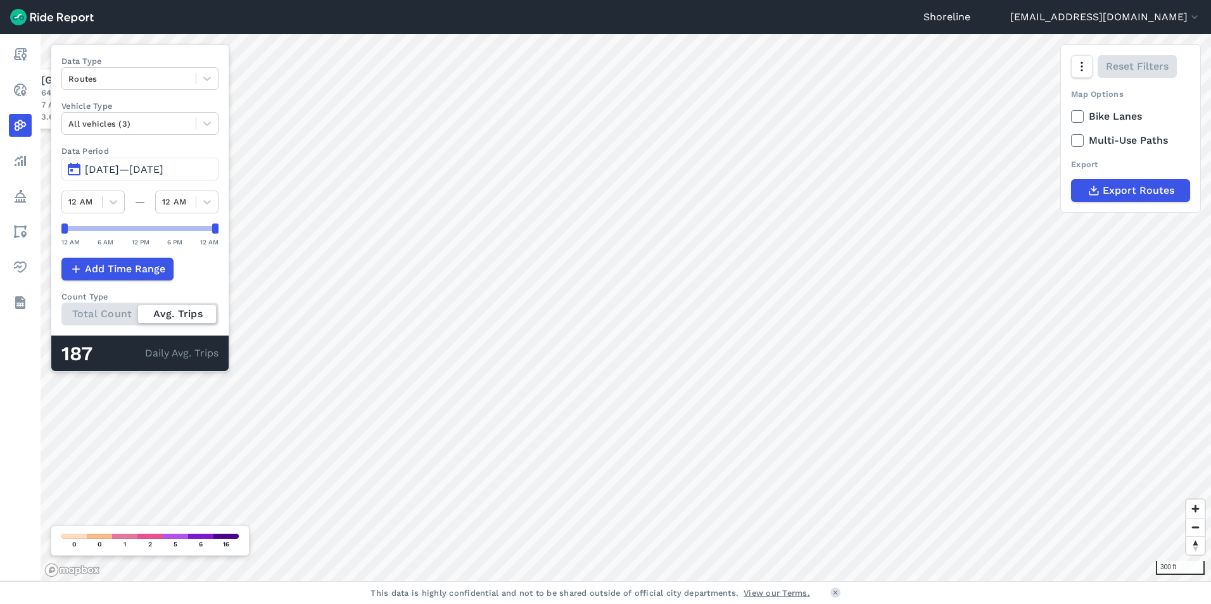
click at [231, 208] on div "300 ft × [GEOGRAPHIC_DATA] 649 Total Trips 7 Avg. Daily Trips 3.6% of Service A…" at bounding box center [626, 307] width 1171 height 547
click at [585, 21] on div "Shoreline [EMAIL_ADDRESS][DOMAIN_NAME] Settings Terms Sign Out Report Realtime …" at bounding box center [605, 302] width 1211 height 604
click at [548, 0] on html "Shoreline [EMAIL_ADDRESS][DOMAIN_NAME] Settings Terms Sign Out Report Realtime …" at bounding box center [605, 302] width 1211 height 604
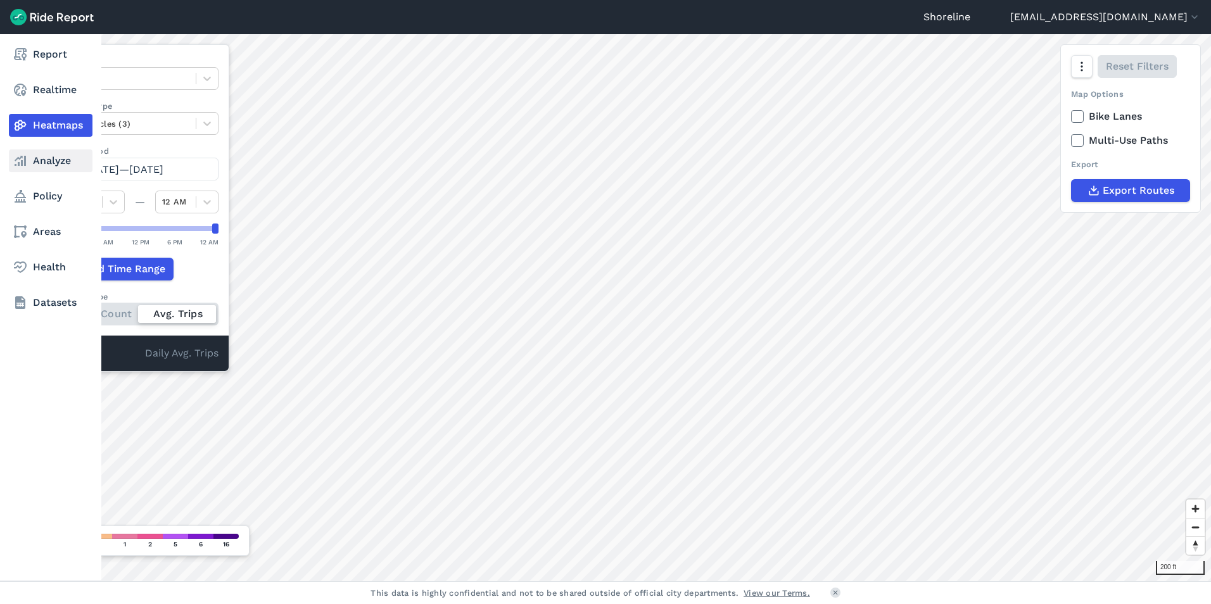
click at [26, 165] on use at bounding box center [20, 161] width 11 height 10
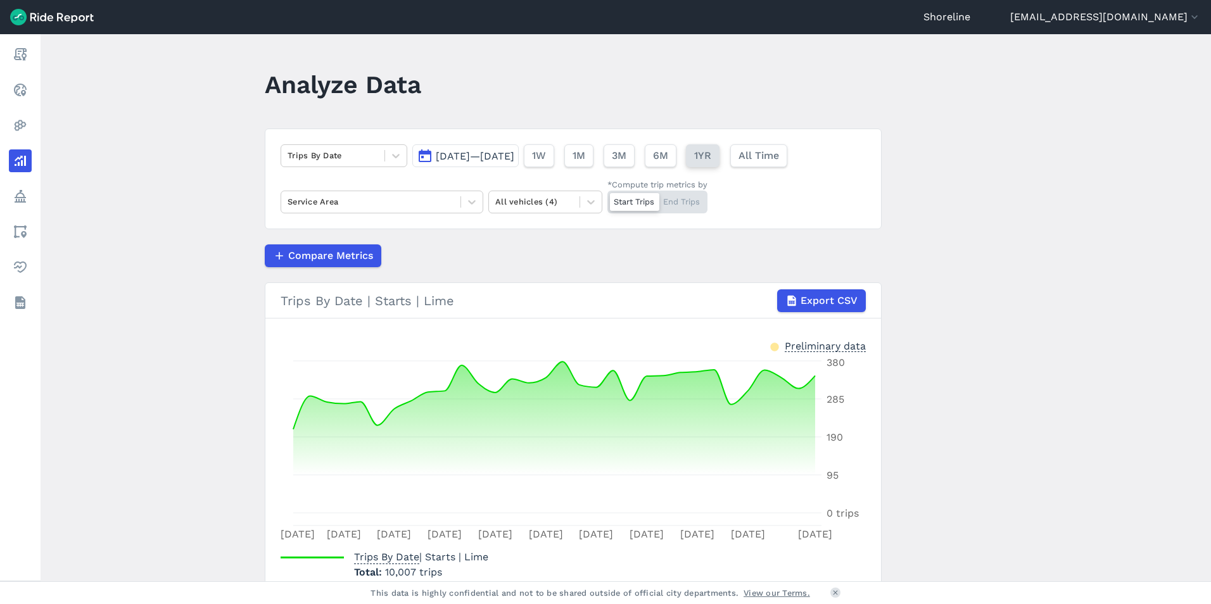
click at [720, 160] on button "1YR" at bounding box center [703, 155] width 34 height 23
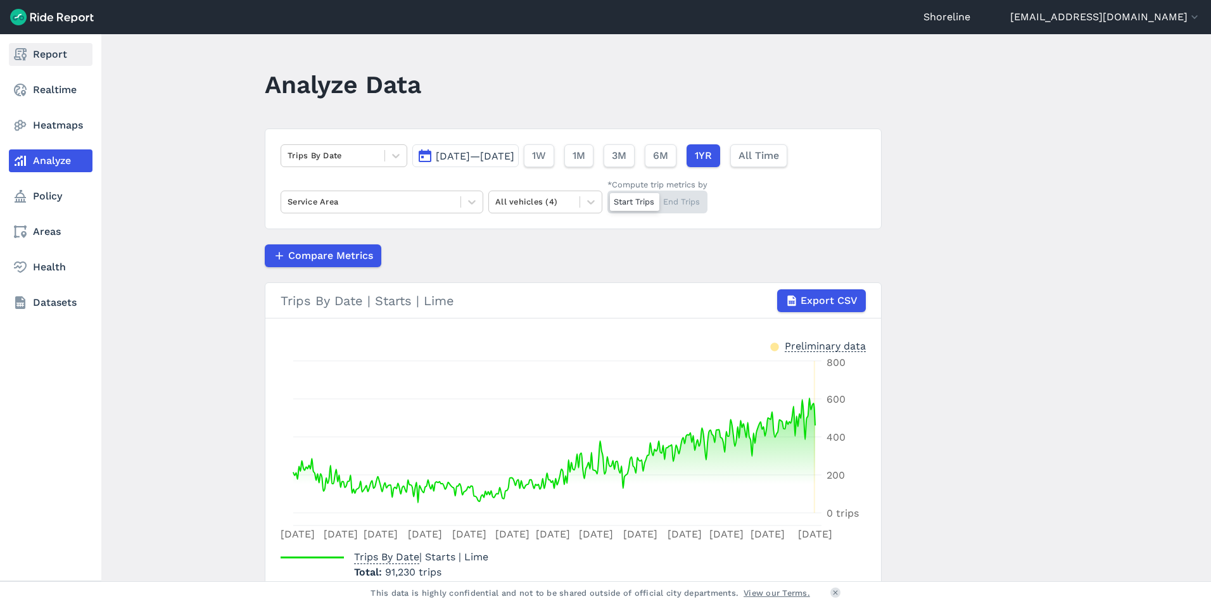
click at [21, 51] on use at bounding box center [20, 54] width 13 height 13
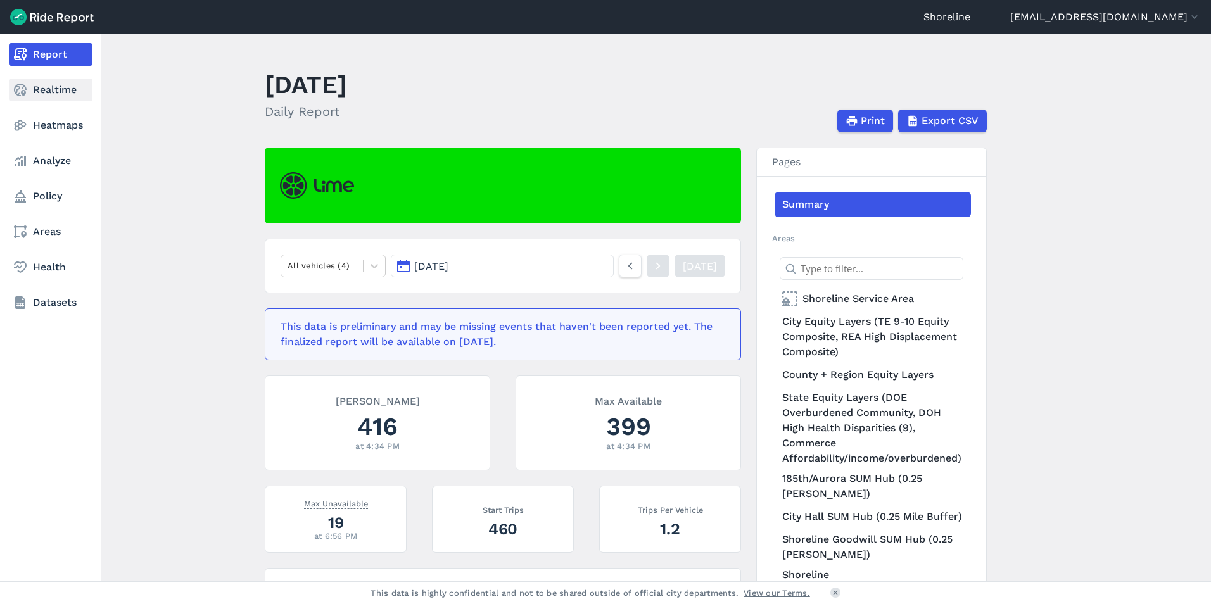
click at [51, 89] on link "Realtime" at bounding box center [51, 90] width 84 height 23
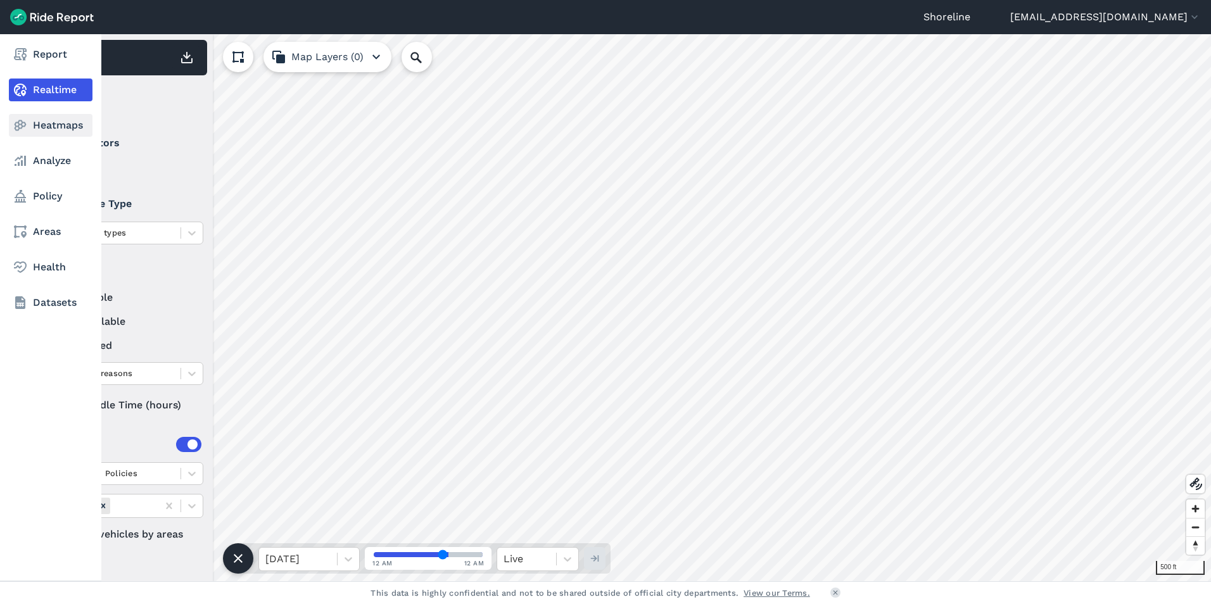
click at [41, 126] on link "Heatmaps" at bounding box center [51, 125] width 84 height 23
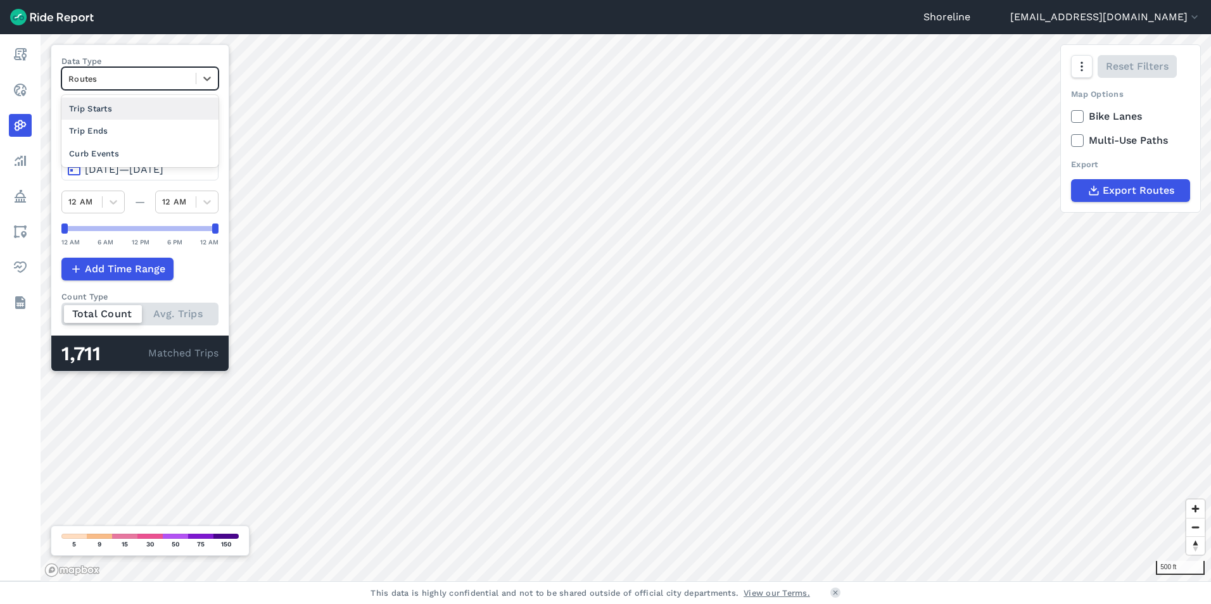
click at [188, 78] on div at bounding box center [128, 79] width 121 height 15
click at [115, 128] on div "Trip Ends" at bounding box center [139, 131] width 157 height 22
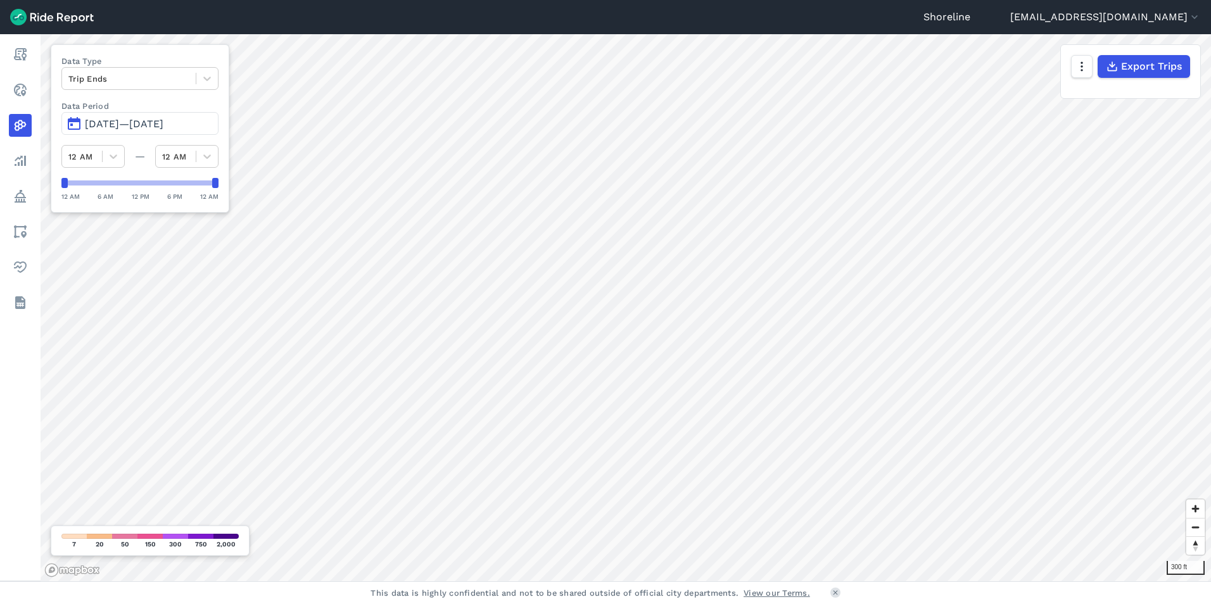
click at [656, 13] on div "Shoreline [EMAIL_ADDRESS][DOMAIN_NAME] Settings Terms Sign Out Report Realtime …" at bounding box center [605, 302] width 1211 height 604
click at [604, 0] on html "Shoreline [EMAIL_ADDRESS][DOMAIN_NAME] Settings Terms Sign Out Report Realtime …" at bounding box center [605, 302] width 1211 height 604
click at [131, 124] on span "[DATE]—[DATE]" at bounding box center [124, 124] width 79 height 12
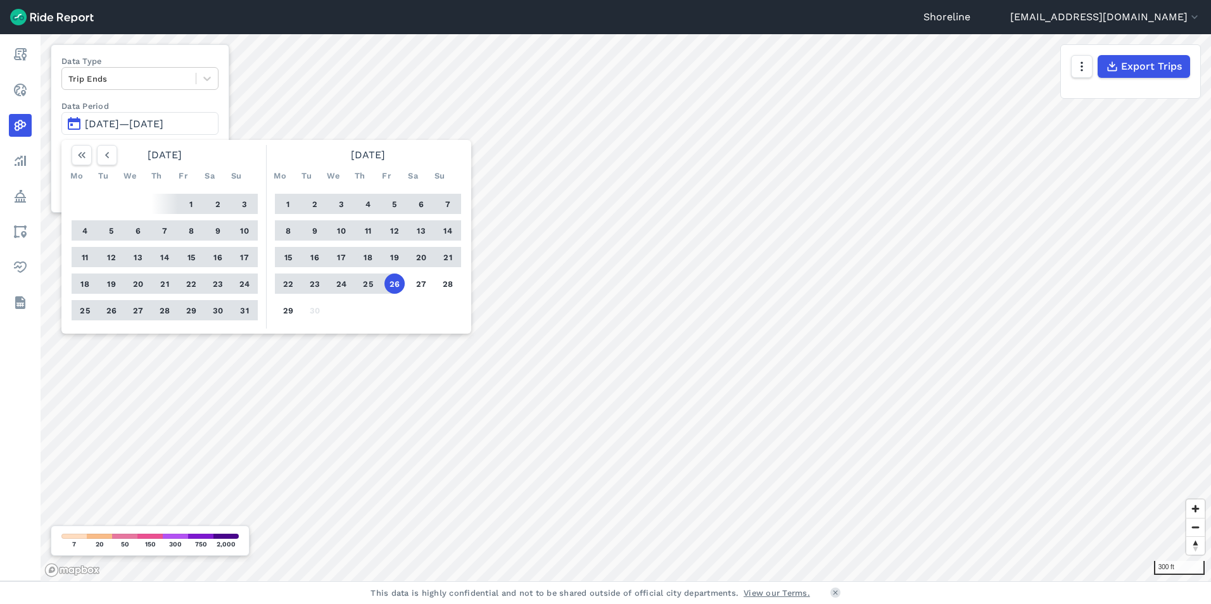
click at [366, 257] on button "18" at bounding box center [368, 257] width 20 height 20
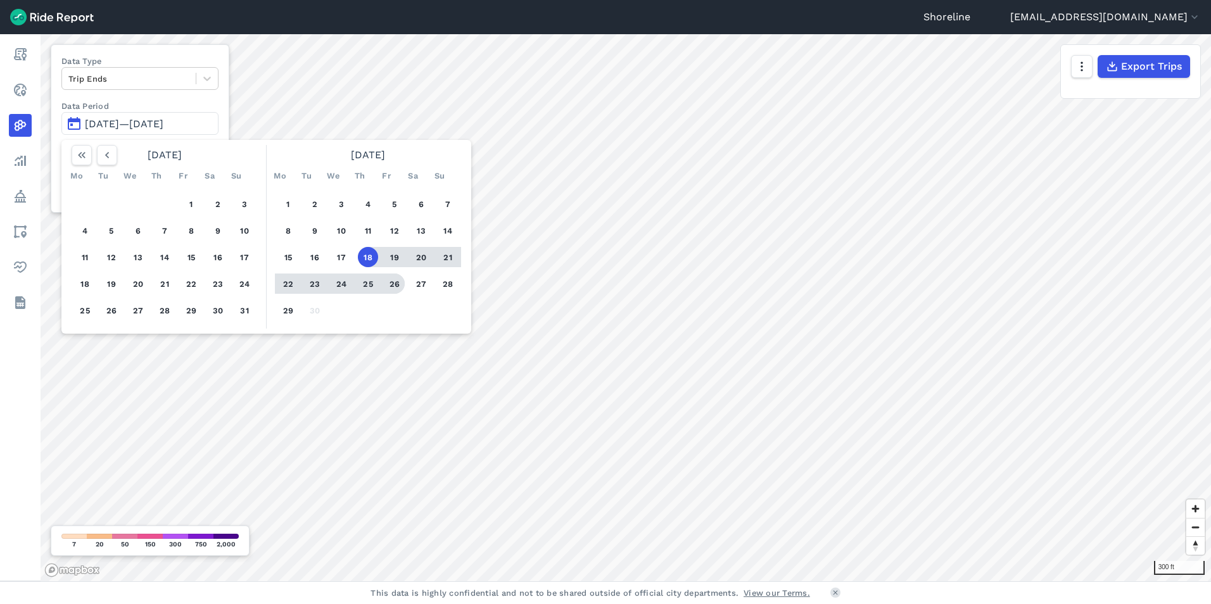
click at [393, 287] on button "26" at bounding box center [395, 284] width 20 height 20
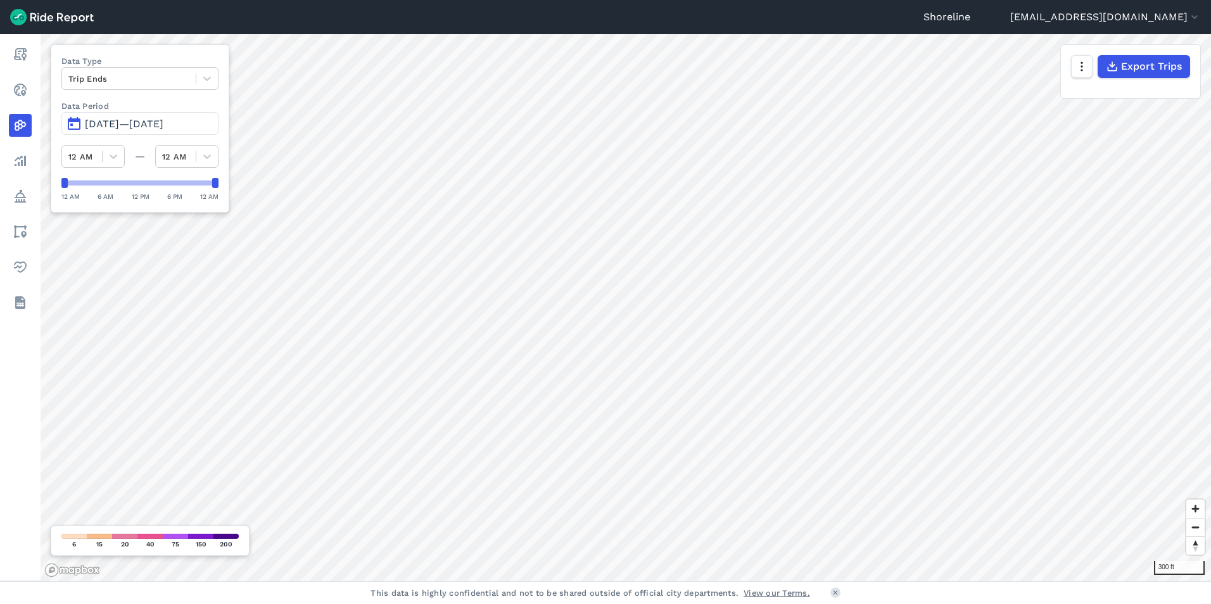
click at [122, 129] on span "[DATE]—[DATE]" at bounding box center [124, 124] width 79 height 12
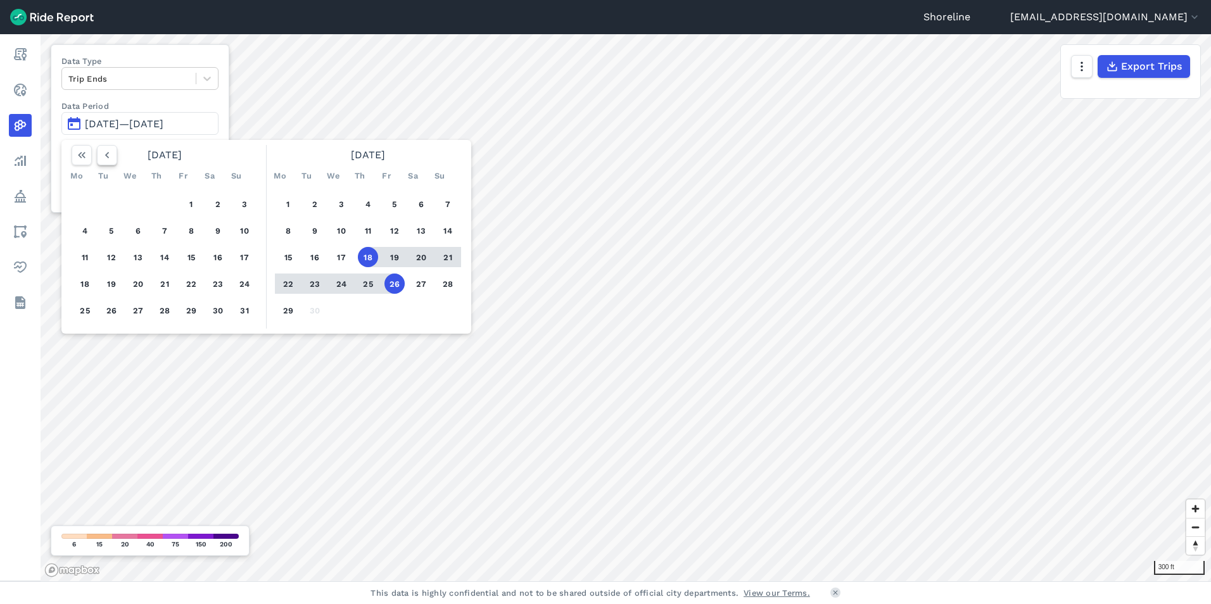
click at [105, 156] on icon "button" at bounding box center [107, 155] width 13 height 13
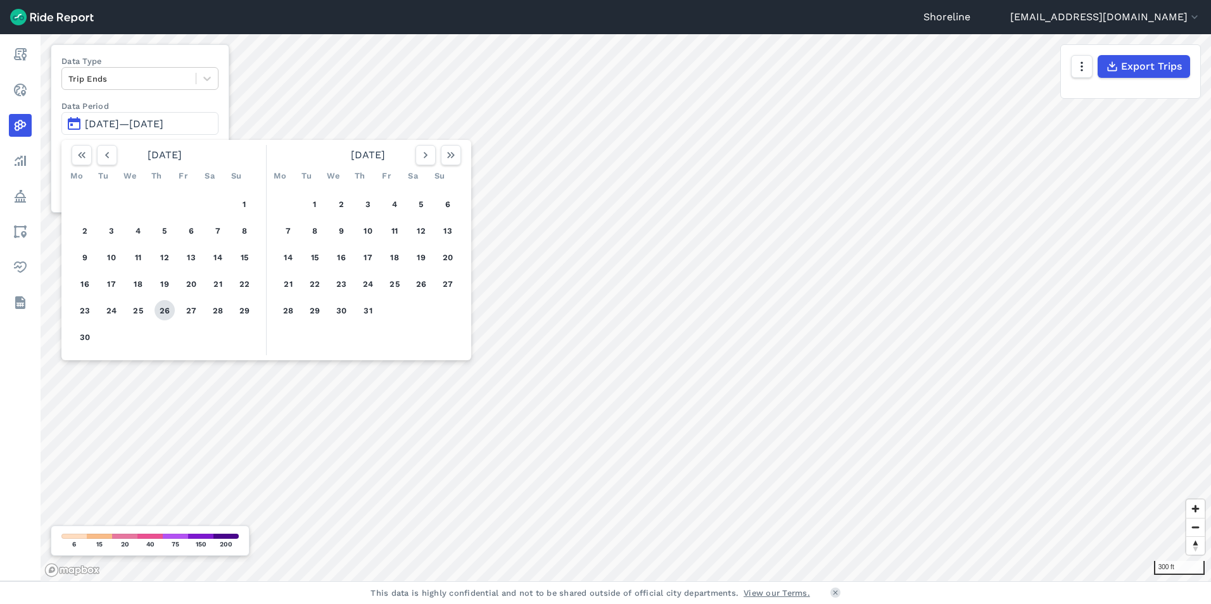
click at [169, 308] on button "26" at bounding box center [165, 310] width 20 height 20
click at [419, 158] on icon "button" at bounding box center [425, 155] width 13 height 13
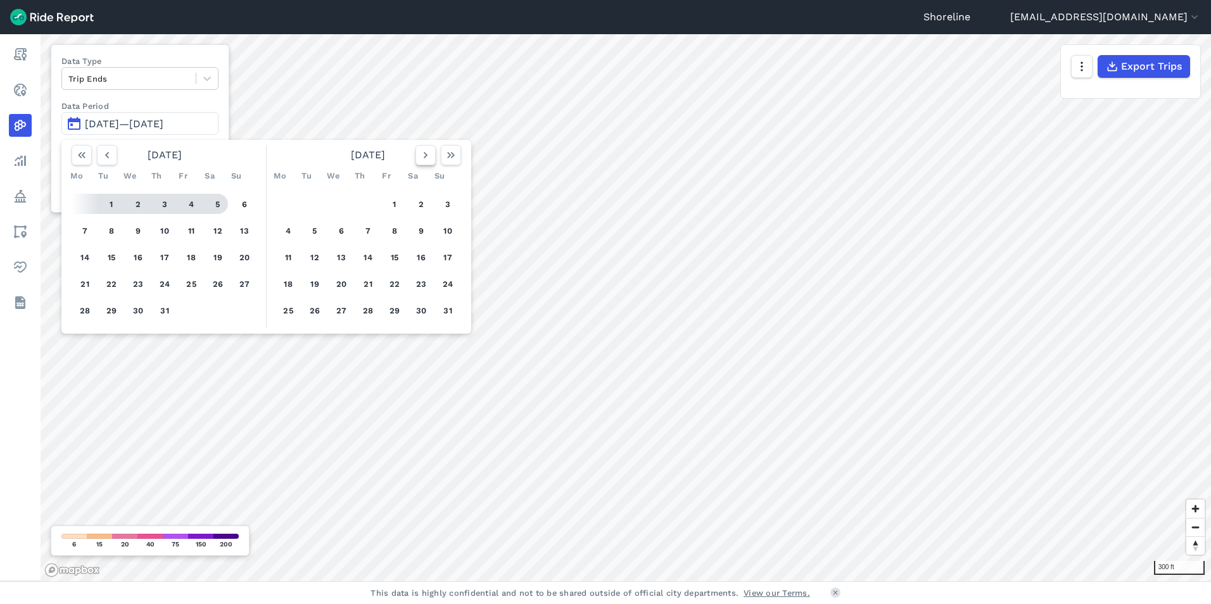
click at [419, 158] on icon "button" at bounding box center [425, 155] width 13 height 13
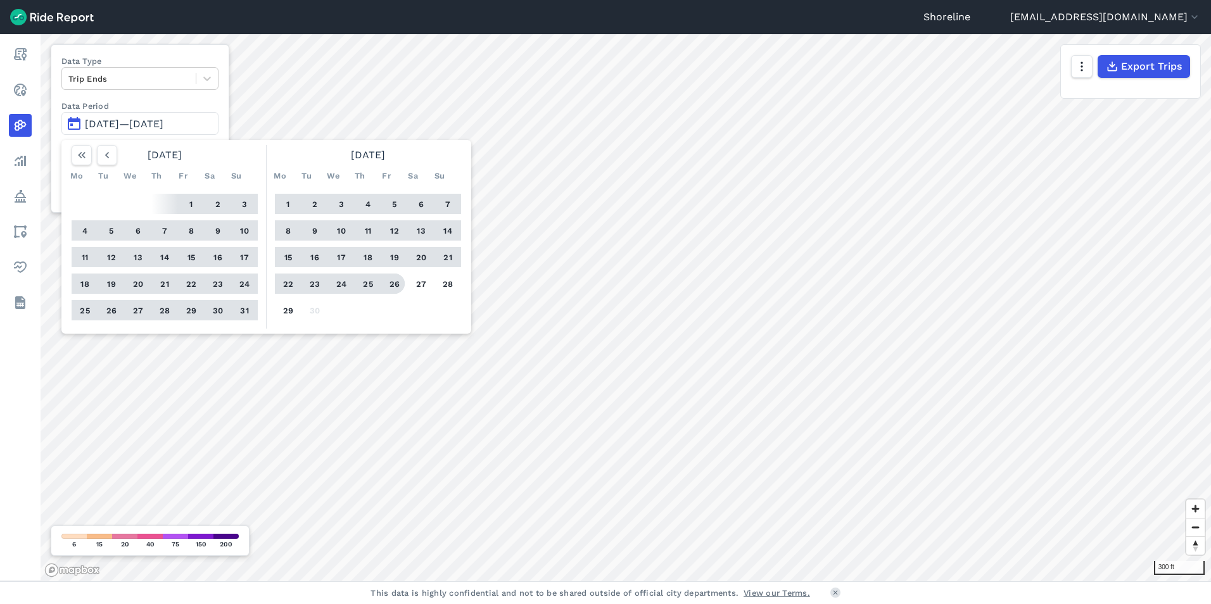
click at [395, 286] on button "26" at bounding box center [395, 284] width 20 height 20
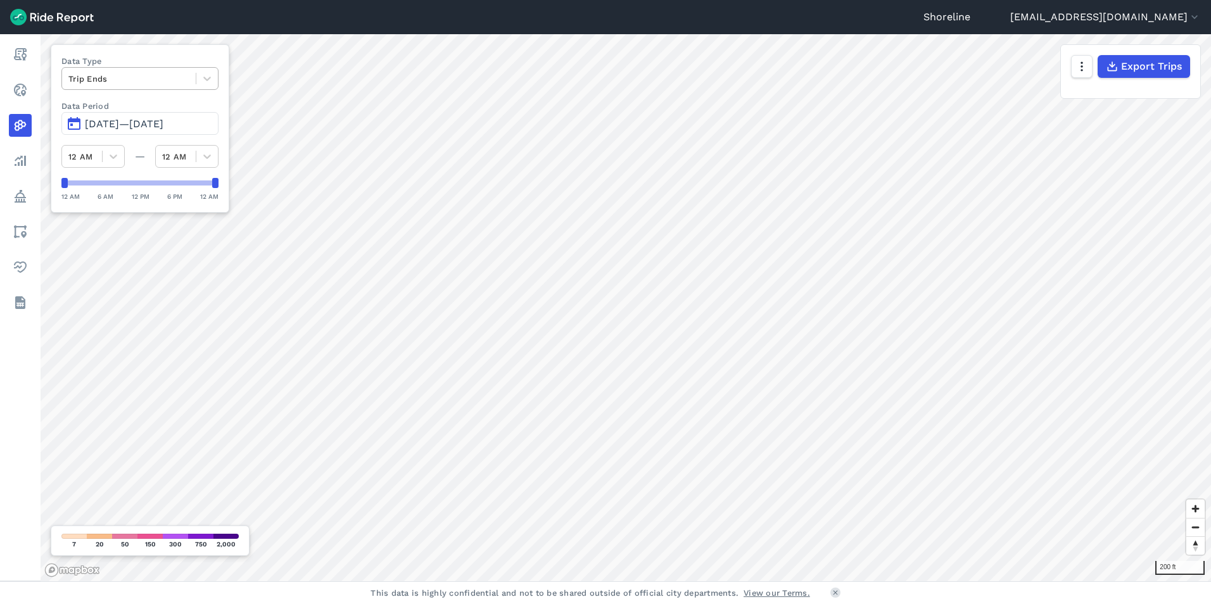
click at [120, 82] on div at bounding box center [128, 79] width 121 height 15
click at [110, 115] on div "Trip Starts" at bounding box center [139, 109] width 157 height 22
click at [791, 585] on div "Shoreline [EMAIL_ADDRESS][DOMAIN_NAME] Settings Terms Sign Out Report Realtime …" at bounding box center [605, 302] width 1211 height 604
click at [124, 77] on div at bounding box center [128, 79] width 121 height 15
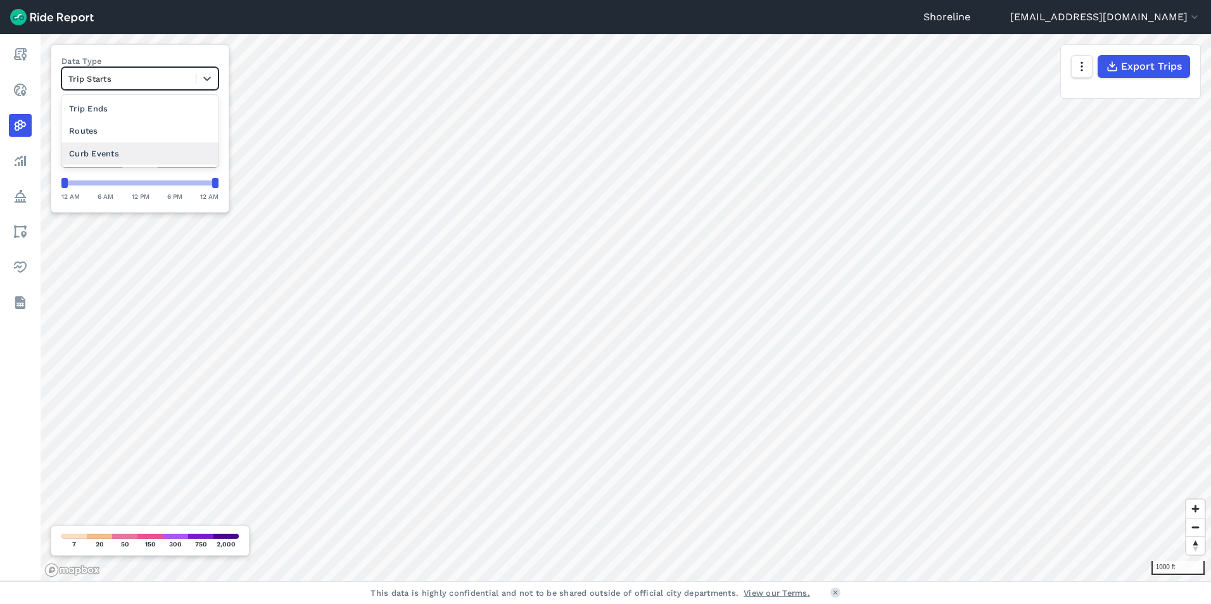
click at [127, 144] on div "Curb Events" at bounding box center [139, 154] width 157 height 22
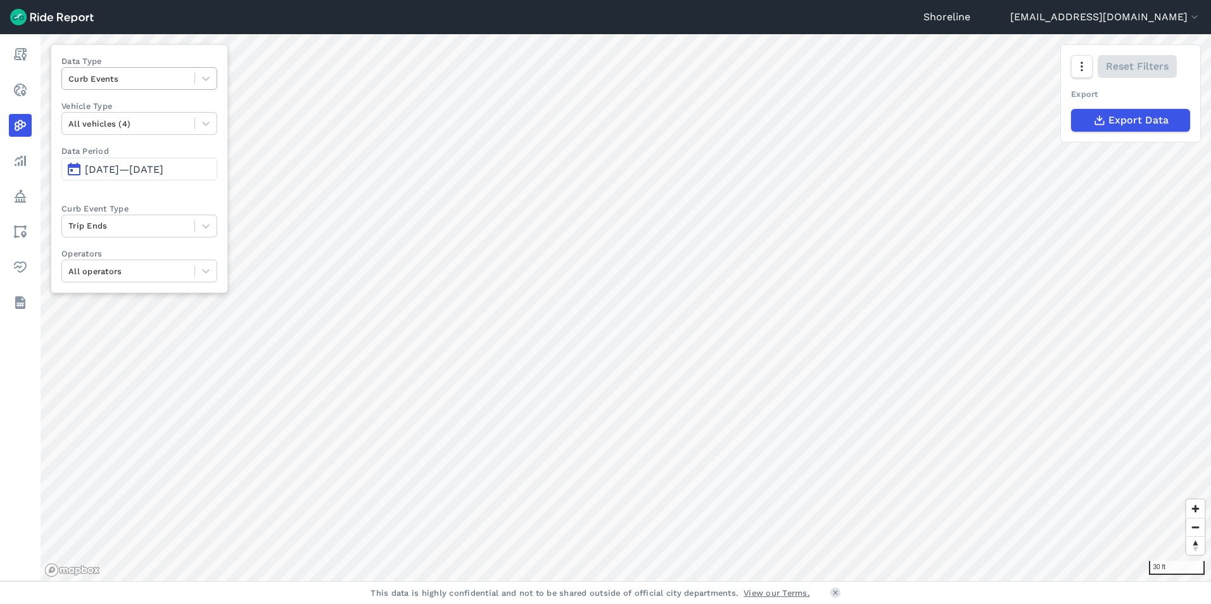
click at [164, 79] on div at bounding box center [128, 79] width 120 height 15
click at [781, 604] on html "Shoreline [EMAIL_ADDRESS][DOMAIN_NAME] Settings Terms Sign Out Report Realtime …" at bounding box center [605, 302] width 1211 height 604
click at [1190, 19] on icon "button" at bounding box center [1195, 17] width 13 height 13
click at [1105, 77] on link "Terms" at bounding box center [1125, 68] width 137 height 20
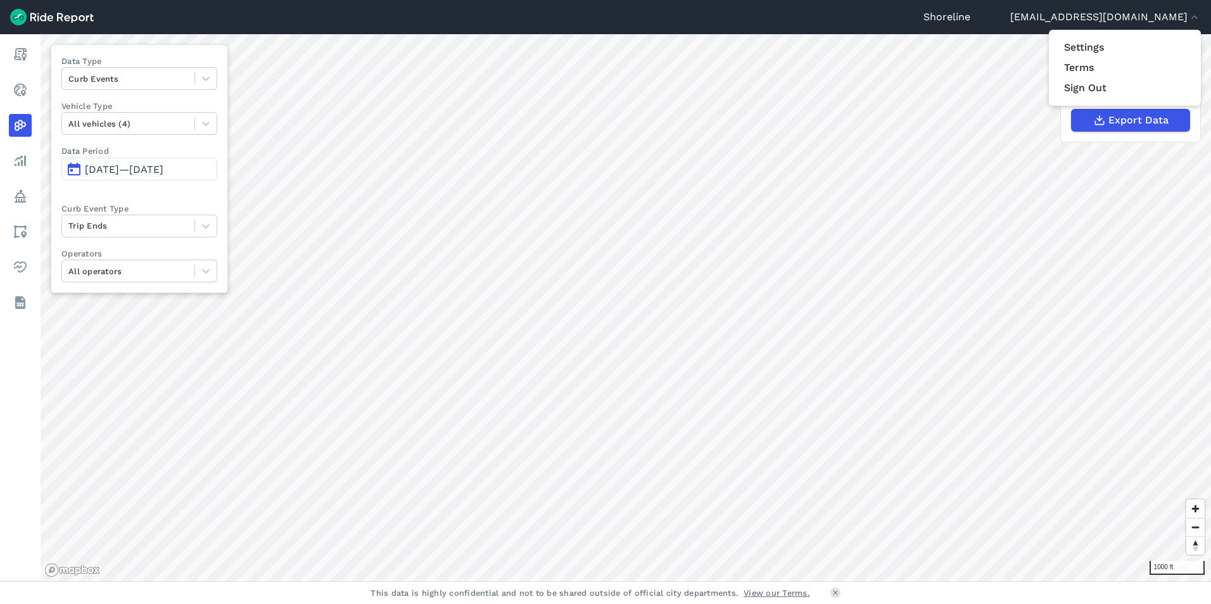
click at [20, 303] on div at bounding box center [605, 302] width 1211 height 604
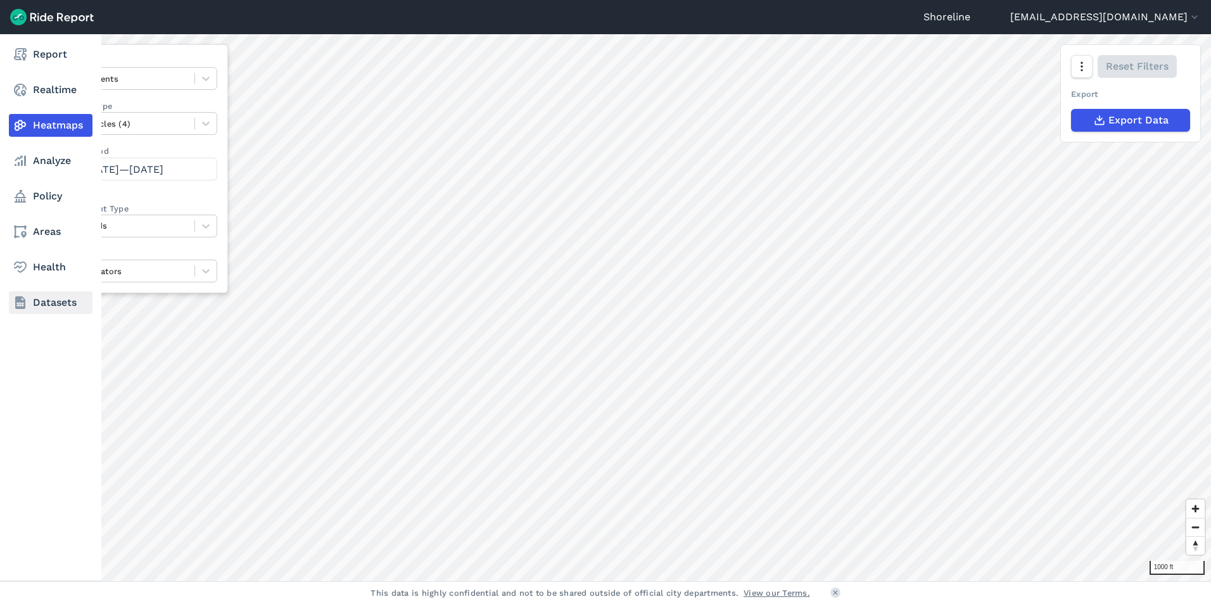
click at [20, 303] on use at bounding box center [20, 302] width 10 height 13
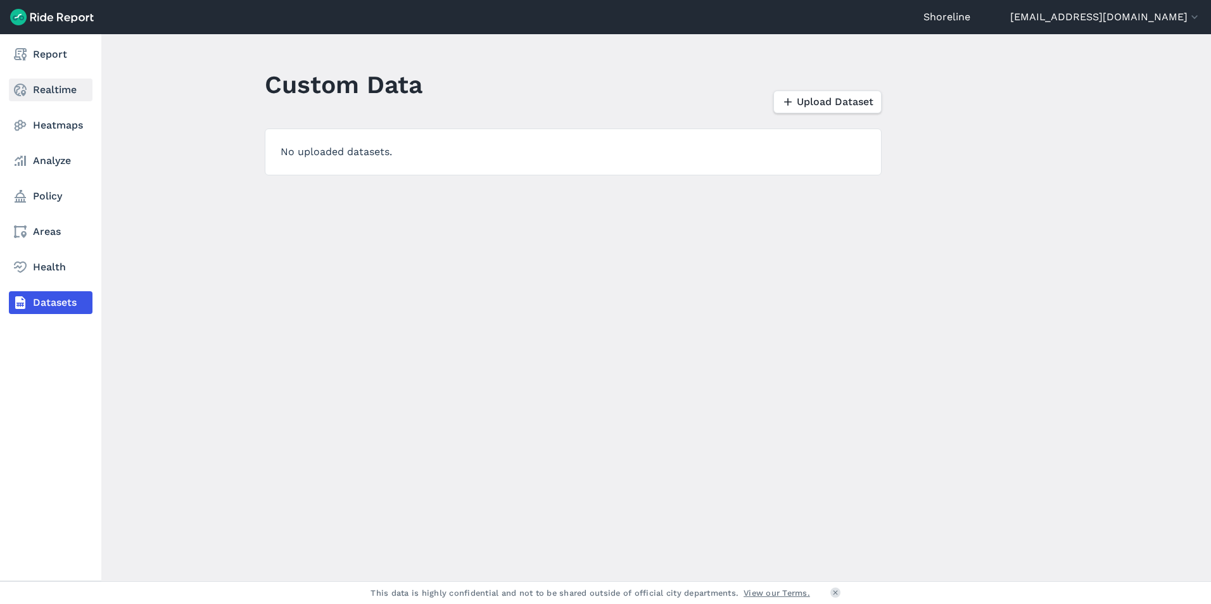
click at [39, 82] on link "Realtime" at bounding box center [51, 90] width 84 height 23
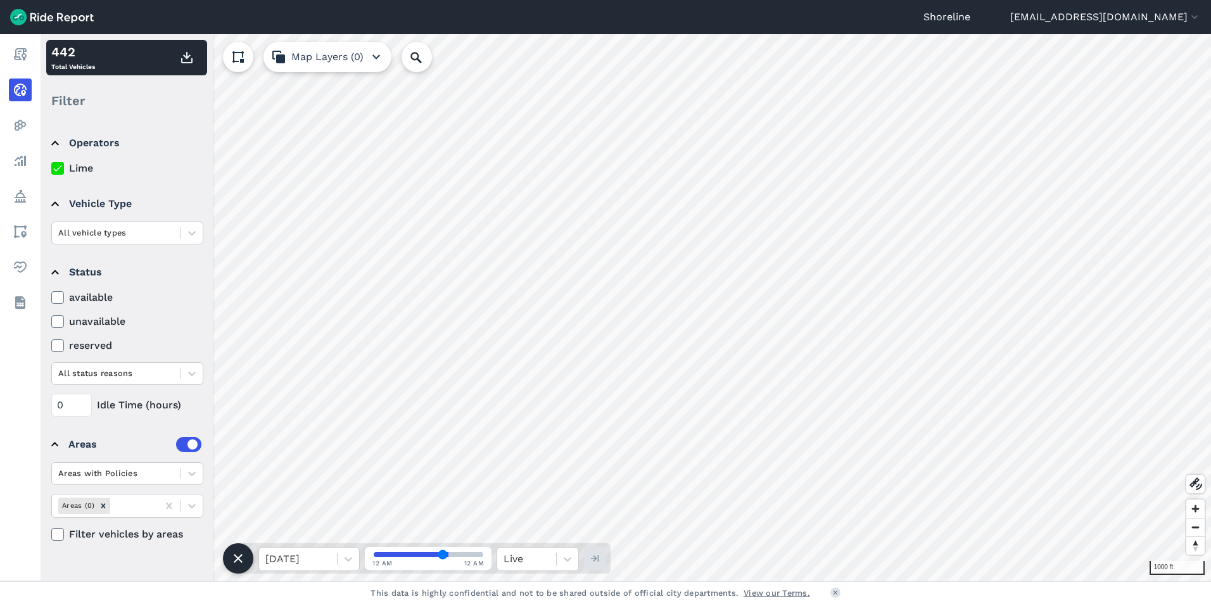
click at [180, 150] on summary "Operators" at bounding box center [126, 142] width 150 height 35
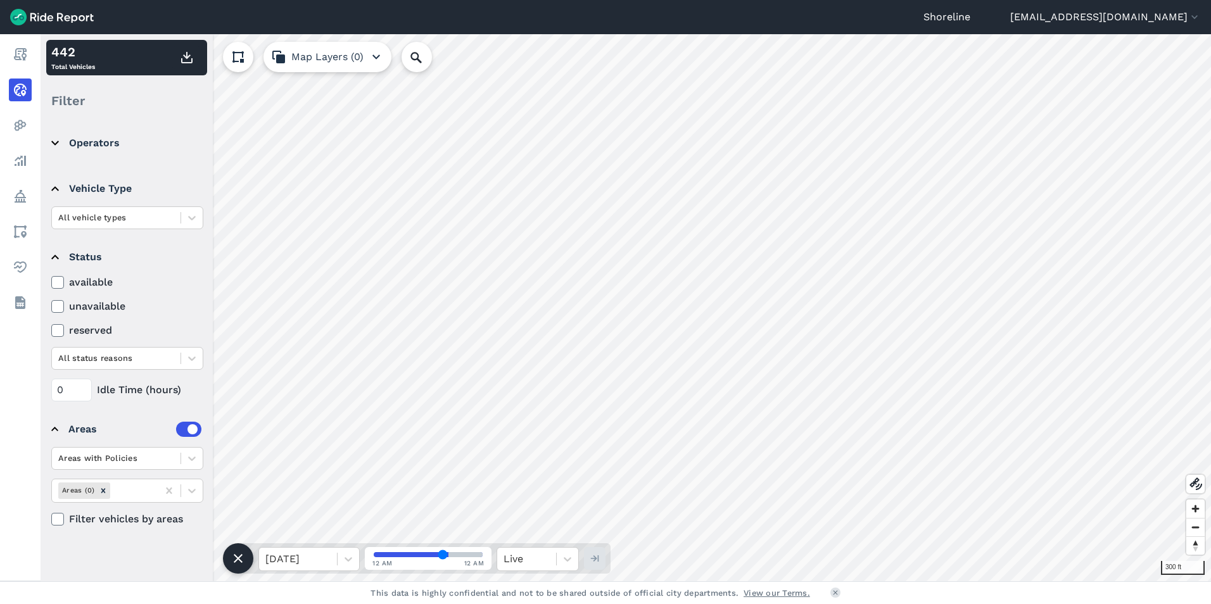
click at [635, 585] on div "Shoreline [EMAIL_ADDRESS][DOMAIN_NAME] Settings Terms Sign Out Report Realtime …" at bounding box center [605, 302] width 1211 height 604
click at [243, 565] on icon at bounding box center [238, 558] width 15 height 15
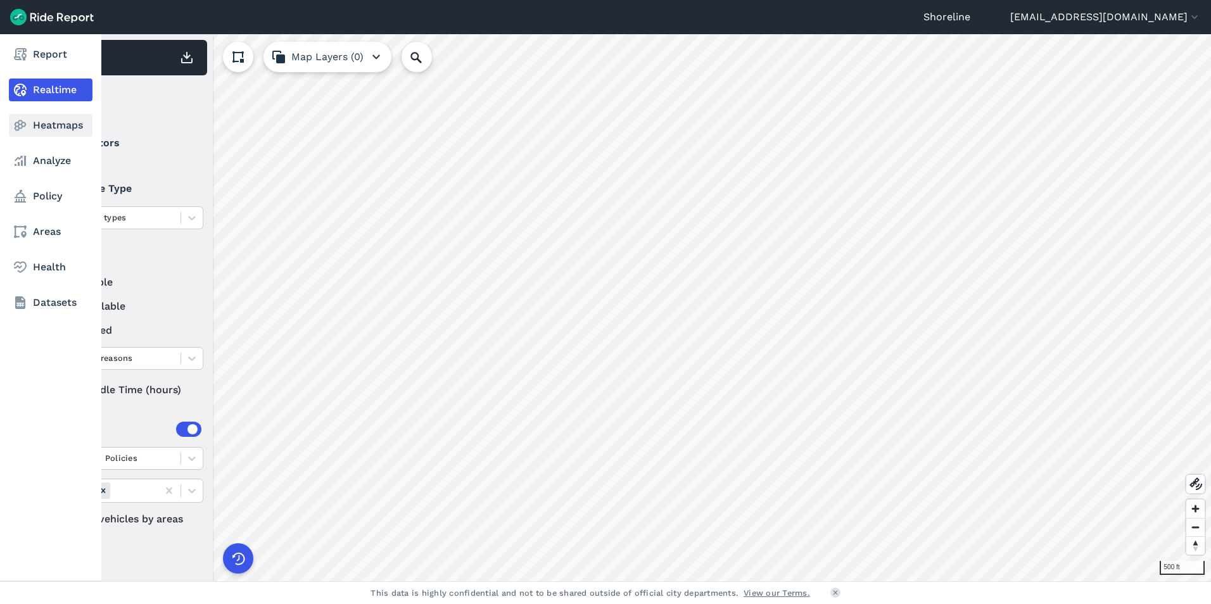
click at [20, 129] on use at bounding box center [21, 125] width 12 height 11
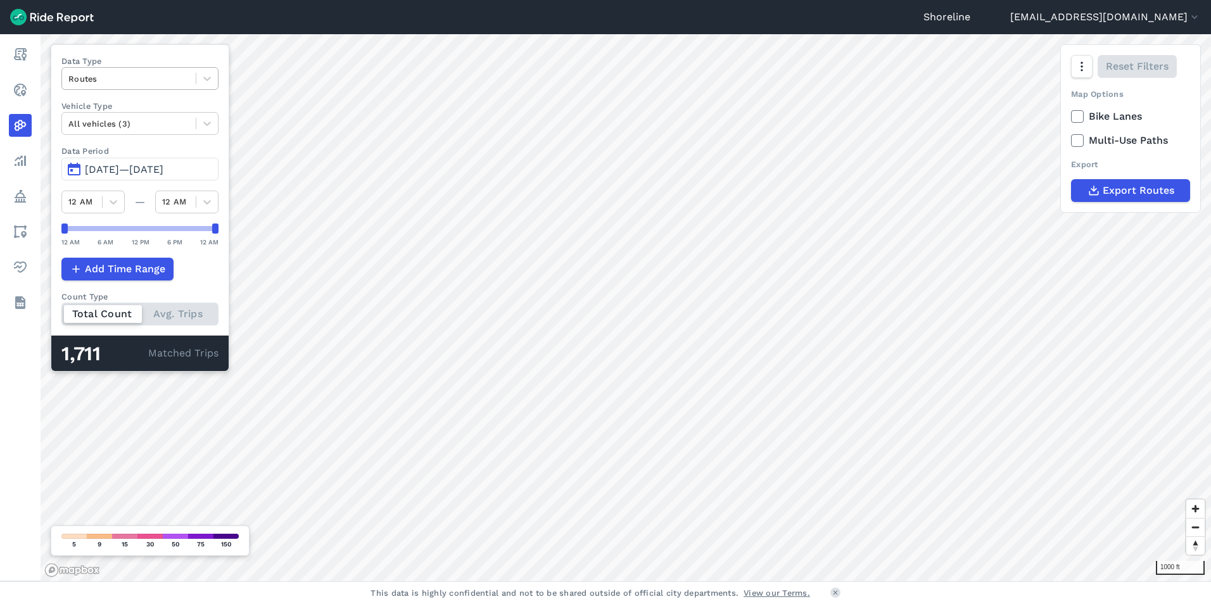
click at [108, 80] on div at bounding box center [128, 79] width 121 height 15
click at [124, 125] on div "Trip Ends" at bounding box center [139, 131] width 157 height 22
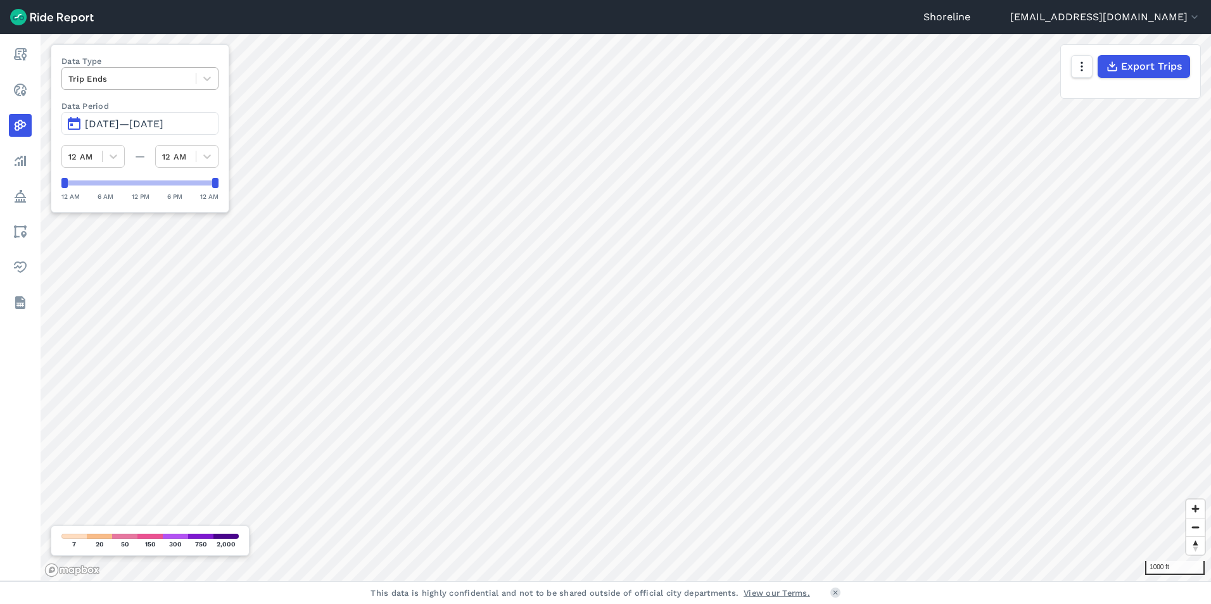
click at [196, 82] on div "Trip Ends" at bounding box center [129, 79] width 134 height 20
click at [158, 109] on div "Trip Starts" at bounding box center [139, 109] width 157 height 22
click at [153, 87] on div "Trip Starts" at bounding box center [129, 79] width 134 height 20
click at [150, 107] on div "Trip Ends" at bounding box center [139, 109] width 157 height 22
click at [144, 72] on div at bounding box center [128, 79] width 121 height 15
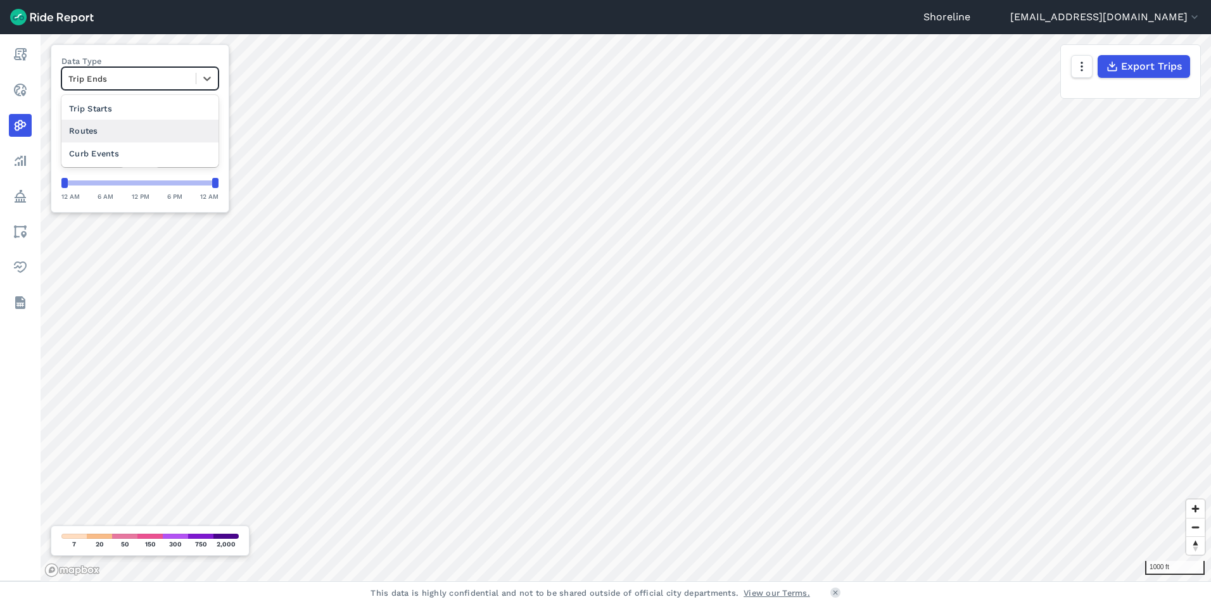
click at [122, 132] on div "Routes" at bounding box center [139, 131] width 157 height 22
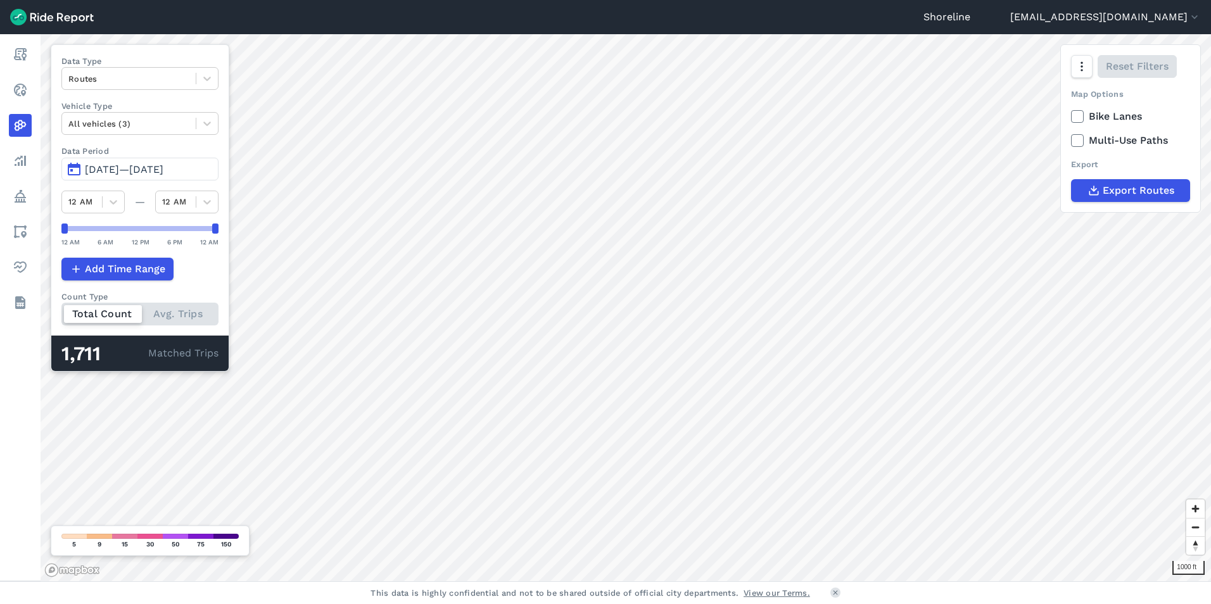
click at [116, 168] on span "[DATE]—[DATE]" at bounding box center [124, 169] width 79 height 12
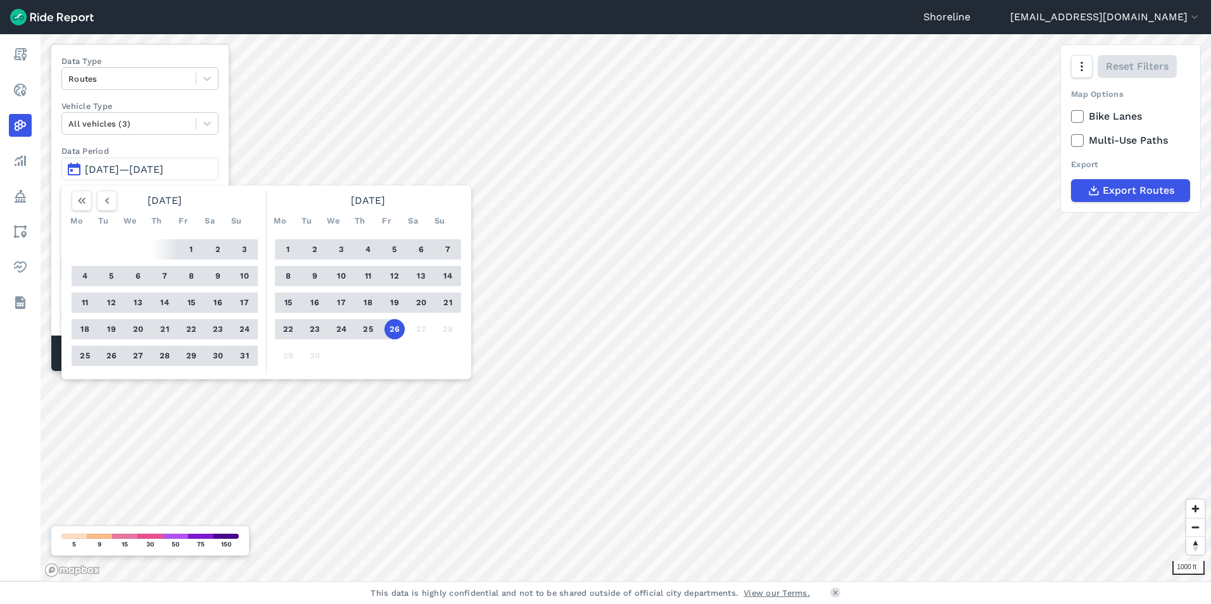
click at [117, 276] on button "5" at bounding box center [111, 276] width 20 height 20
click at [384, 328] on div "1 2 3 4 5 6 7 8 9 10 11 12 13 14 15 16 17 18 19 20 21 22 23 24 25 26 27 28 29 30" at bounding box center [368, 302] width 196 height 143
click at [391, 326] on button "26" at bounding box center [395, 329] width 20 height 20
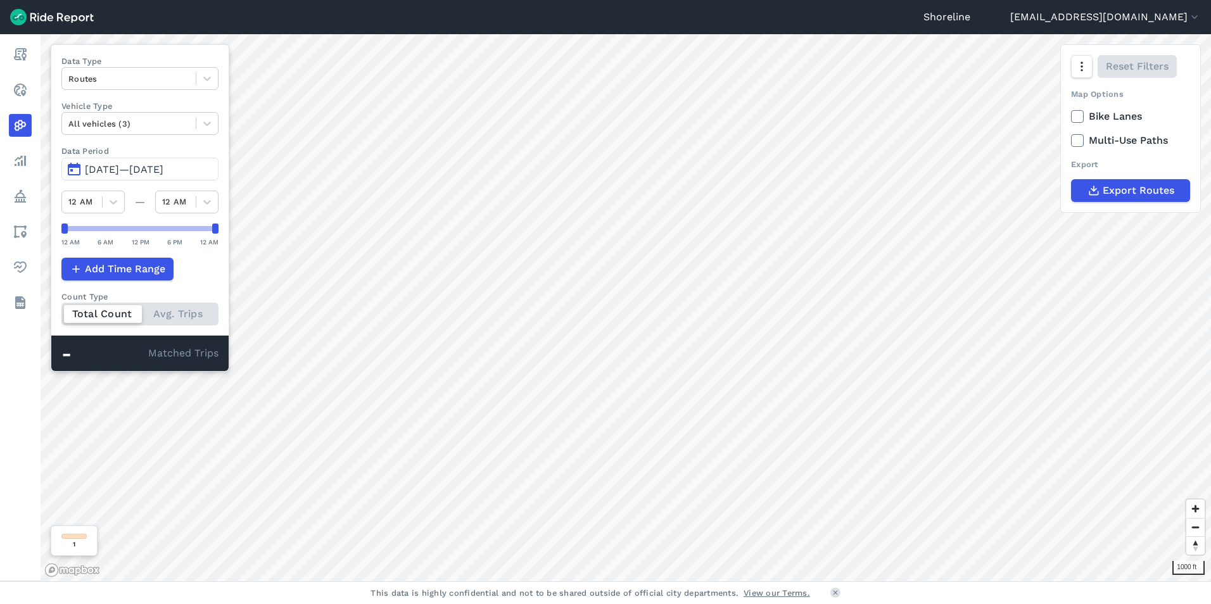
click at [134, 156] on label "Data Period" at bounding box center [139, 151] width 157 height 12
click at [134, 164] on span "[DATE]—[DATE]" at bounding box center [124, 169] width 79 height 12
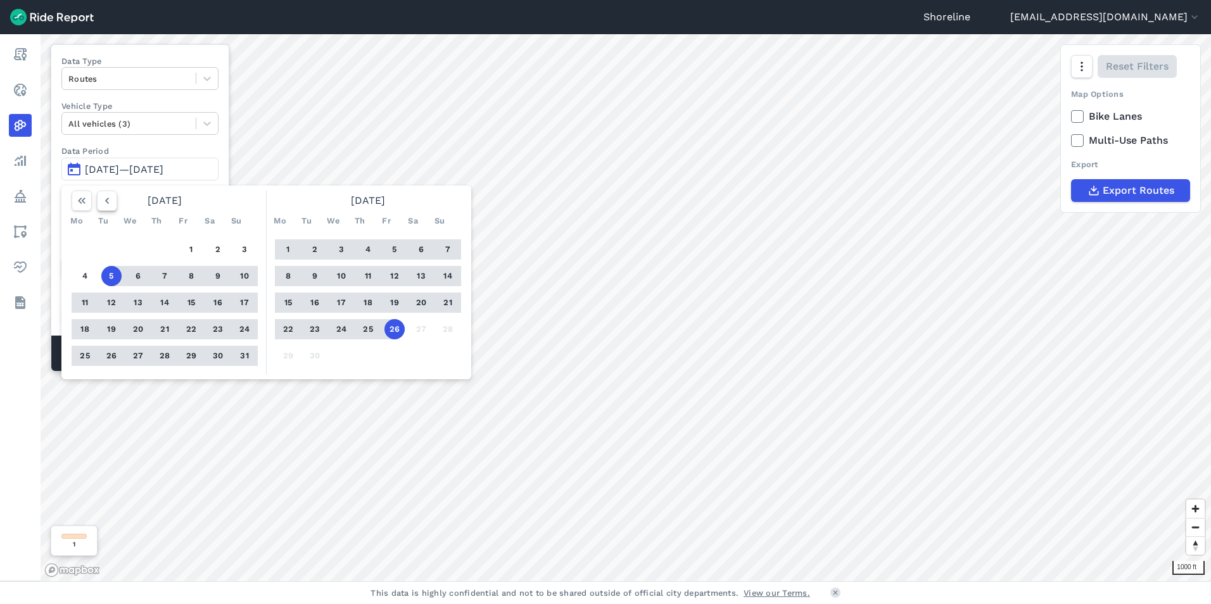
click at [108, 204] on icon "button" at bounding box center [107, 200] width 13 height 13
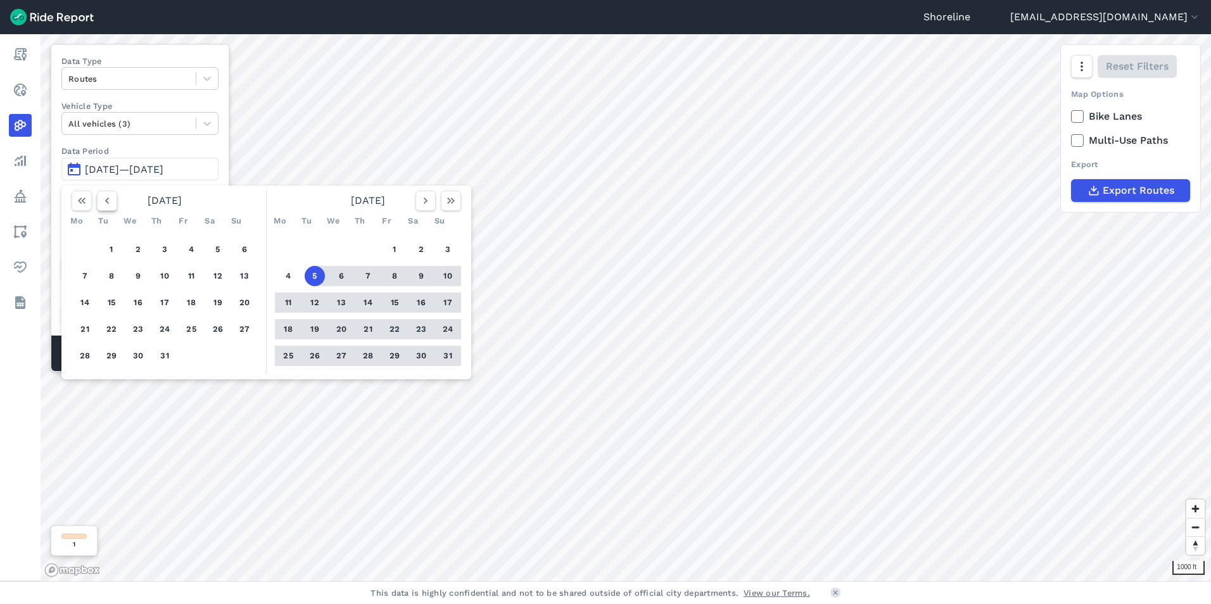
click at [108, 204] on icon "button" at bounding box center [107, 200] width 13 height 13
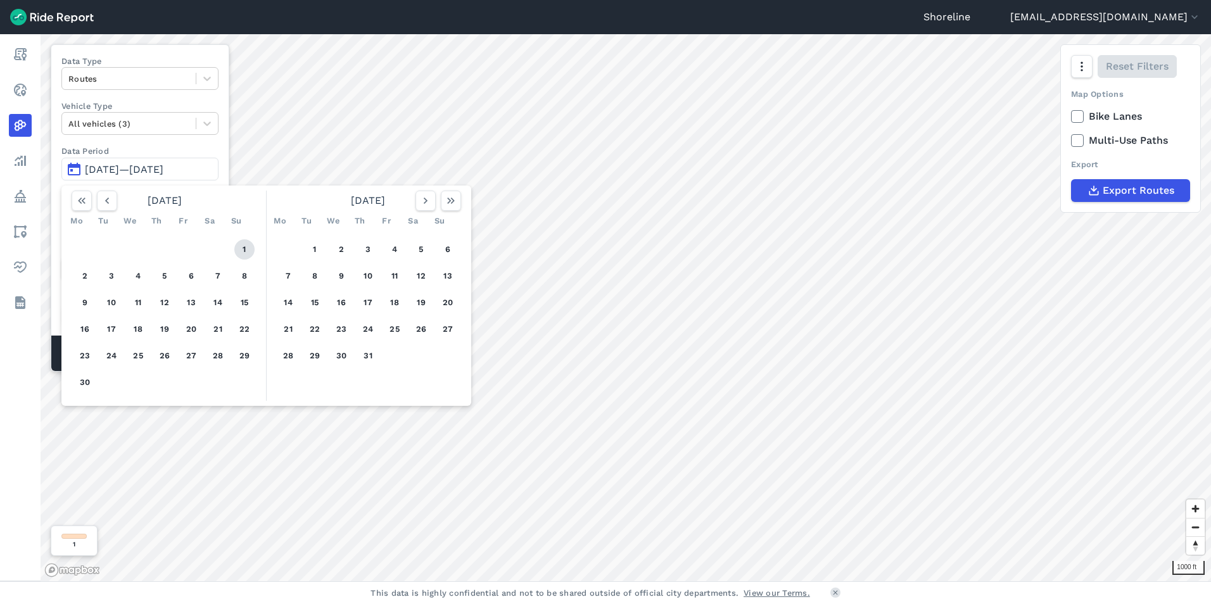
click at [248, 250] on button "1" at bounding box center [244, 249] width 20 height 20
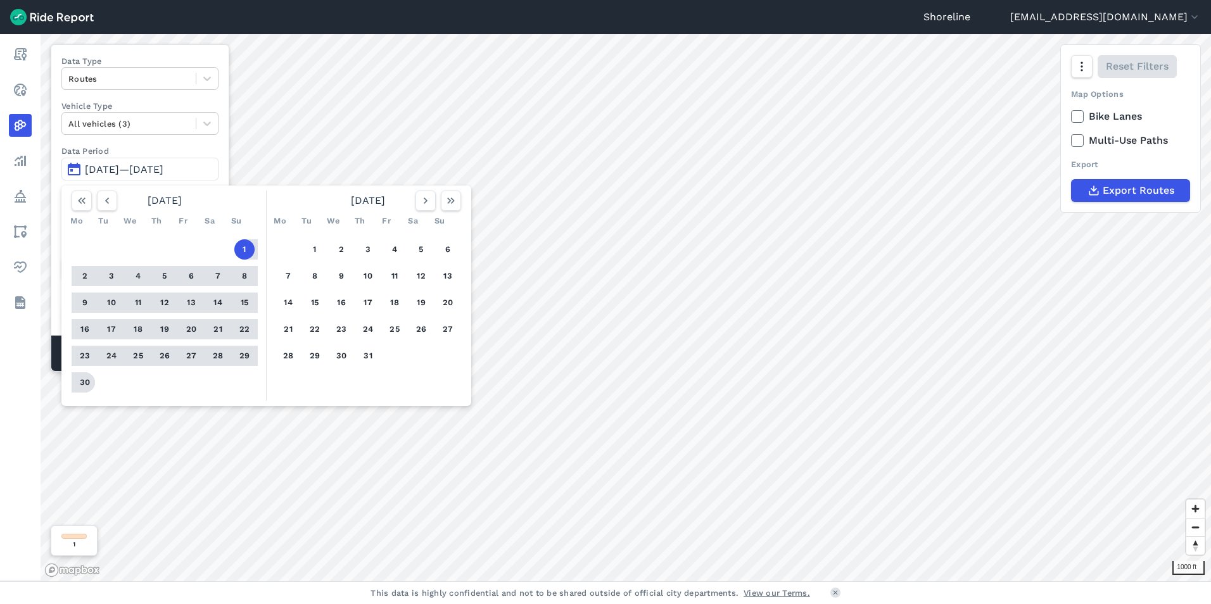
click at [82, 383] on button "30" at bounding box center [85, 383] width 20 height 20
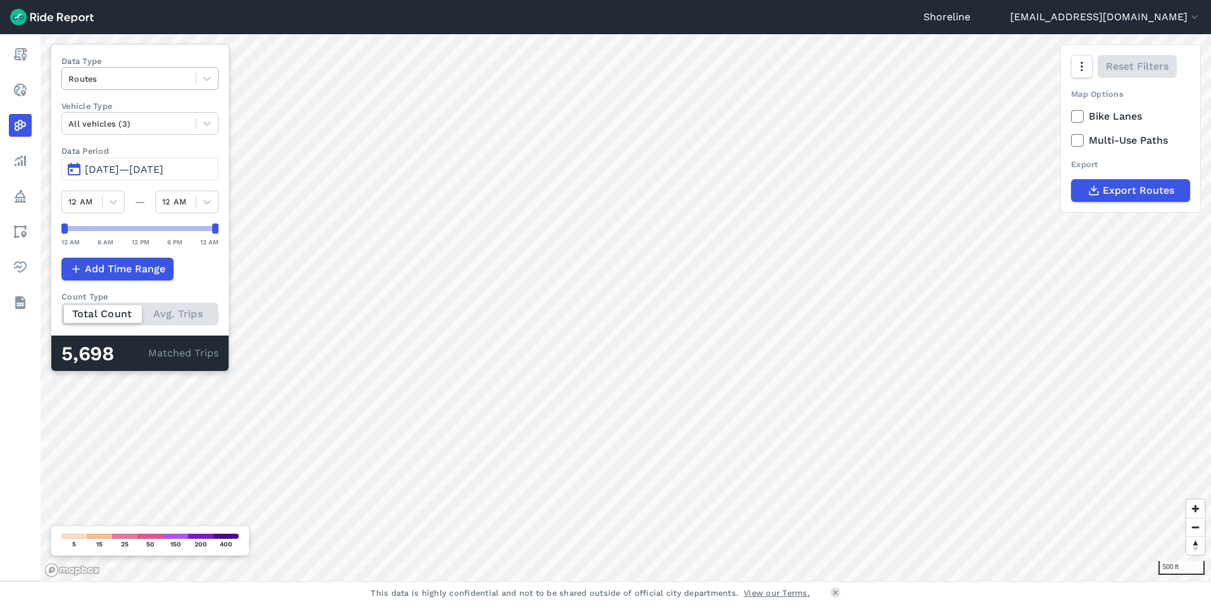
click at [190, 78] on div "Routes" at bounding box center [129, 79] width 134 height 20
click at [140, 129] on div "Trip Ends" at bounding box center [139, 131] width 157 height 22
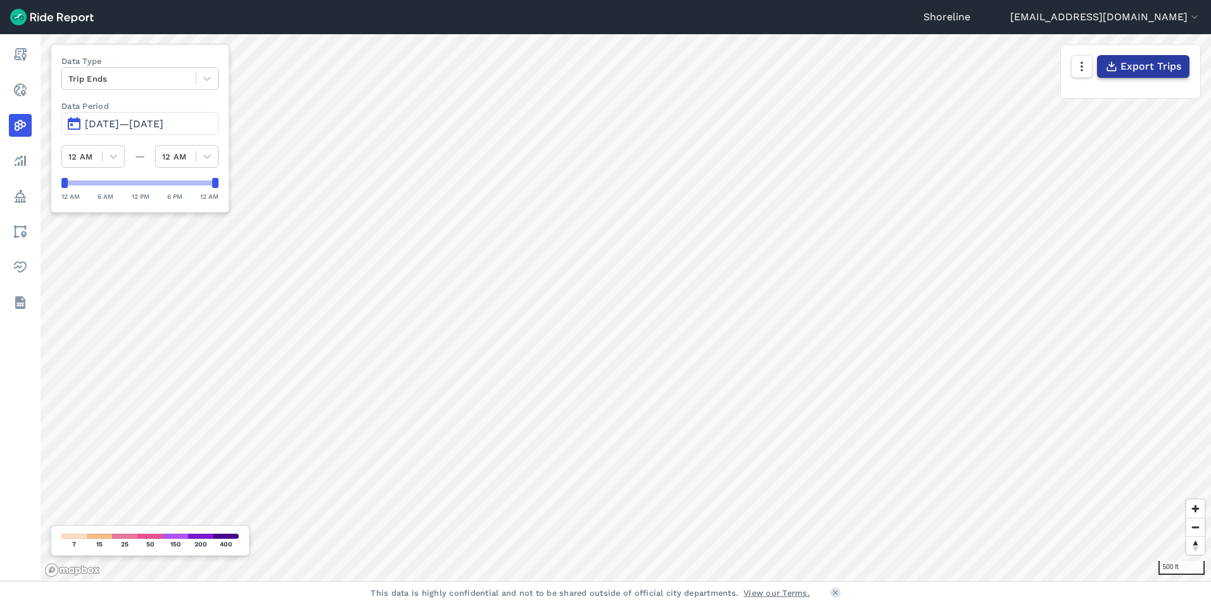
click at [1127, 68] on span "Export Trips" at bounding box center [1151, 66] width 61 height 15
click at [120, 79] on div at bounding box center [128, 79] width 121 height 15
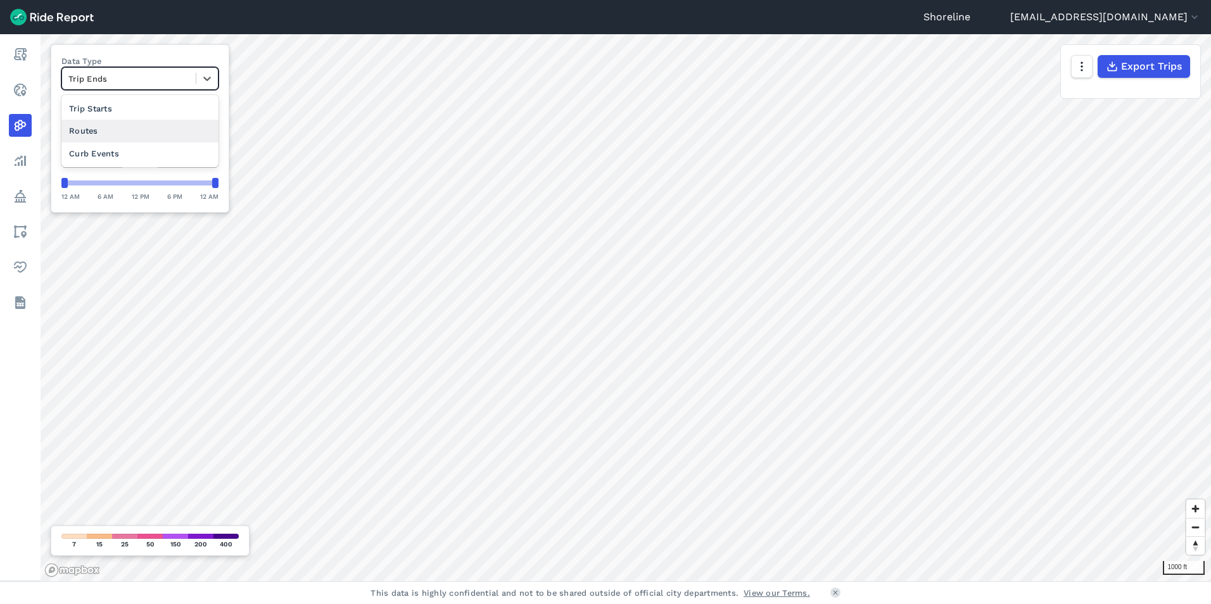
click at [120, 127] on div "Routes" at bounding box center [139, 131] width 157 height 22
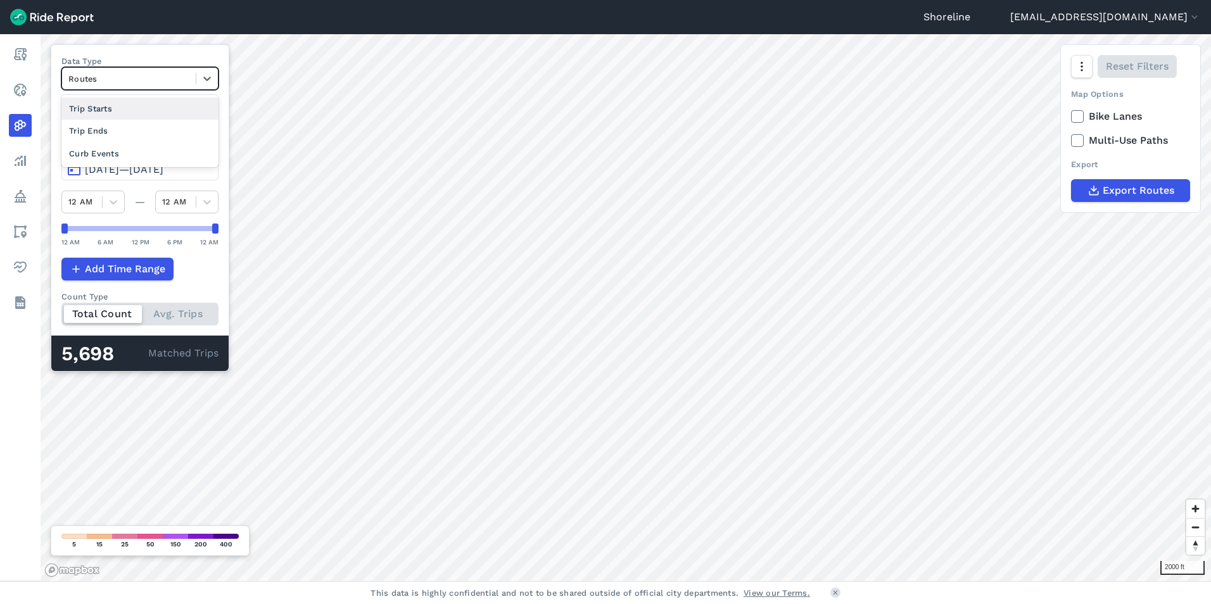
click at [134, 75] on div at bounding box center [128, 79] width 121 height 15
click at [132, 127] on div "Trip Ends" at bounding box center [139, 131] width 157 height 22
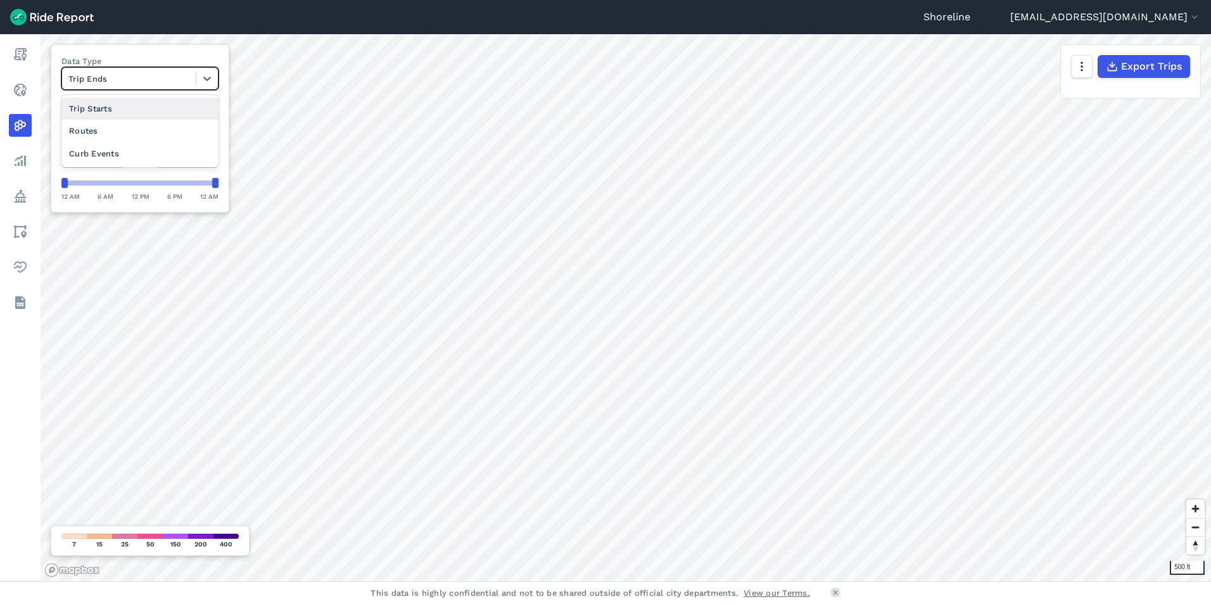
click at [125, 70] on div "Trip Ends" at bounding box center [129, 79] width 134 height 20
click at [110, 108] on div "Trip Starts" at bounding box center [139, 109] width 157 height 22
click at [103, 74] on div at bounding box center [128, 79] width 121 height 15
click at [139, 147] on div "Curb Events" at bounding box center [139, 154] width 157 height 22
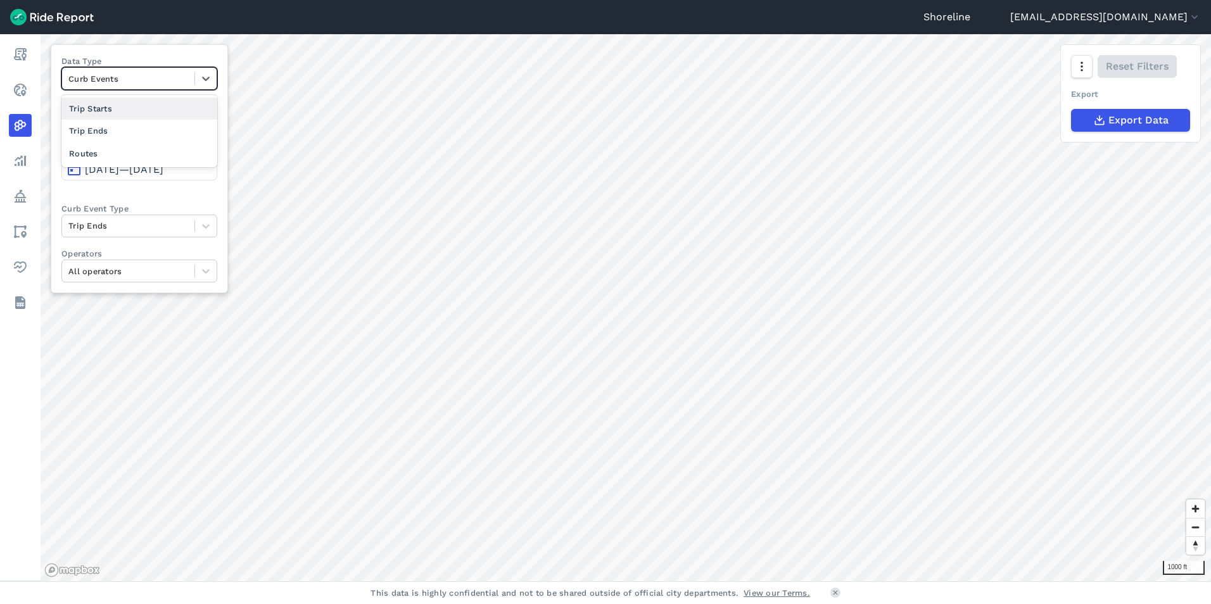
click at [100, 80] on div at bounding box center [128, 79] width 120 height 15
click at [128, 124] on div "Trip Ends" at bounding box center [139, 131] width 156 height 22
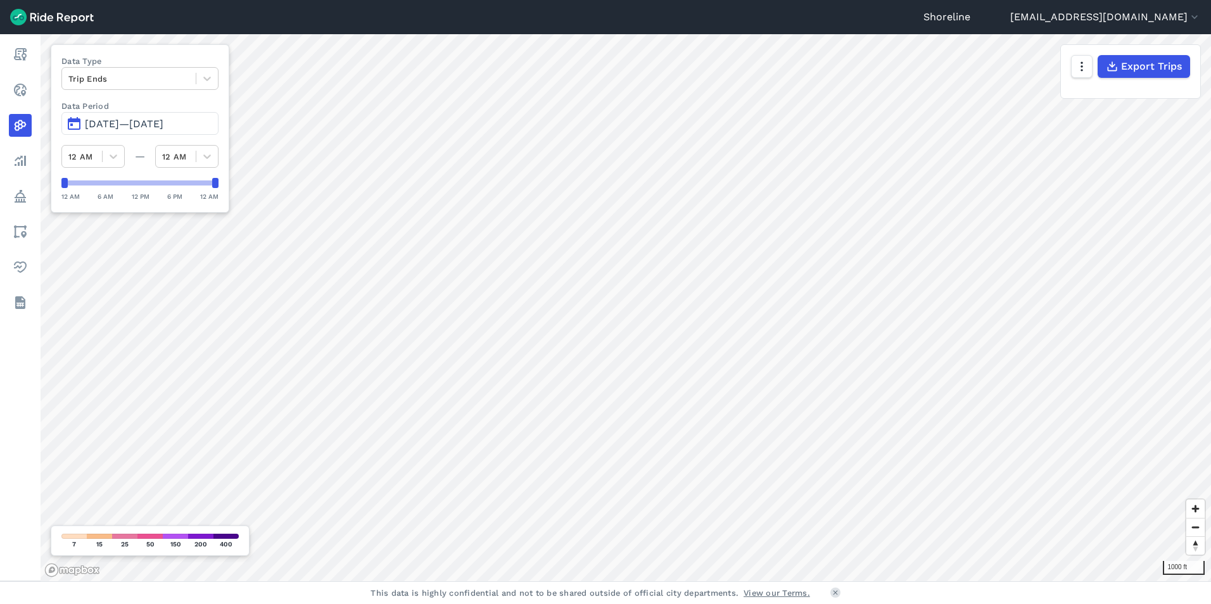
click at [213, 13] on div "Shoreline [EMAIL_ADDRESS][DOMAIN_NAME] Settings Terms Sign Out Report Realtime …" at bounding box center [605, 302] width 1211 height 604
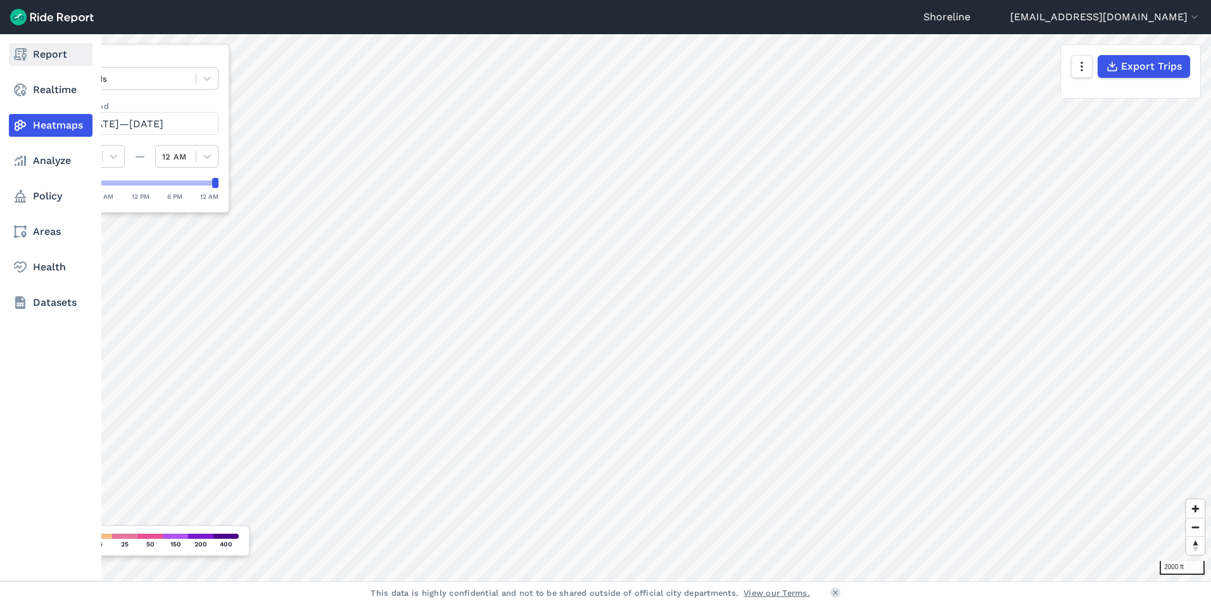
click at [55, 54] on link "Report" at bounding box center [51, 54] width 84 height 23
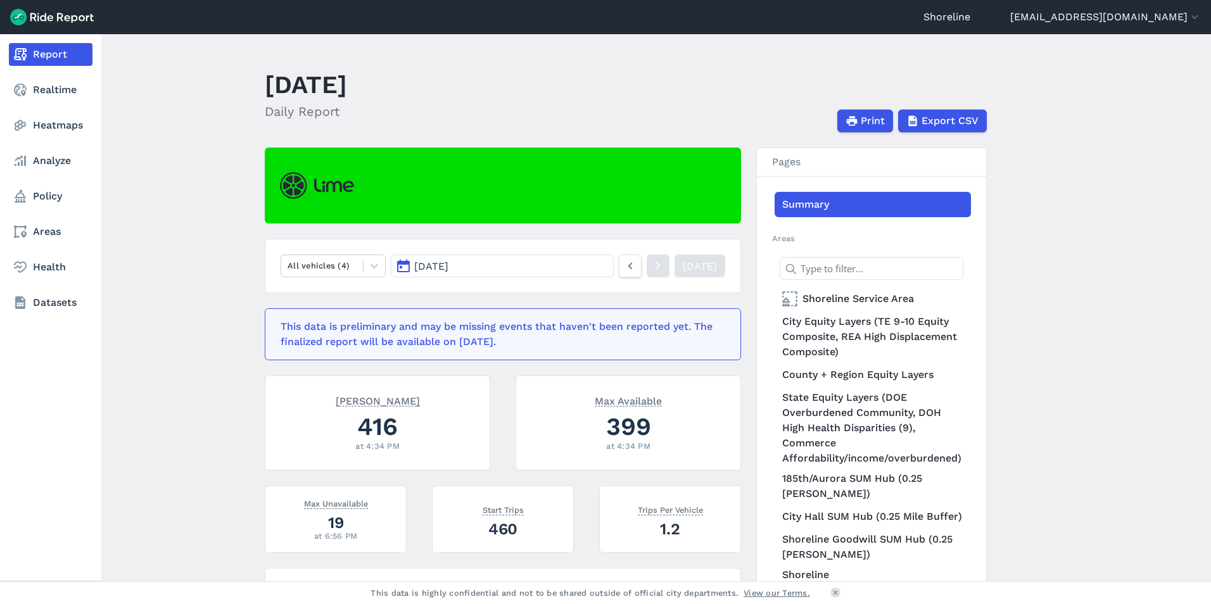
drag, startPoint x: 61, startPoint y: 94, endPoint x: 97, endPoint y: 89, distance: 35.8
click at [61, 94] on link "Realtime" at bounding box center [51, 90] width 84 height 23
